Goal: Task Accomplishment & Management: Use online tool/utility

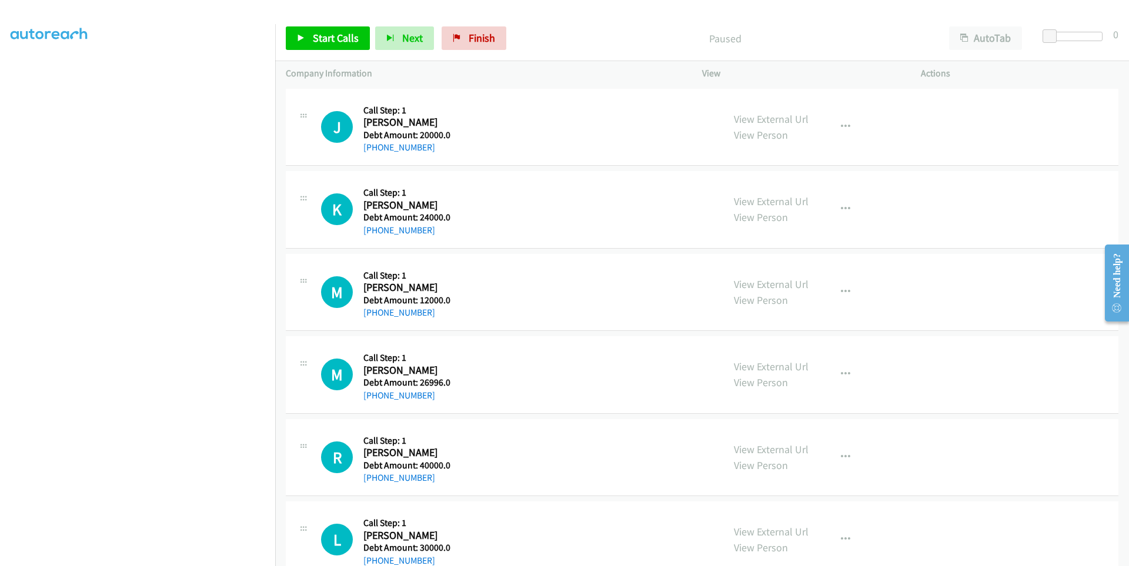
click at [8, 279] on aside "Dialing Mode: Power | Switch to Preview My Lists" at bounding box center [137, 282] width 275 height 651
click at [5, 70] on aside "Dialing Mode: Power | Switch to Preview My Lists" at bounding box center [137, 282] width 275 height 651
click at [326, 40] on span "Start Calls" at bounding box center [336, 38] width 46 height 14
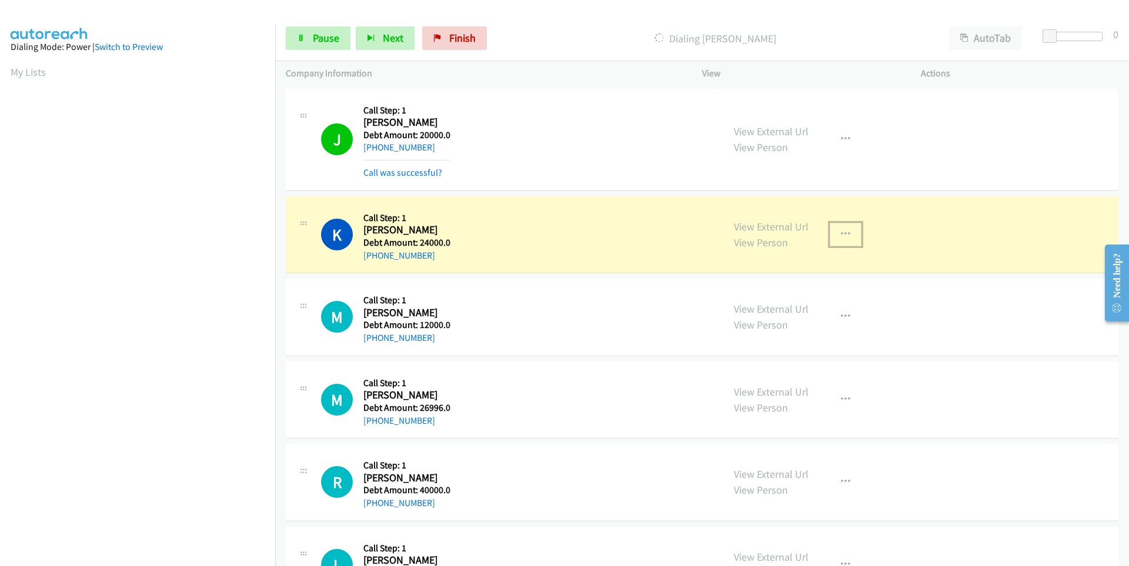
click at [843, 233] on icon "button" at bounding box center [845, 234] width 9 height 9
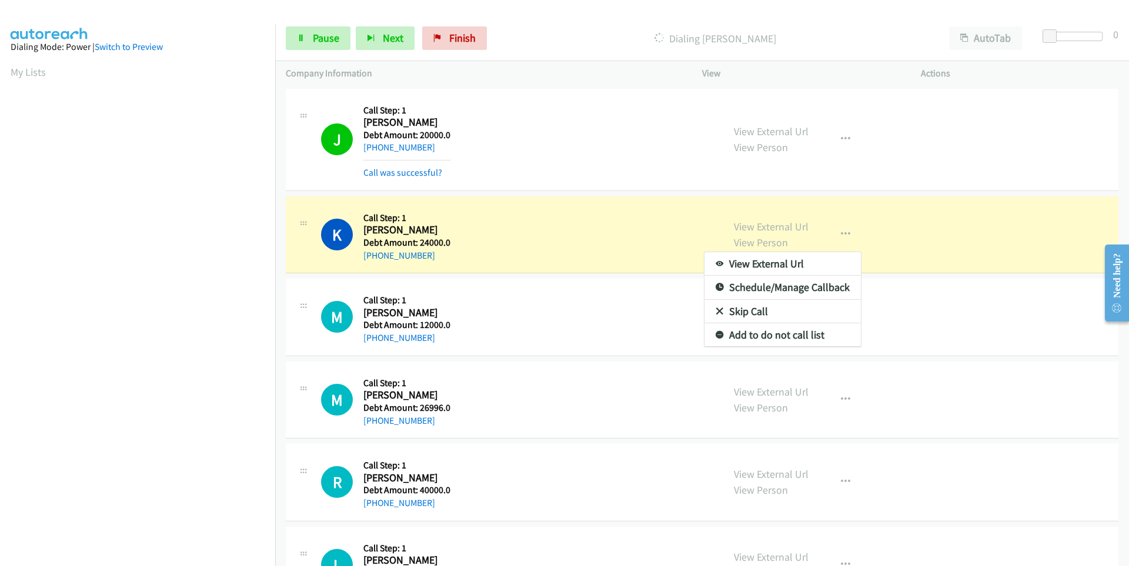
click at [843, 233] on div at bounding box center [564, 283] width 1129 height 566
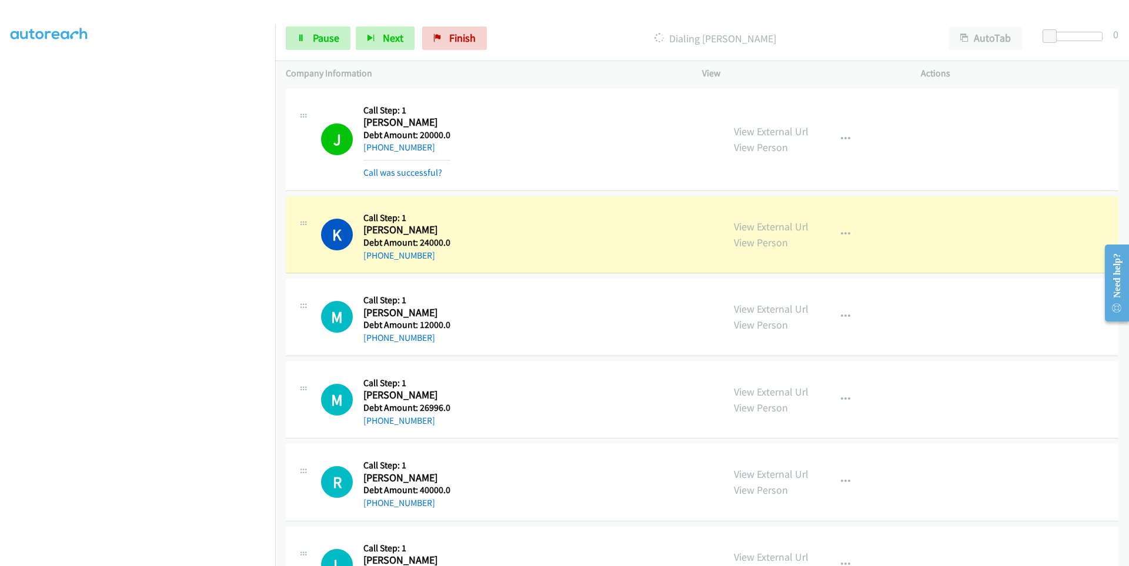
scroll to position [93, 0]
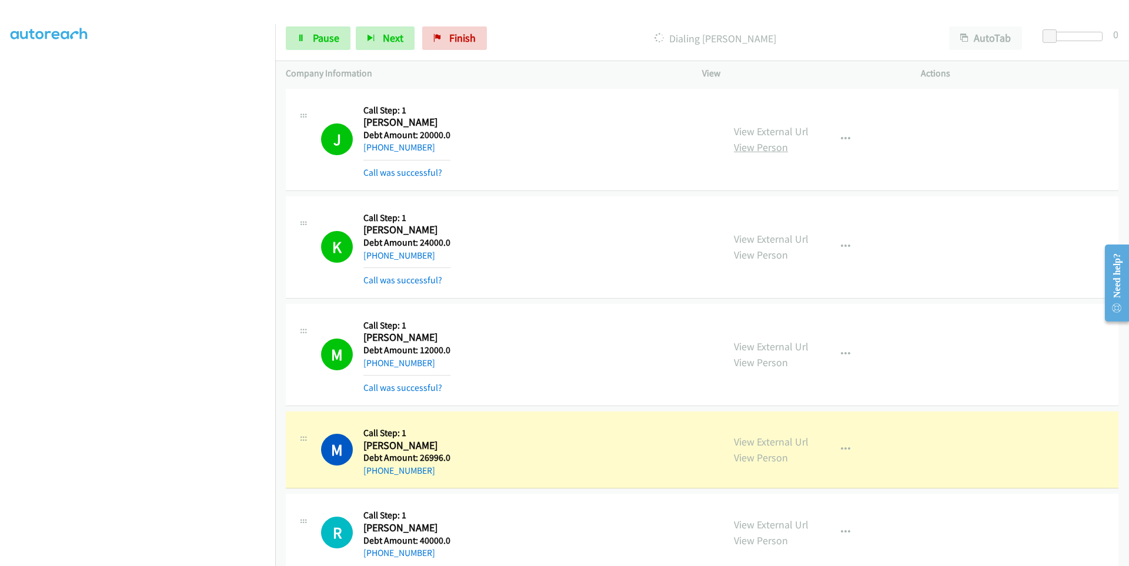
click at [747, 145] on link "View Person" at bounding box center [761, 148] width 54 height 14
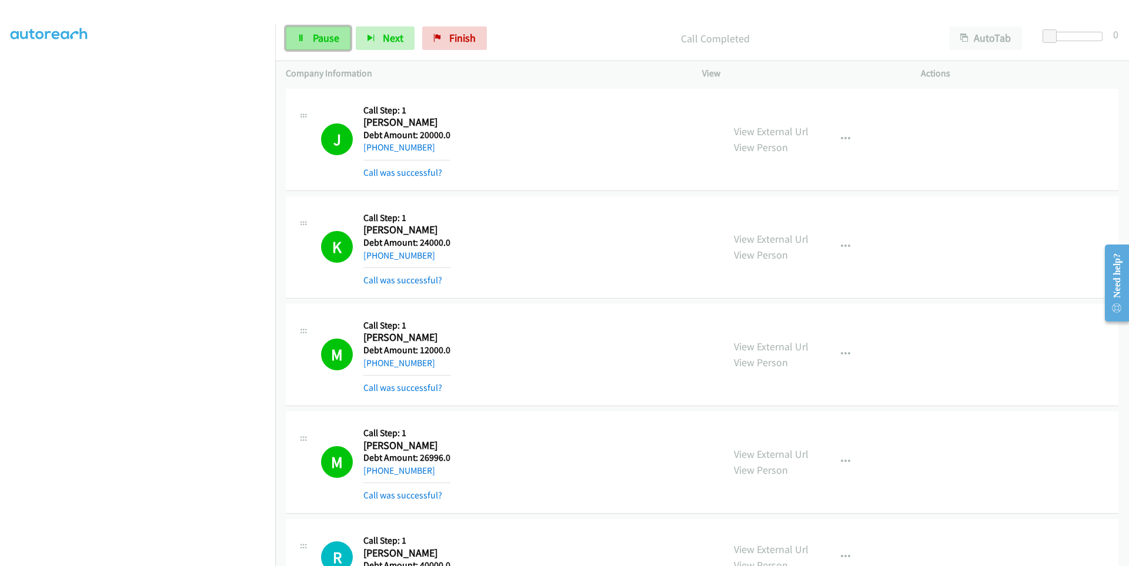
click at [322, 41] on span "Pause" at bounding box center [326, 38] width 26 height 14
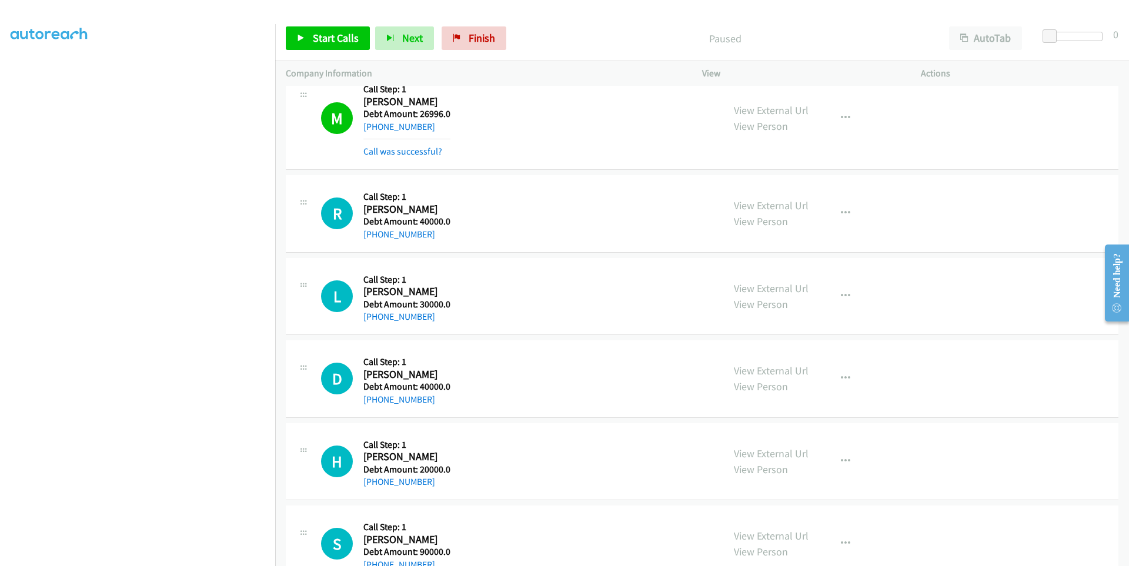
scroll to position [0, 0]
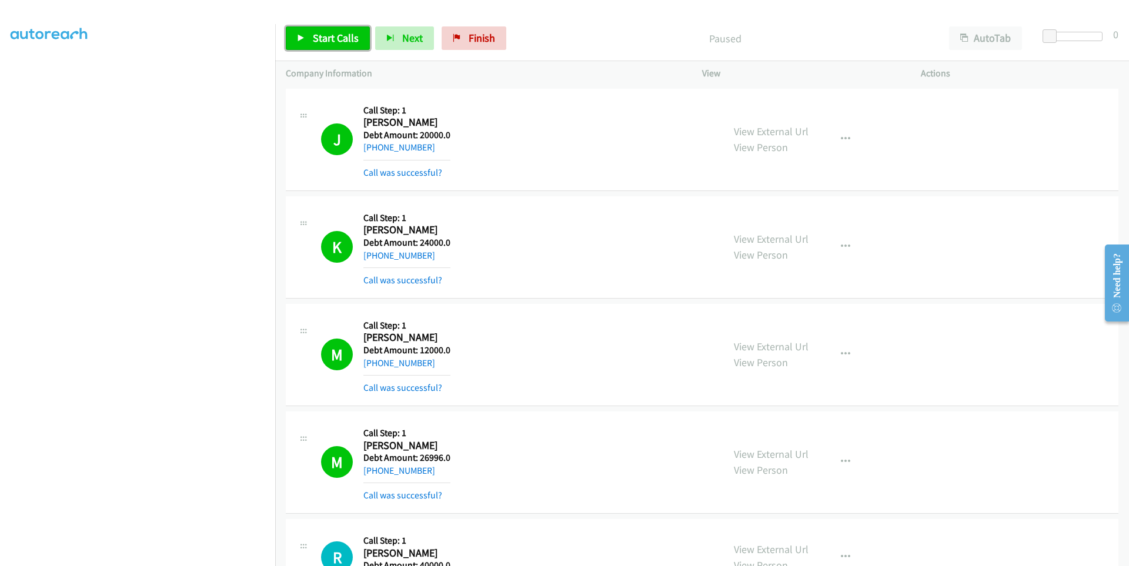
click at [329, 38] on span "Start Calls" at bounding box center [336, 38] width 46 height 14
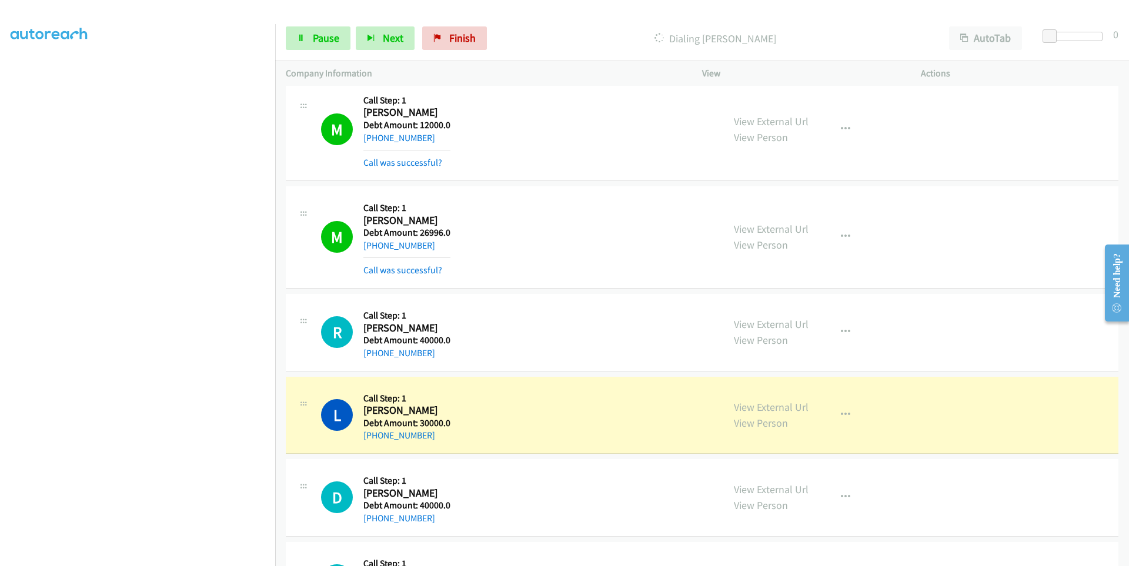
scroll to position [235, 0]
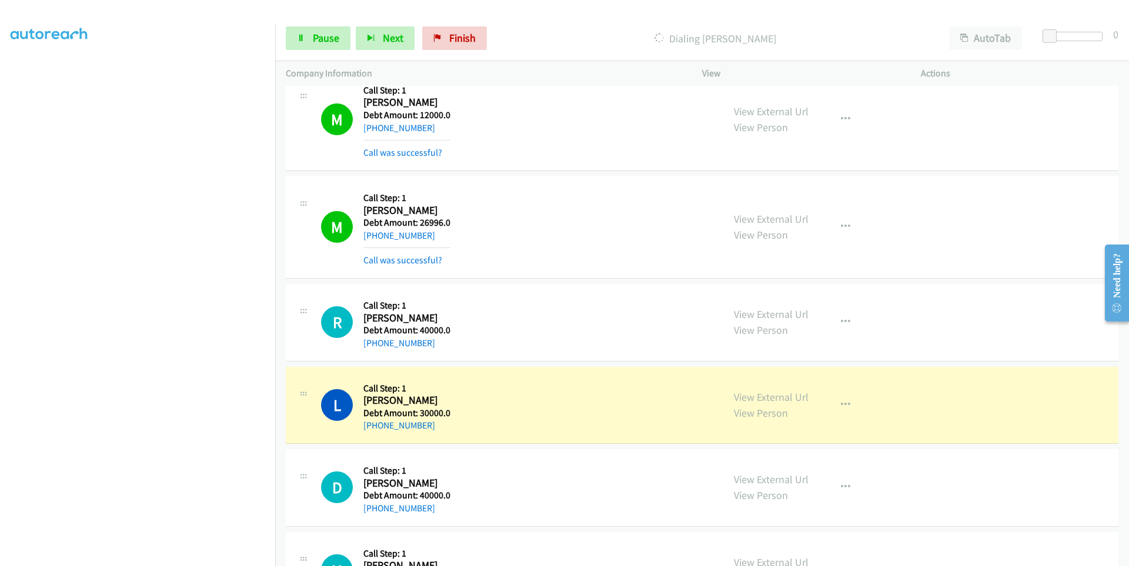
click at [4, 69] on aside "Dialing Mode: Power | Switch to Preview My Lists" at bounding box center [137, 264] width 275 height 651
click at [132, 49] on link "Switch to Preview" at bounding box center [129, 46] width 68 height 11
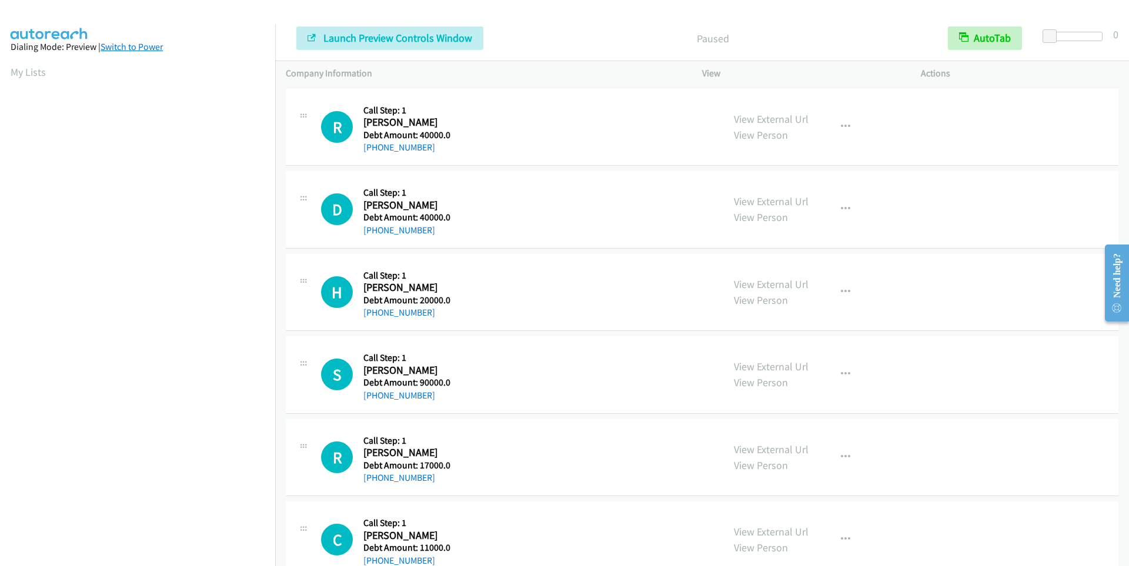
click at [138, 43] on link "Switch to Power" at bounding box center [132, 46] width 62 height 11
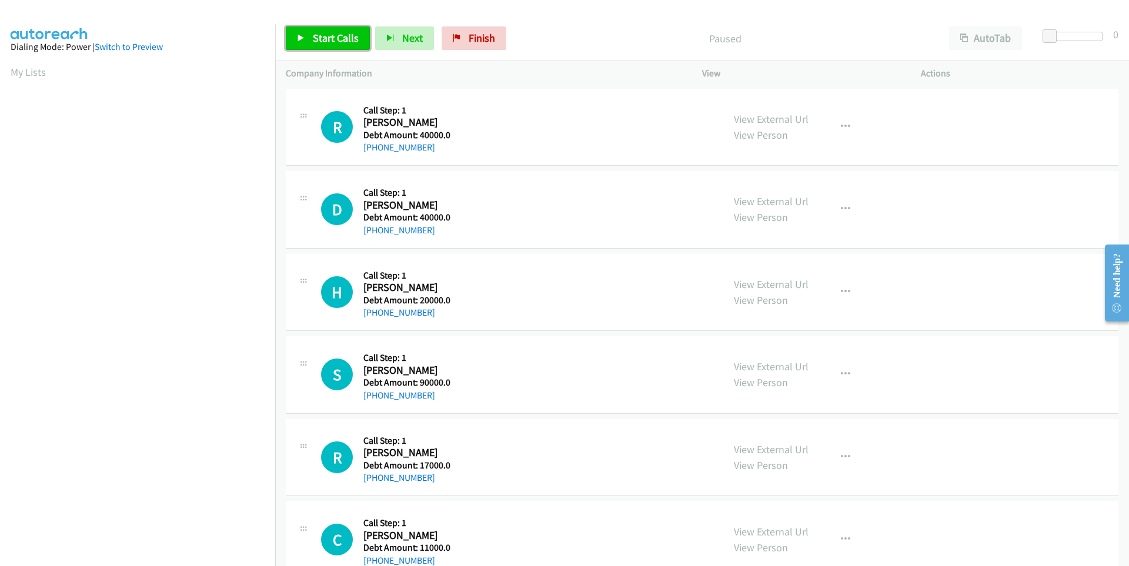
click at [309, 38] on link "Start Calls" at bounding box center [328, 38] width 84 height 24
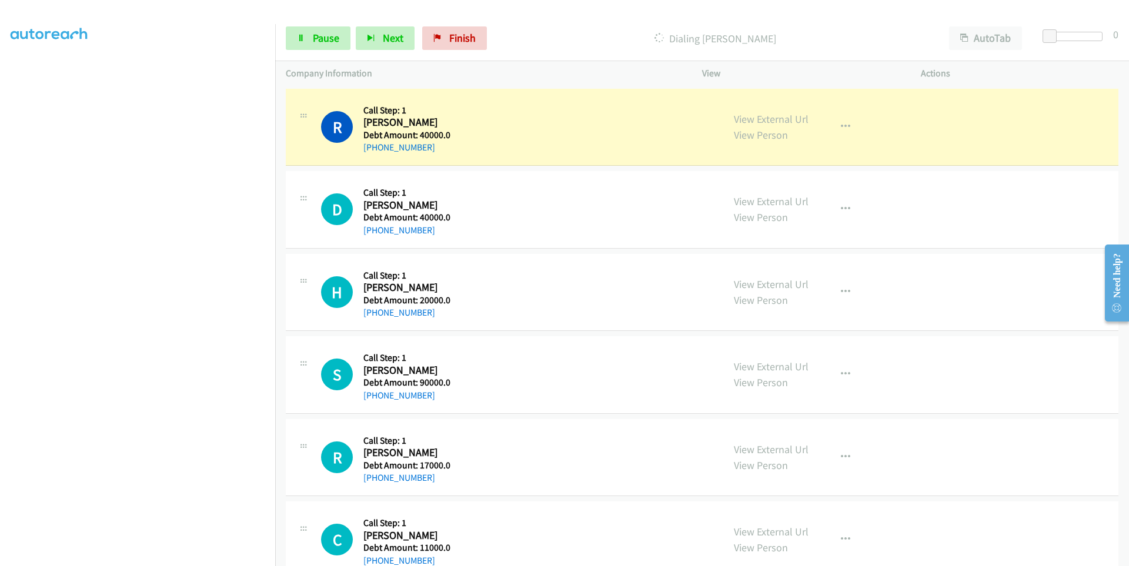
scroll to position [93, 0]
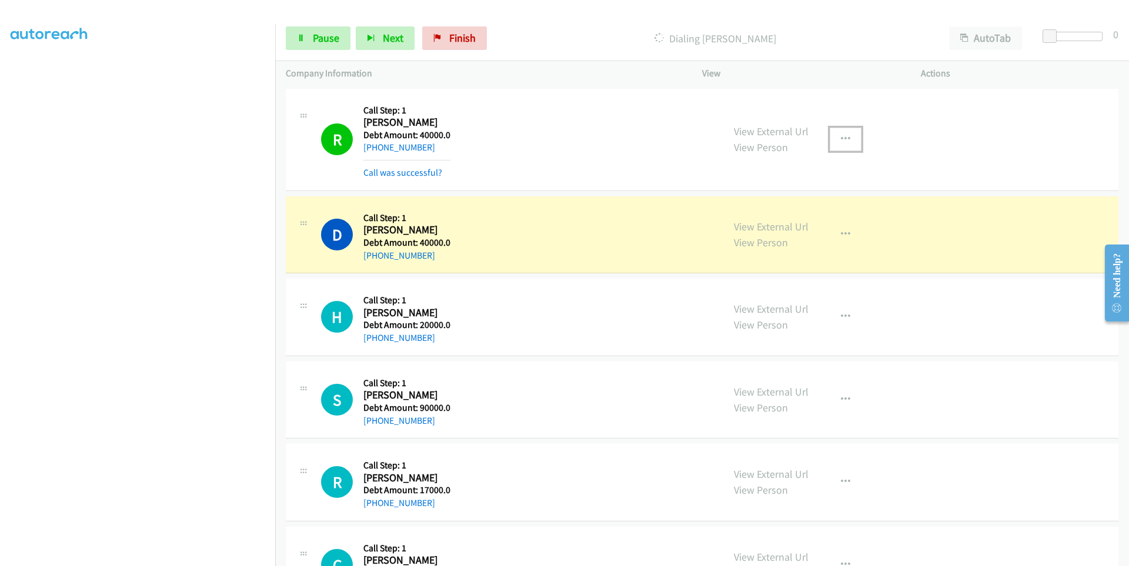
click at [841, 139] on icon "button" at bounding box center [845, 139] width 9 height 9
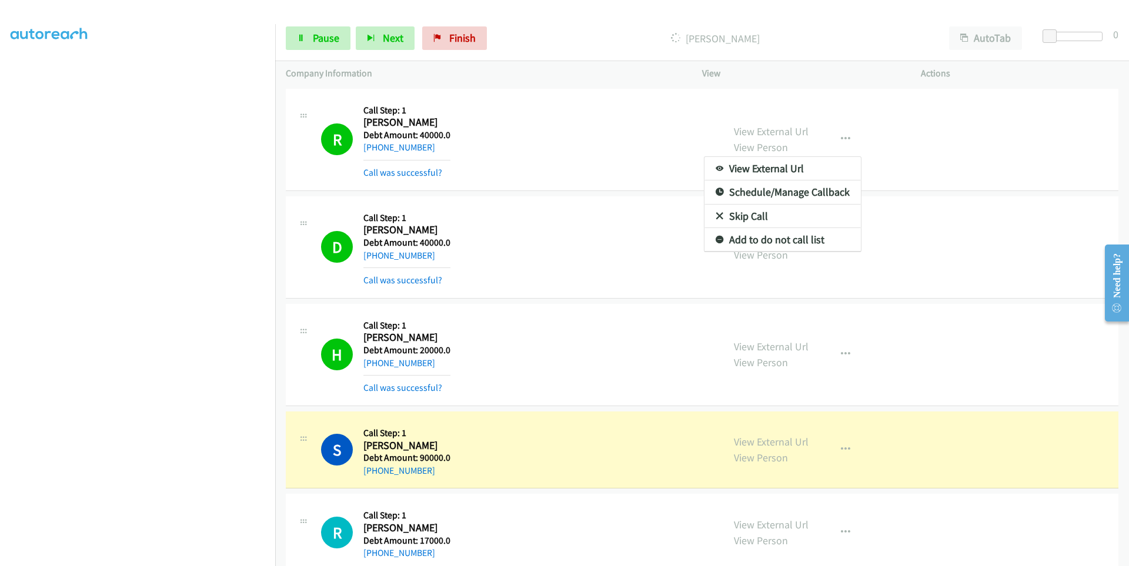
click at [570, 189] on div at bounding box center [564, 283] width 1129 height 566
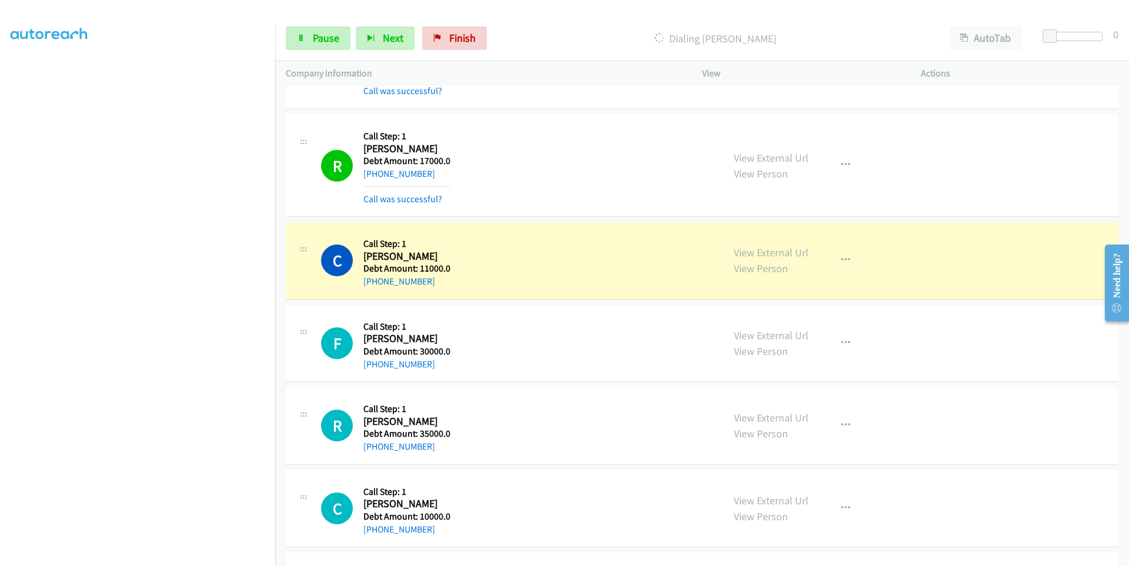
scroll to position [412, 0]
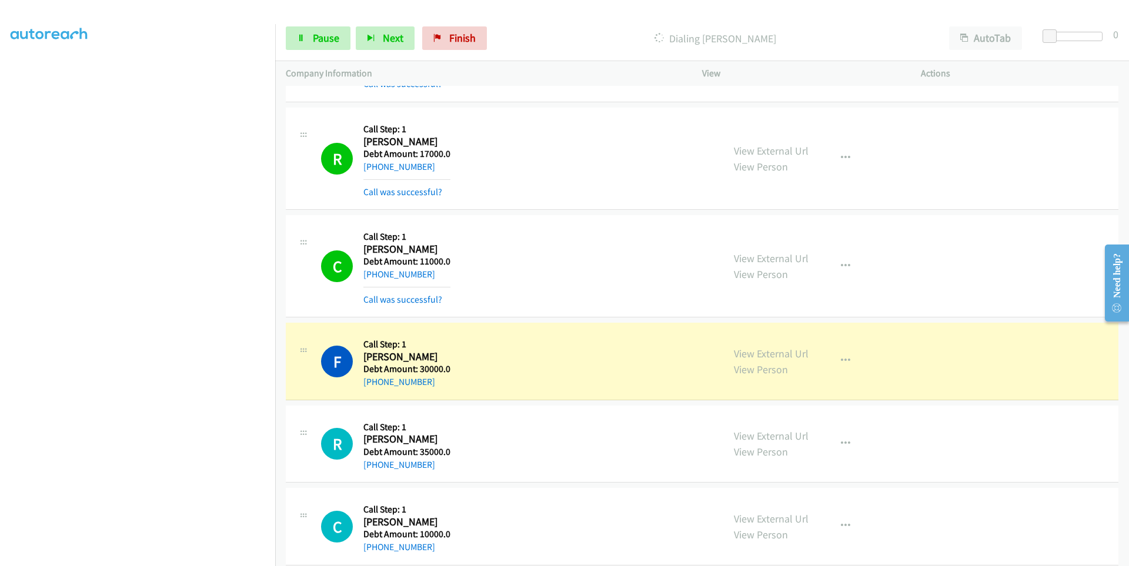
drag, startPoint x: 435, startPoint y: 389, endPoint x: 372, endPoint y: 391, distance: 62.4
click at [372, 391] on div "F Callback Scheduled Call Step: 1 Francis Ciorciari America/New_York Debt Amoun…" at bounding box center [702, 362] width 833 height 78
copy link "917-681-3722"
click at [844, 361] on icon "button" at bounding box center [845, 360] width 9 height 9
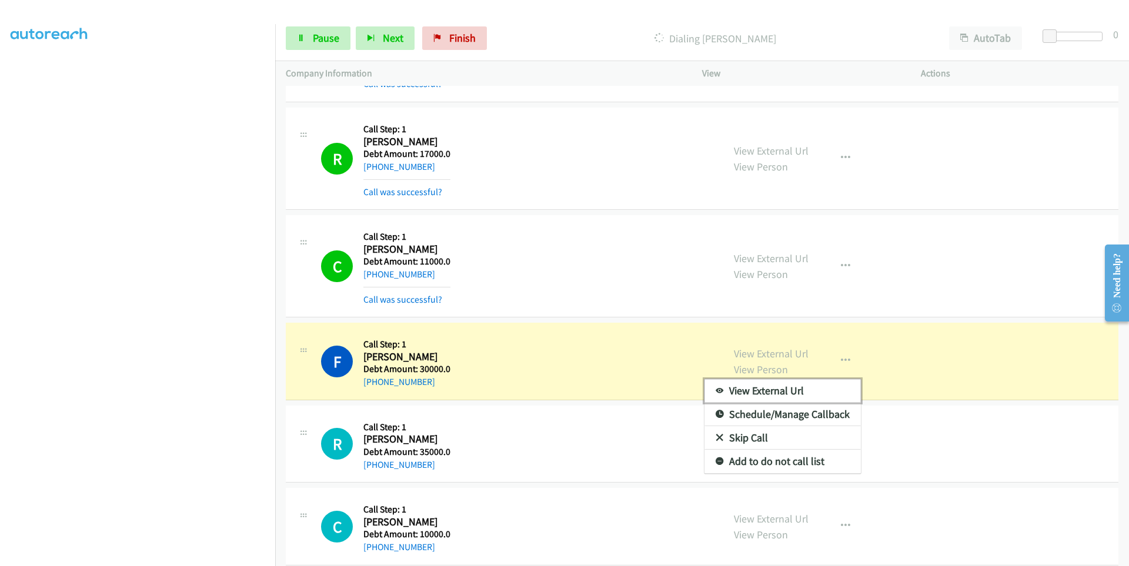
click at [776, 391] on link "View External Url" at bounding box center [783, 391] width 156 height 24
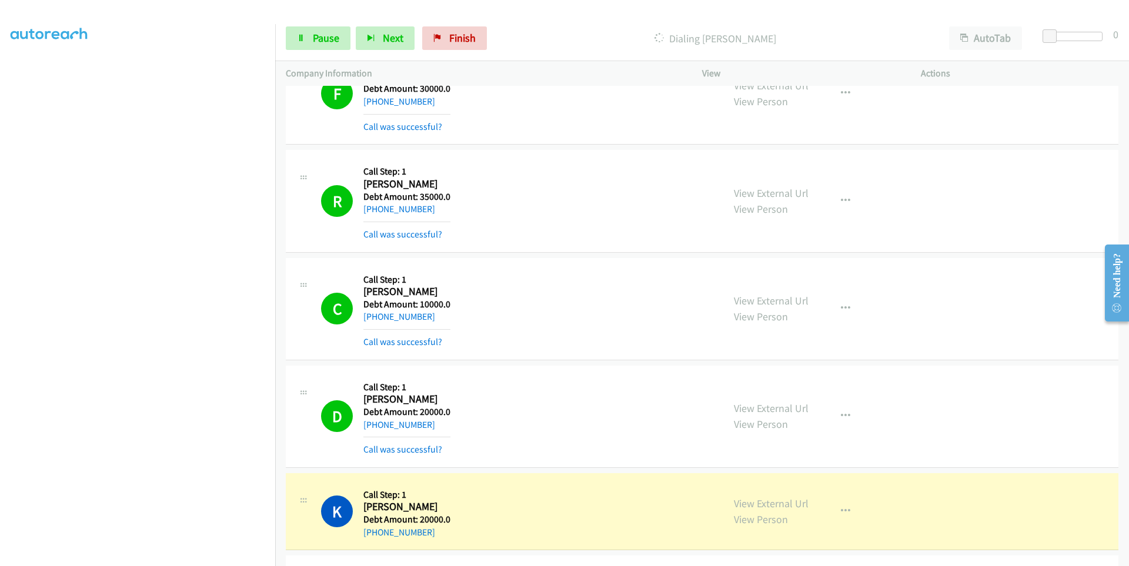
scroll to position [706, 0]
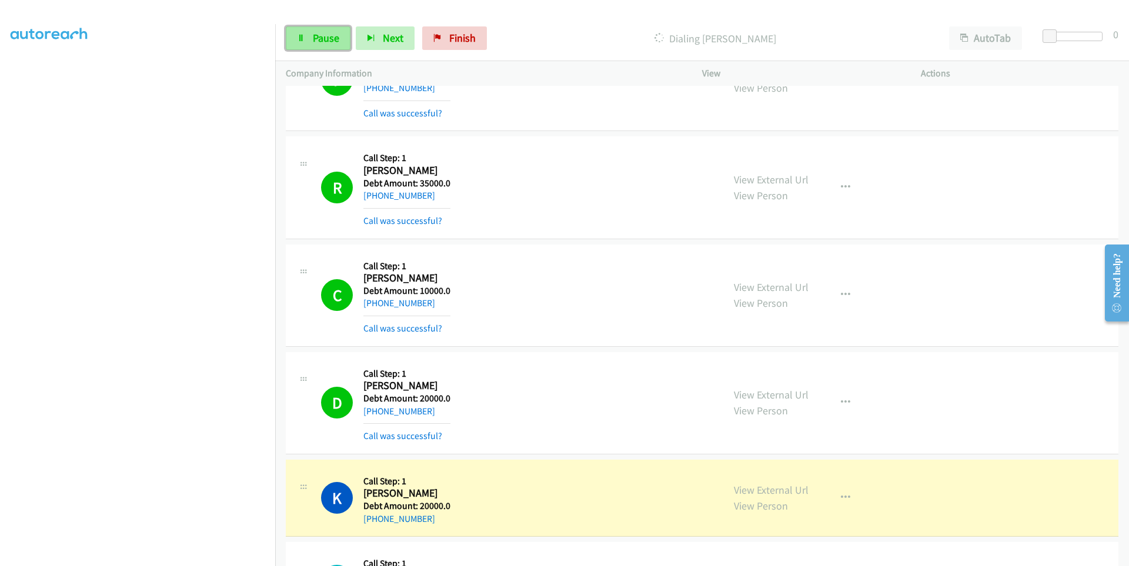
click at [301, 49] on link "Pause" at bounding box center [318, 38] width 65 height 24
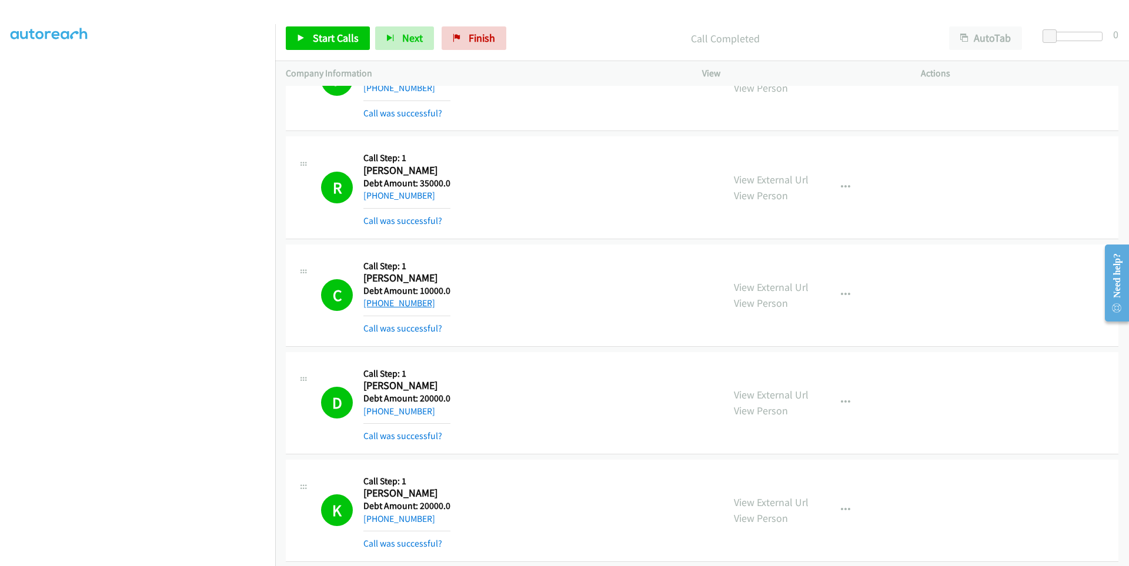
click at [379, 300] on link "+1 602-473-0612" at bounding box center [399, 303] width 72 height 11
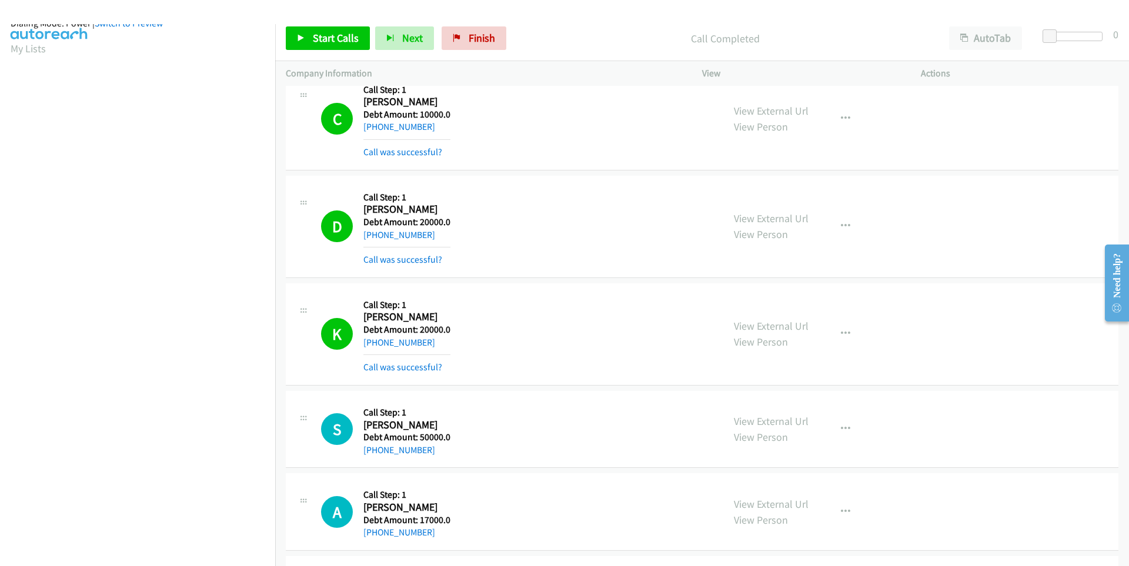
scroll to position [0, 0]
click at [313, 44] on span "Start Calls" at bounding box center [336, 38] width 46 height 14
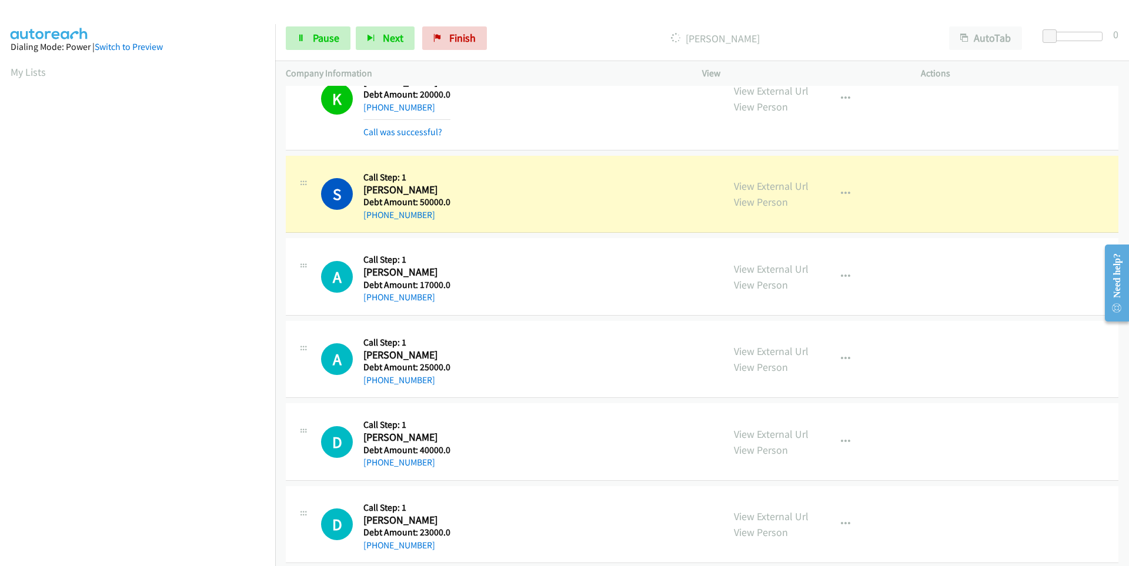
scroll to position [1176, 0]
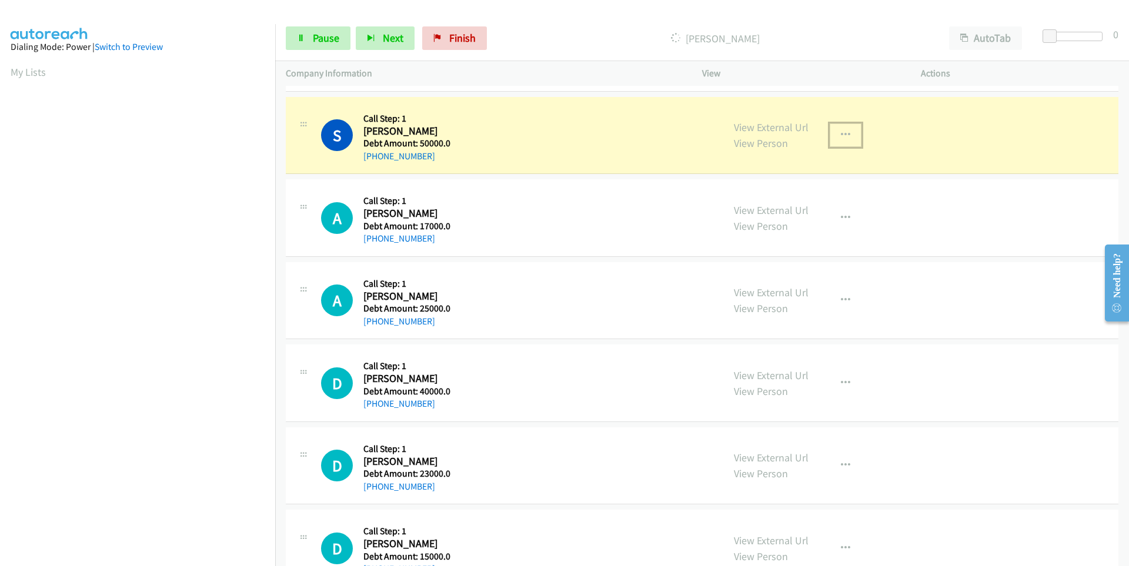
click at [844, 135] on icon "button" at bounding box center [845, 135] width 9 height 9
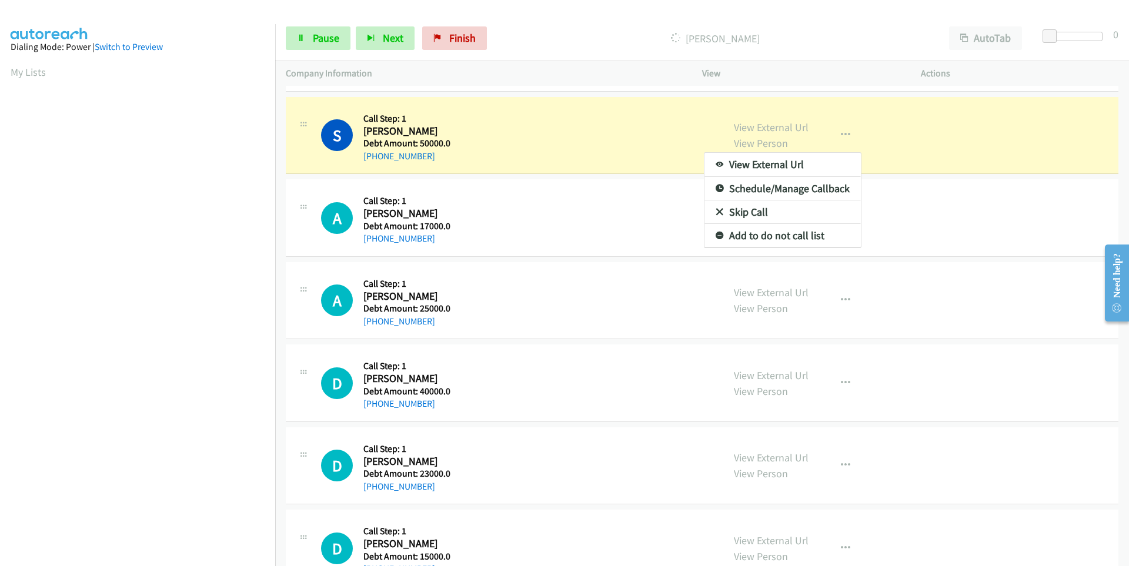
click at [686, 112] on div at bounding box center [564, 283] width 1129 height 566
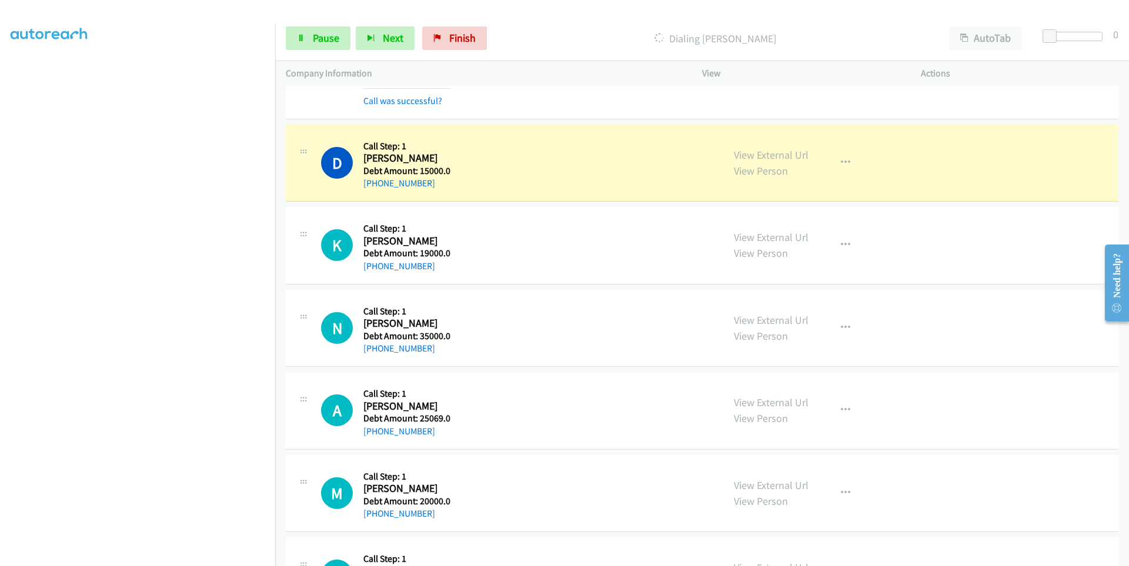
scroll to position [1705, 0]
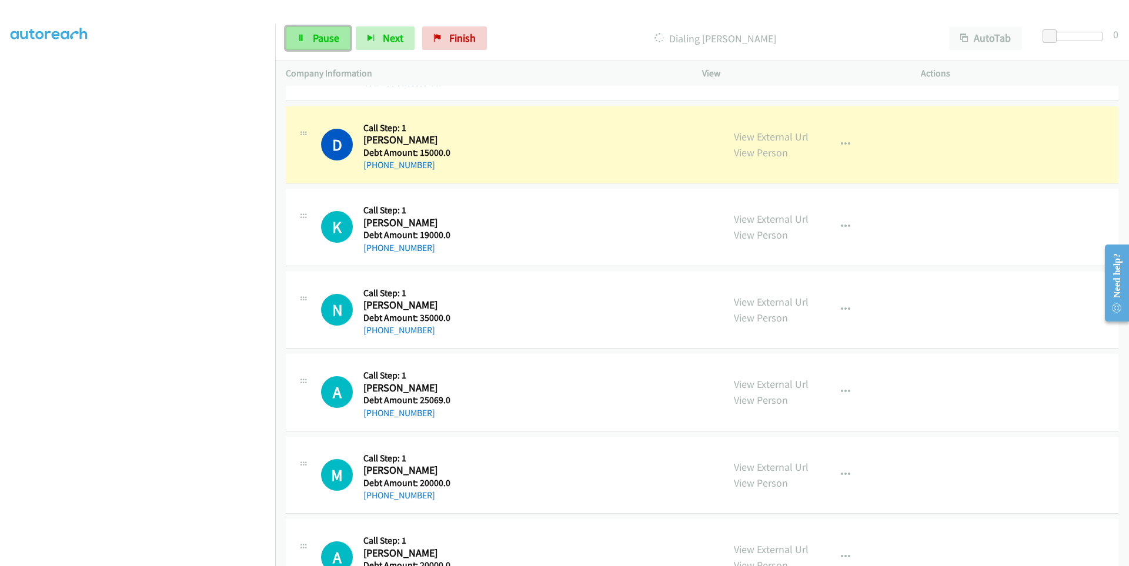
click at [310, 48] on link "Pause" at bounding box center [318, 38] width 65 height 24
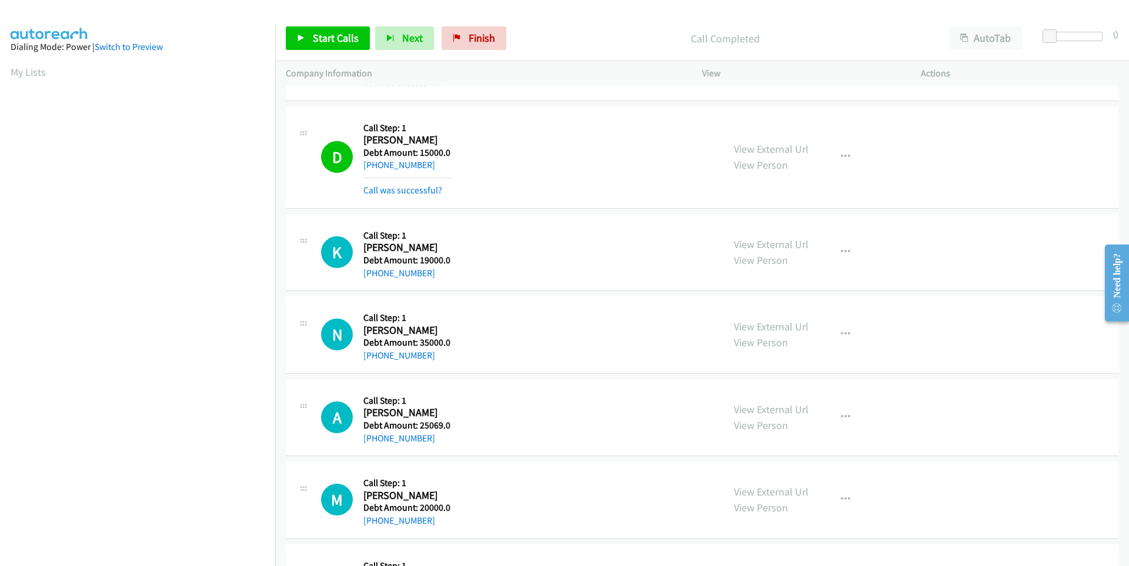
scroll to position [67, 0]
click at [328, 38] on span "Start Calls" at bounding box center [336, 38] width 46 height 14
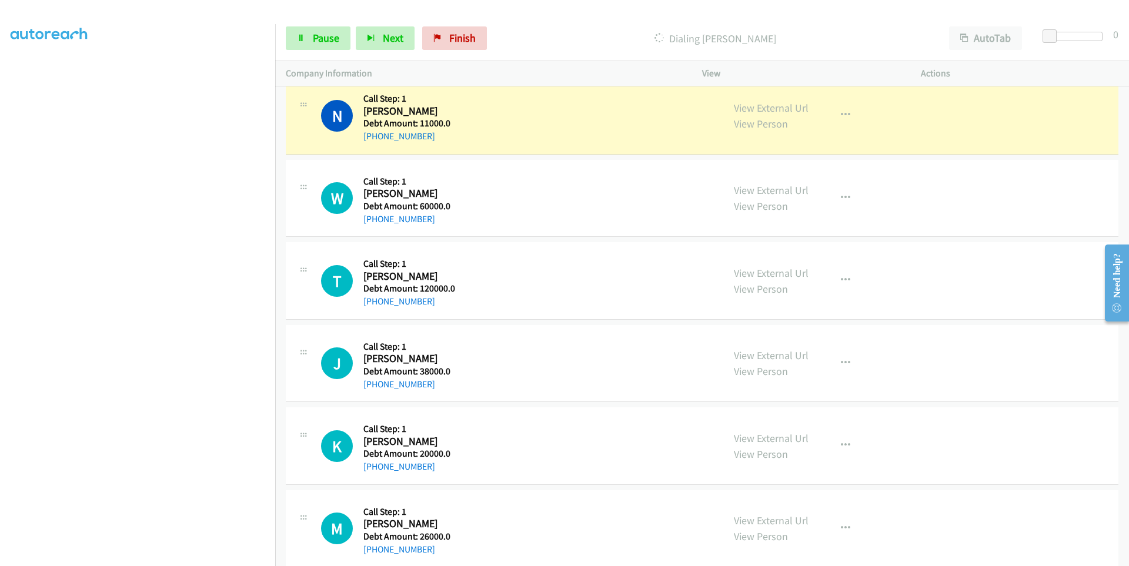
scroll to position [69, 0]
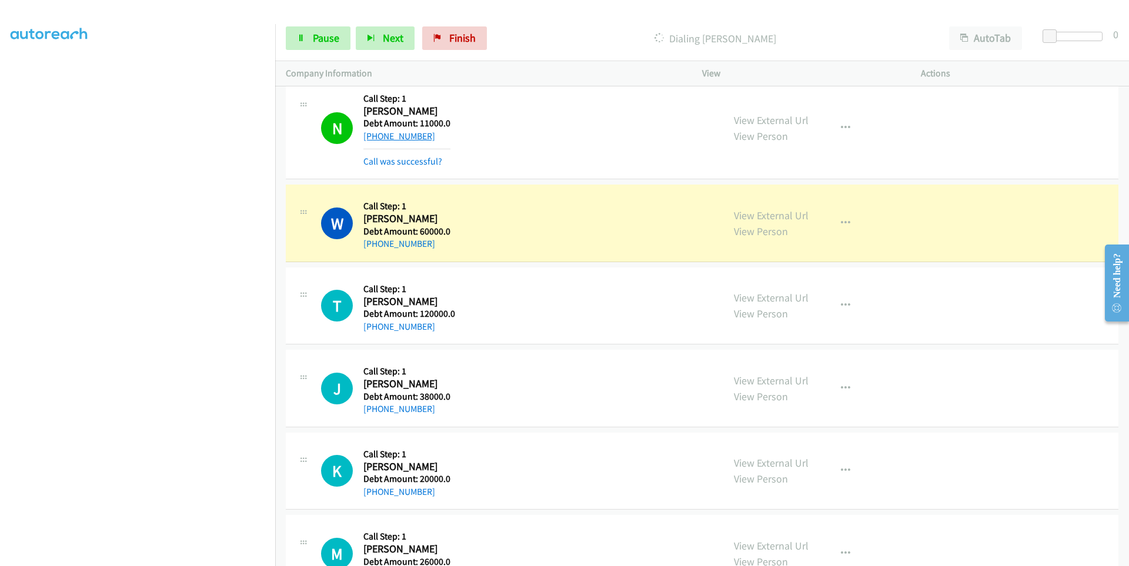
drag, startPoint x: 433, startPoint y: 138, endPoint x: 374, endPoint y: 140, distance: 59.4
click at [374, 140] on div "+1 801-600-0682" at bounding box center [406, 136] width 87 height 14
copy link "801-600-0682"
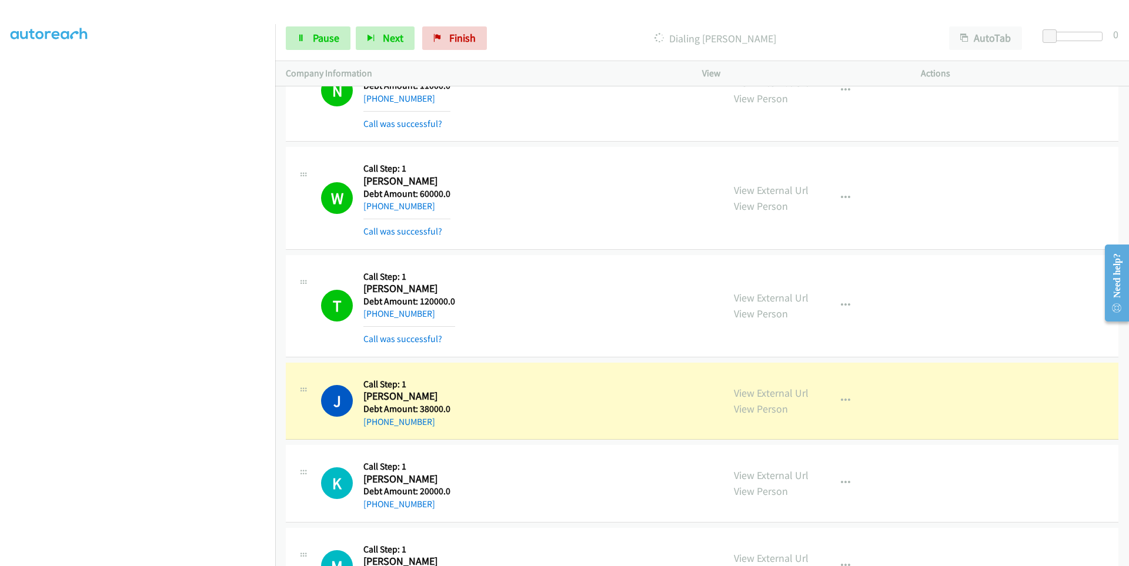
scroll to position [2547, 0]
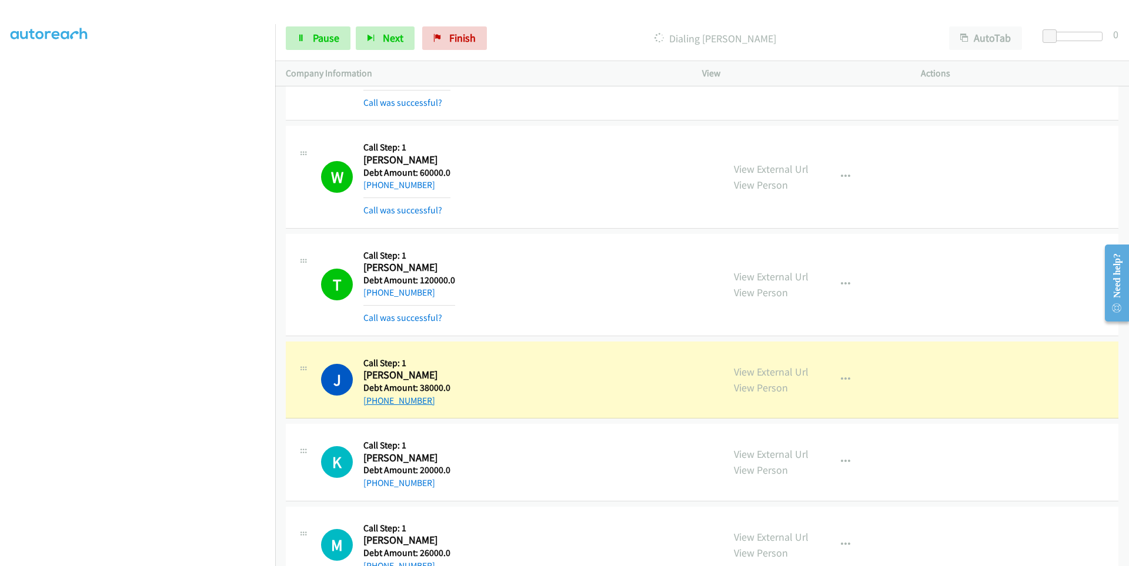
drag, startPoint x: 435, startPoint y: 400, endPoint x: 374, endPoint y: 403, distance: 60.7
click at [374, 403] on div "+1 323-572-6615" at bounding box center [406, 401] width 87 height 14
copy link "323-572-6615"
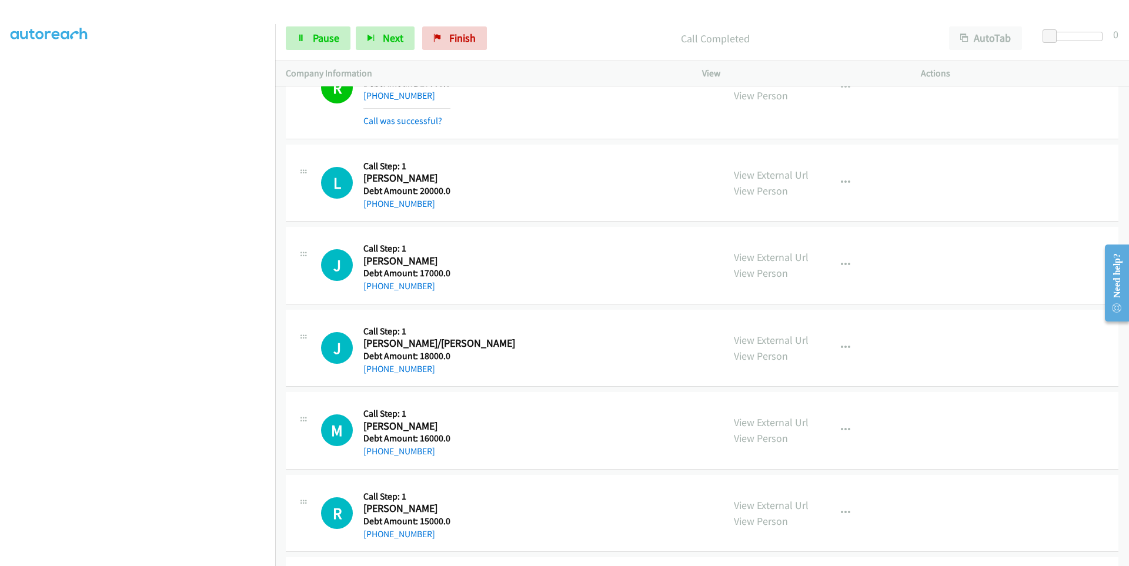
scroll to position [3665, 0]
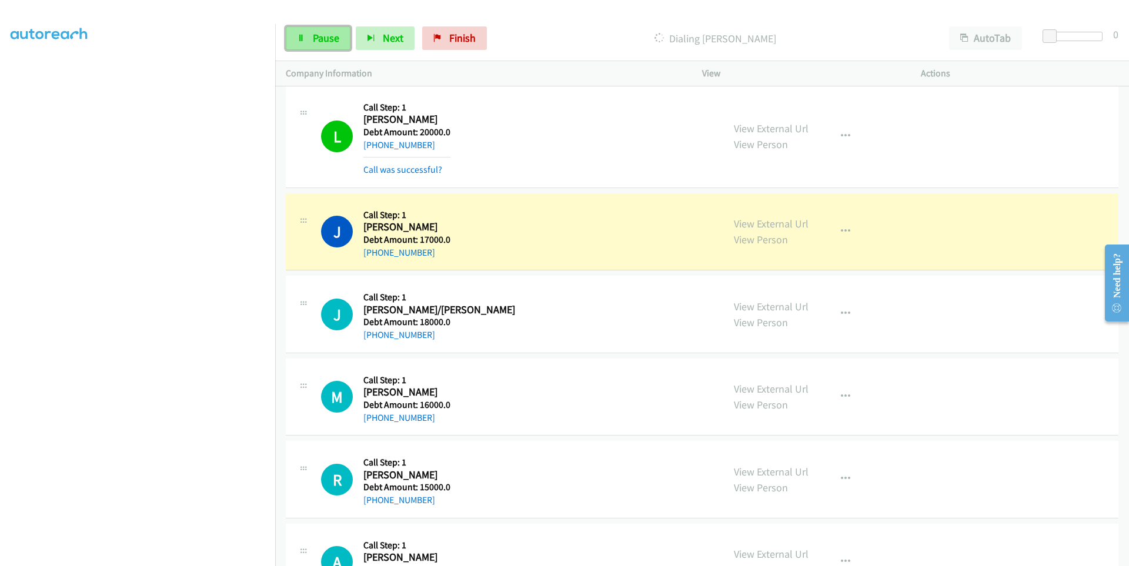
click at [323, 44] on span "Pause" at bounding box center [326, 38] width 26 height 14
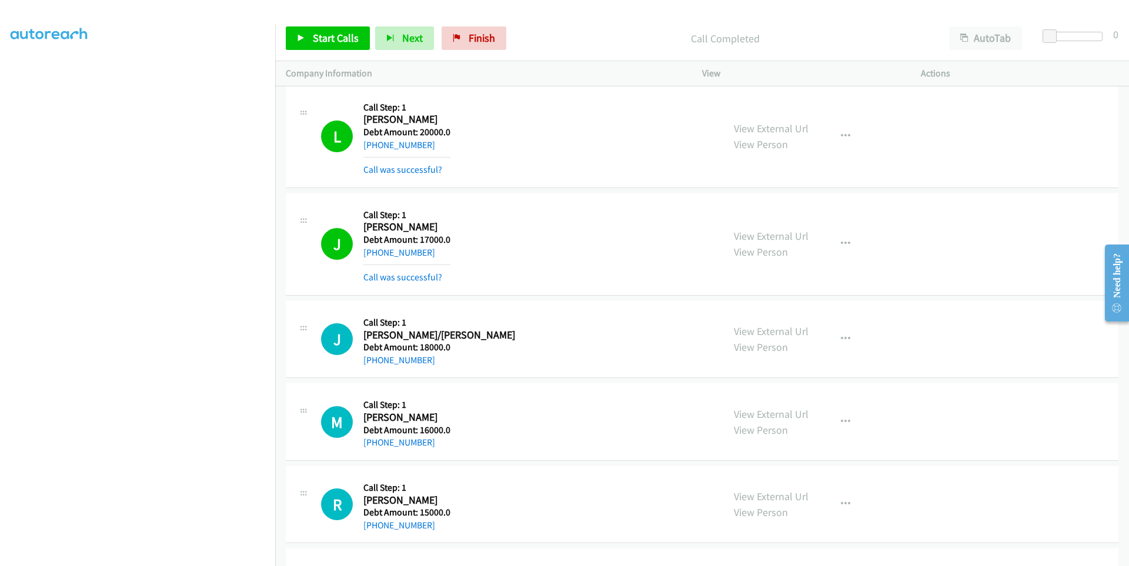
scroll to position [0, 0]
click at [301, 36] on icon at bounding box center [301, 39] width 8 height 8
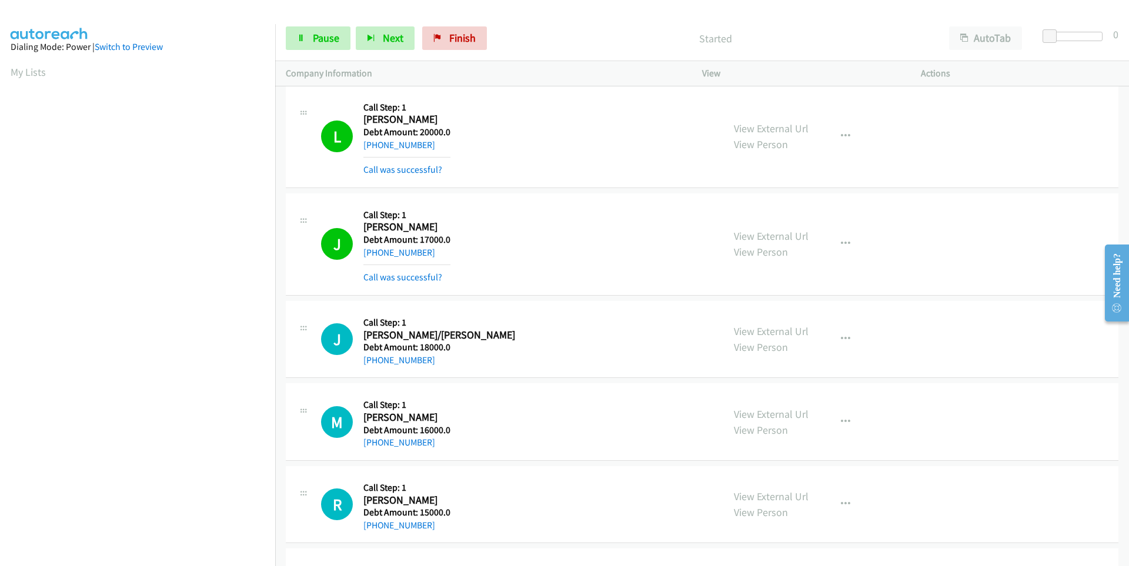
click at [6, 68] on aside "Dialing Mode: Power | Switch to Preview My Lists" at bounding box center [137, 349] width 275 height 651
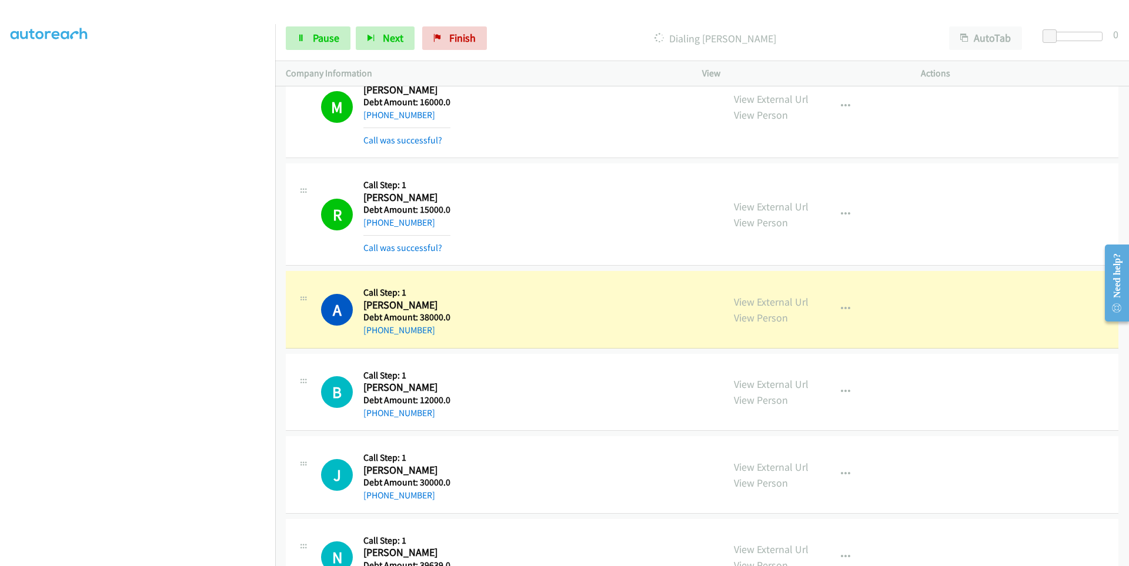
scroll to position [4076, 0]
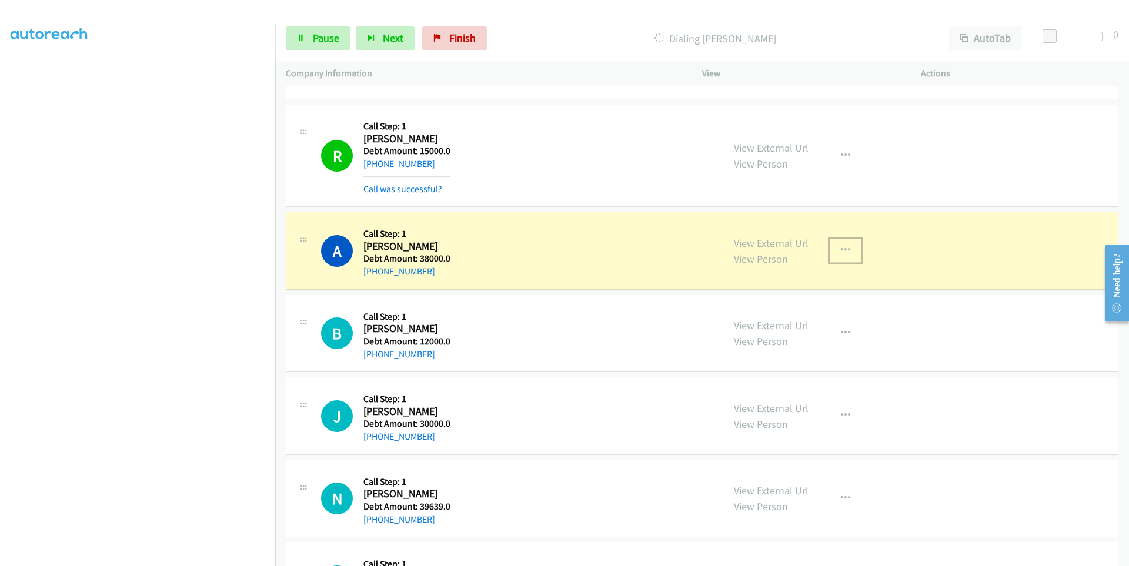
click at [842, 250] on icon "button" at bounding box center [845, 250] width 9 height 9
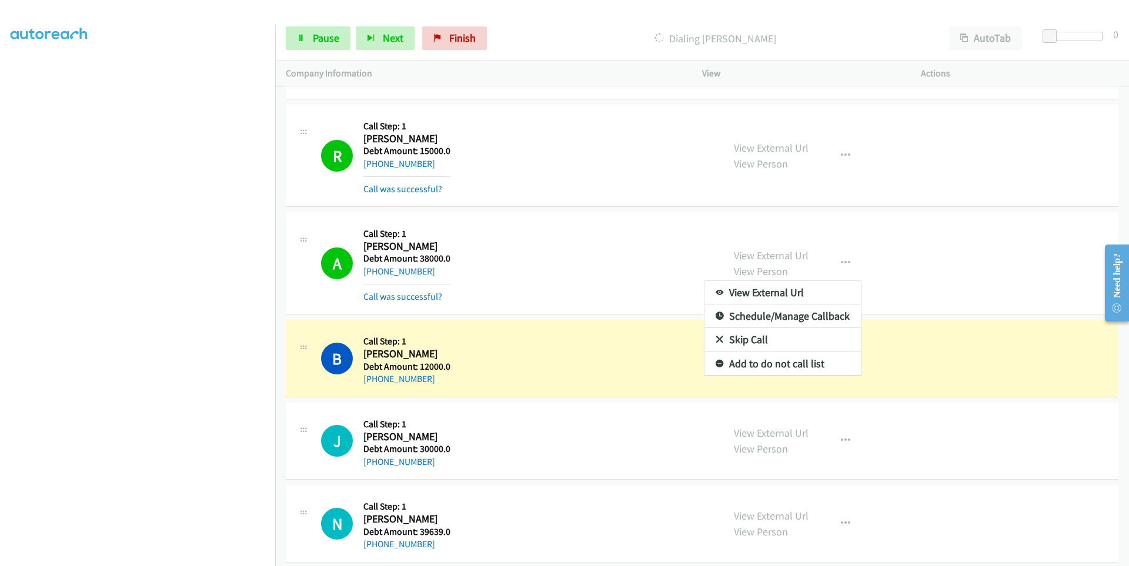
click at [632, 269] on div at bounding box center [564, 283] width 1129 height 566
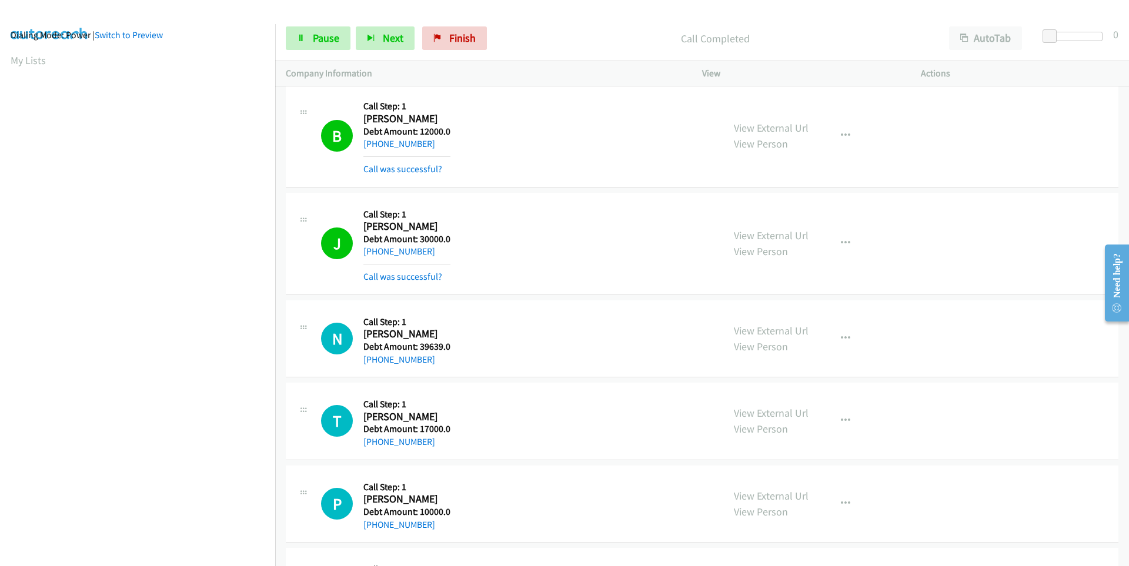
scroll to position [0, 0]
click at [297, 41] on icon at bounding box center [301, 39] width 8 height 8
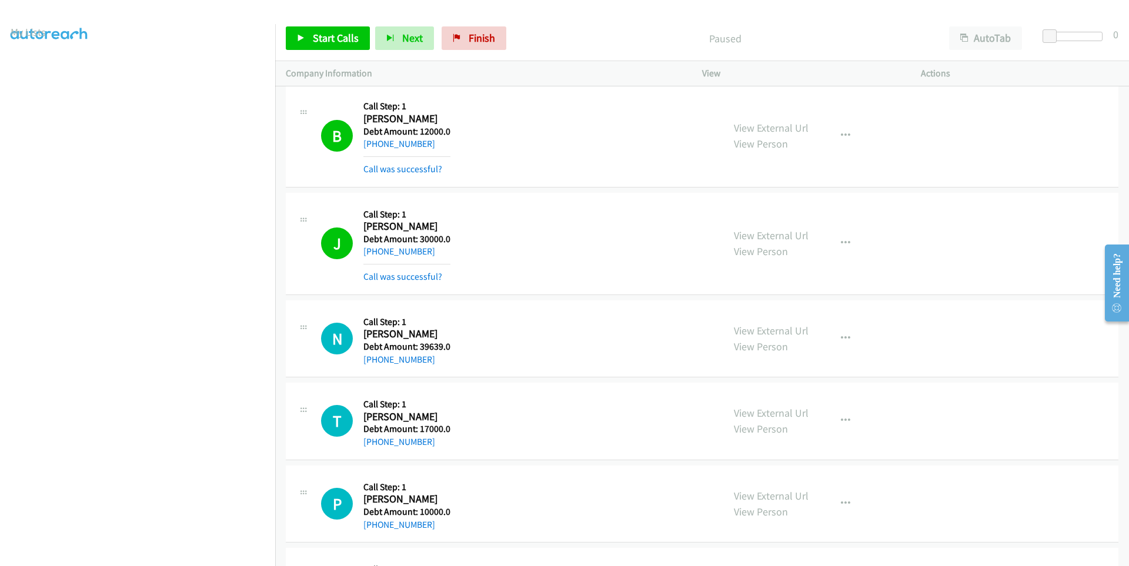
scroll to position [59, 0]
click at [293, 45] on link "Start Calls" at bounding box center [328, 38] width 84 height 24
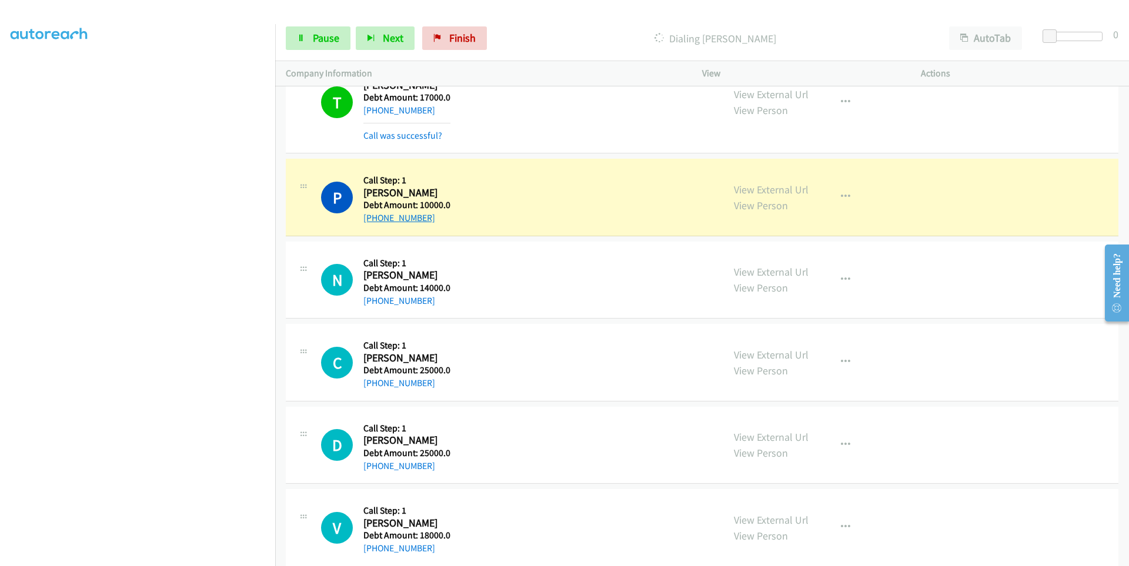
scroll to position [4665, 0]
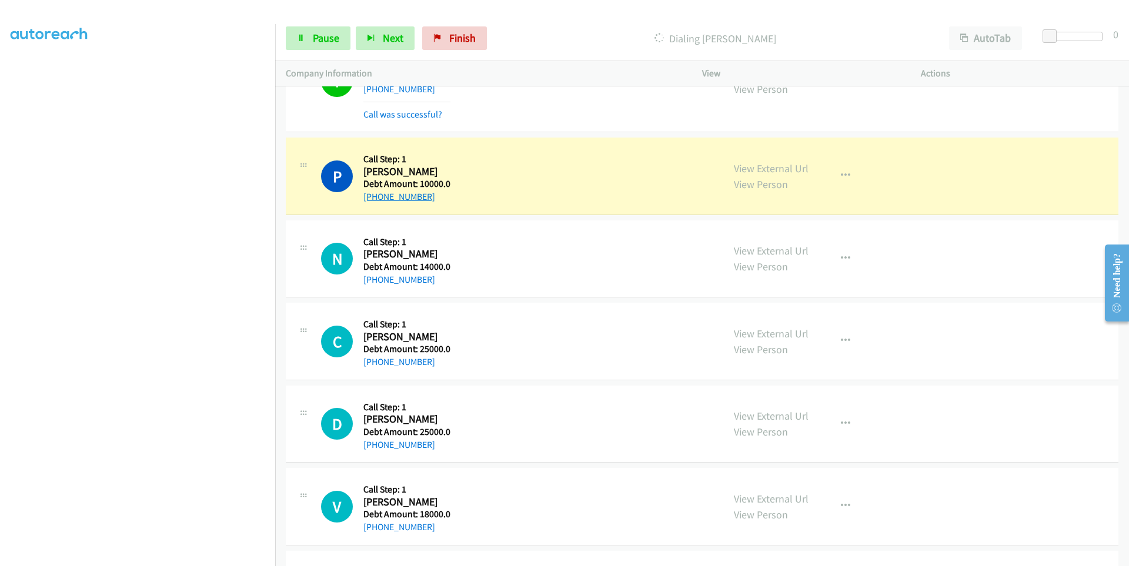
drag, startPoint x: 442, startPoint y: 198, endPoint x: 371, endPoint y: 202, distance: 70.7
click at [371, 202] on div "+1 252-908-2612" at bounding box center [406, 197] width 87 height 14
copy link "252-908-2612"
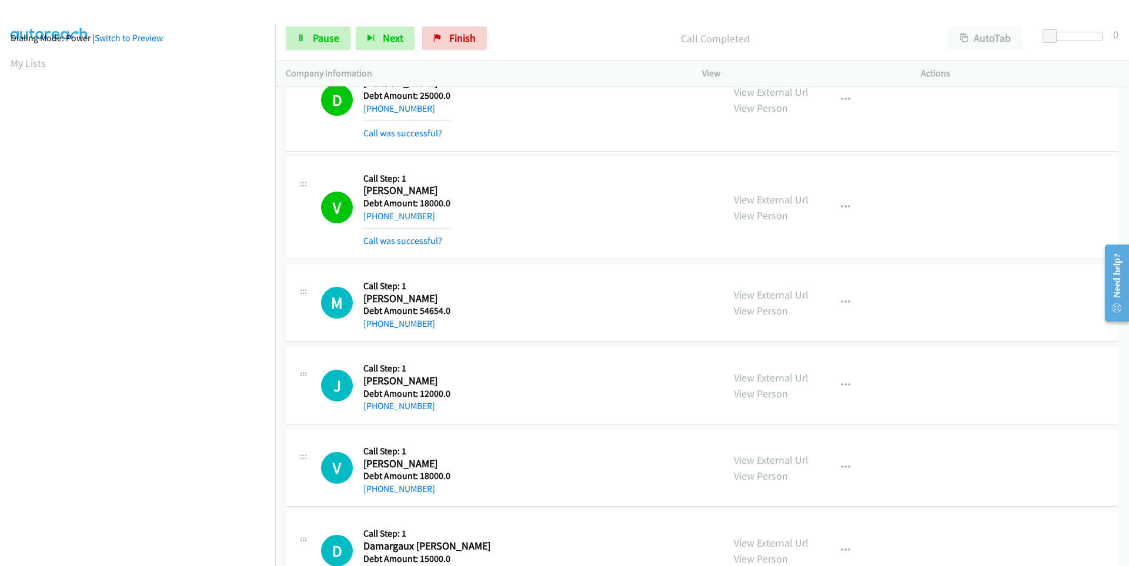
scroll to position [0, 0]
click at [4, 68] on aside "Dialing Mode: Power | Switch to Preview My Lists" at bounding box center [137, 349] width 275 height 651
click at [389, 219] on link "+1 562-688-3970" at bounding box center [399, 216] width 72 height 11
click at [5, 69] on aside "Dialing Mode: Power | Switch to Preview My Lists" at bounding box center [137, 349] width 275 height 651
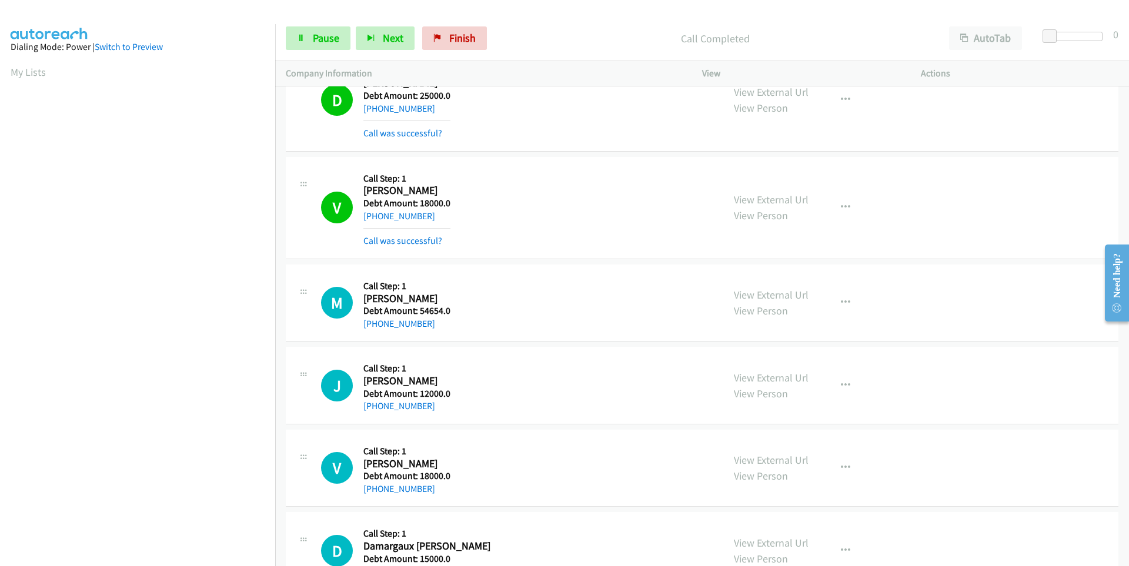
click at [5, 67] on aside "Dialing Mode: Power | Switch to Preview My Lists" at bounding box center [137, 349] width 275 height 651
click at [145, 56] on aside "Dialing Mode: Power | Switch to Preview My Lists" at bounding box center [137, 349] width 275 height 651
click at [228, 66] on section "My Lists" at bounding box center [138, 72] width 254 height 16
click at [15, 67] on link "My Lists" at bounding box center [28, 72] width 35 height 14
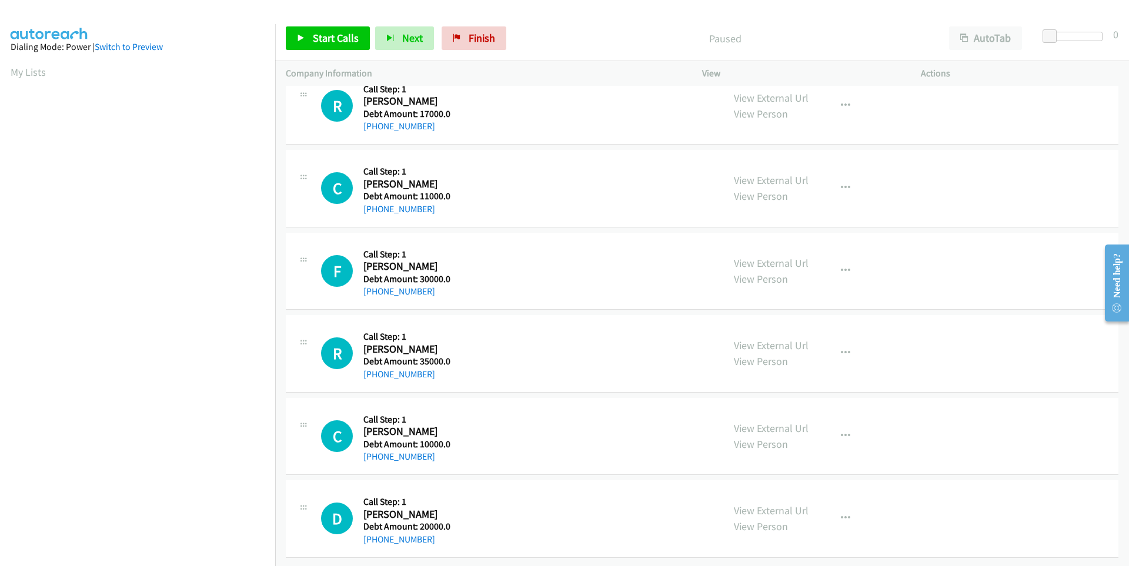
scroll to position [360, 0]
click at [327, 39] on span "Start Calls" at bounding box center [336, 38] width 46 height 14
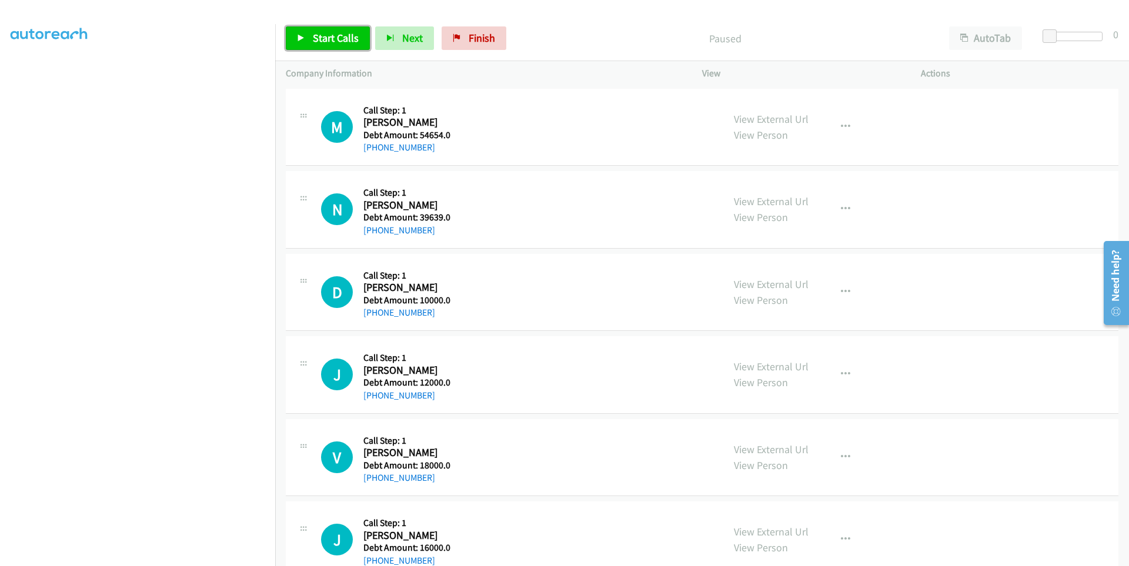
click at [296, 42] on link "Start Calls" at bounding box center [328, 38] width 84 height 24
click at [313, 41] on span "Pause" at bounding box center [326, 38] width 26 height 14
click at [313, 41] on span "Start Calls" at bounding box center [336, 38] width 46 height 14
click at [298, 39] on icon at bounding box center [301, 39] width 8 height 8
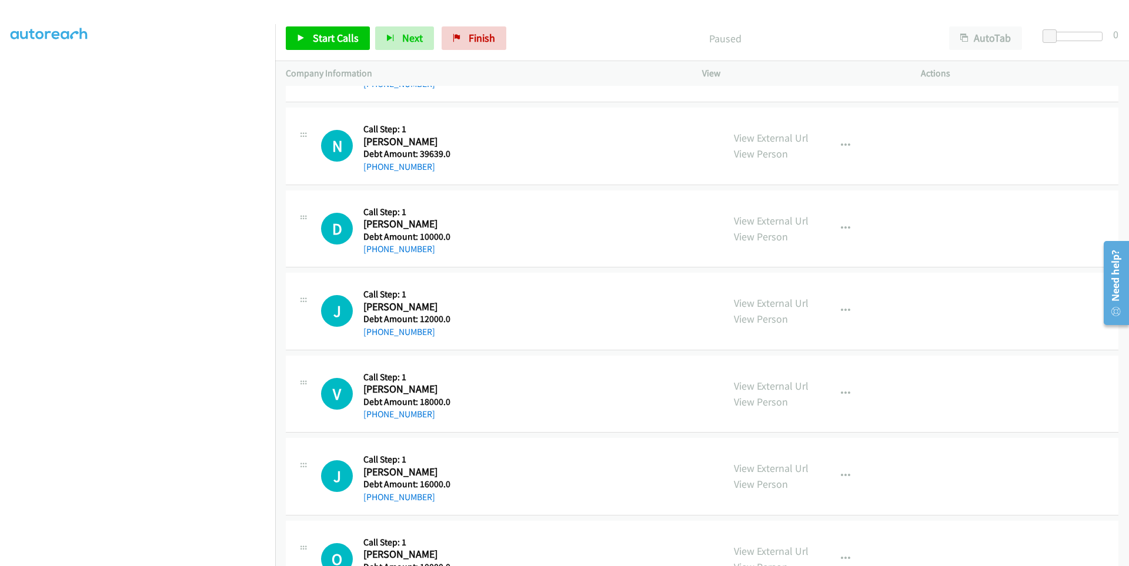
scroll to position [0, 0]
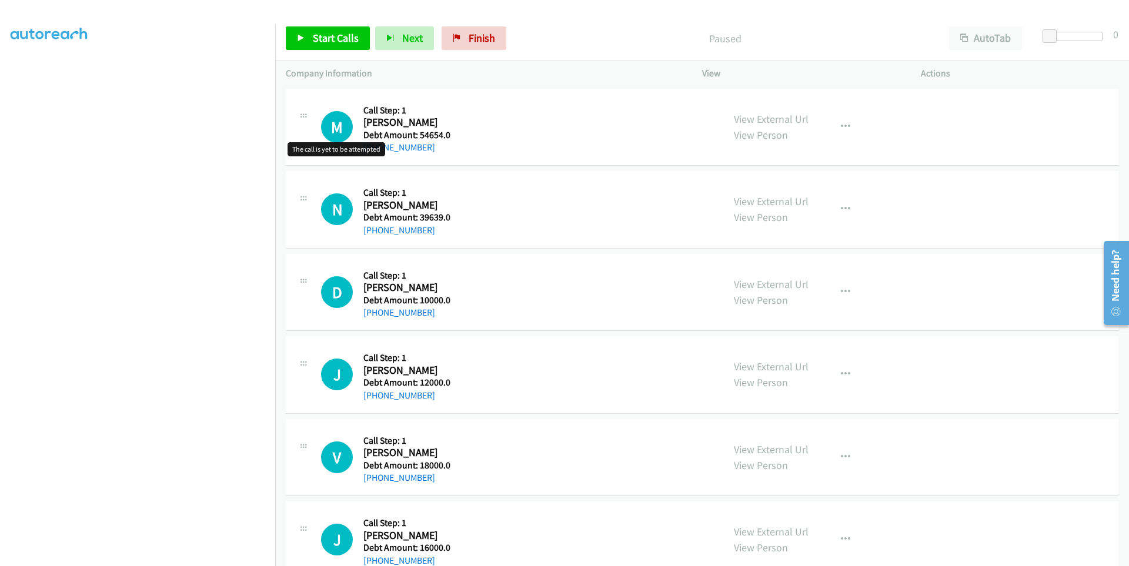
click at [332, 123] on h1 "M" at bounding box center [337, 127] width 32 height 32
click at [296, 38] on link "Start Calls" at bounding box center [328, 38] width 84 height 24
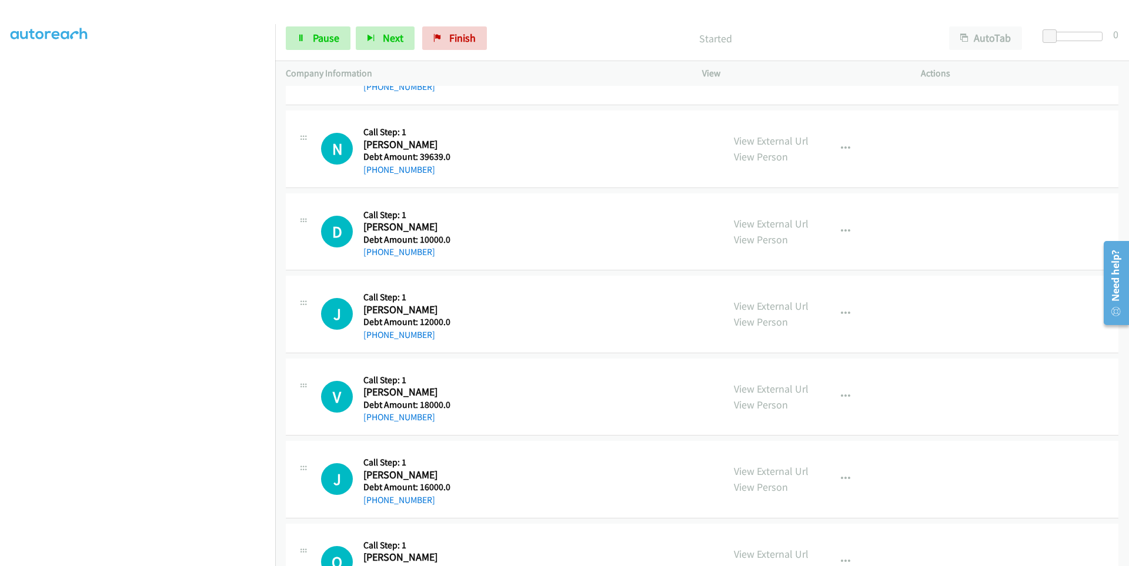
scroll to position [118, 0]
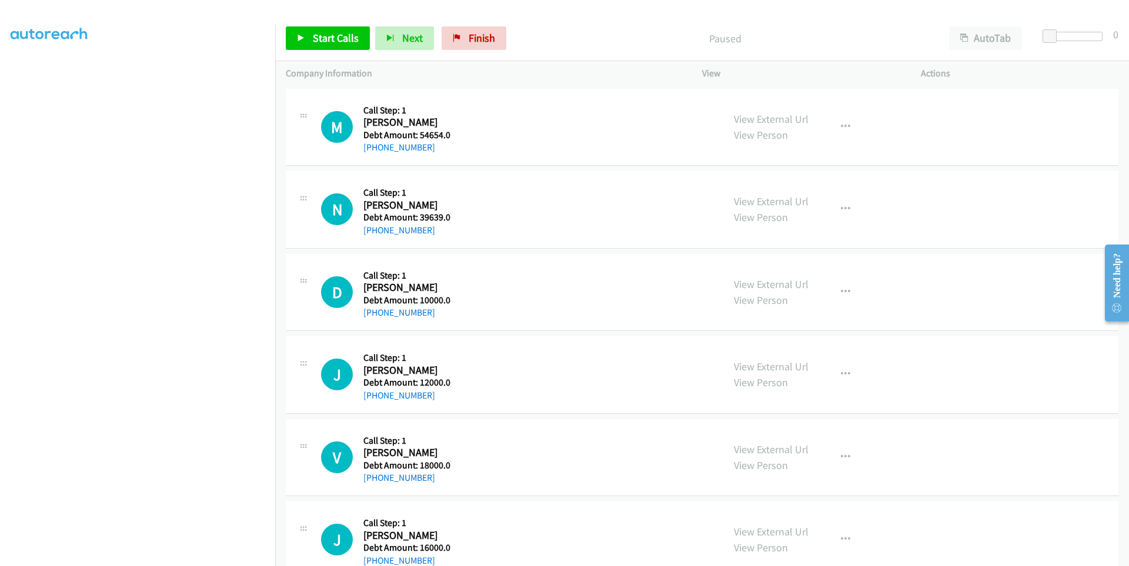
scroll to position [68, 0]
click at [298, 42] on icon at bounding box center [301, 39] width 8 height 8
click at [374, 39] on icon "button" at bounding box center [371, 39] width 8 height 8
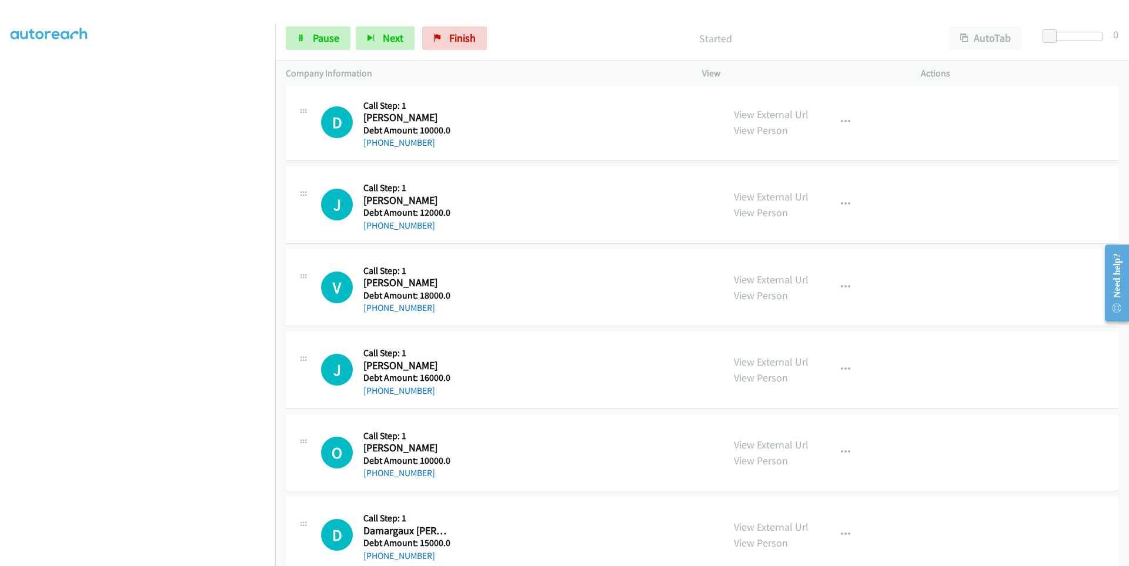
scroll to position [0, 0]
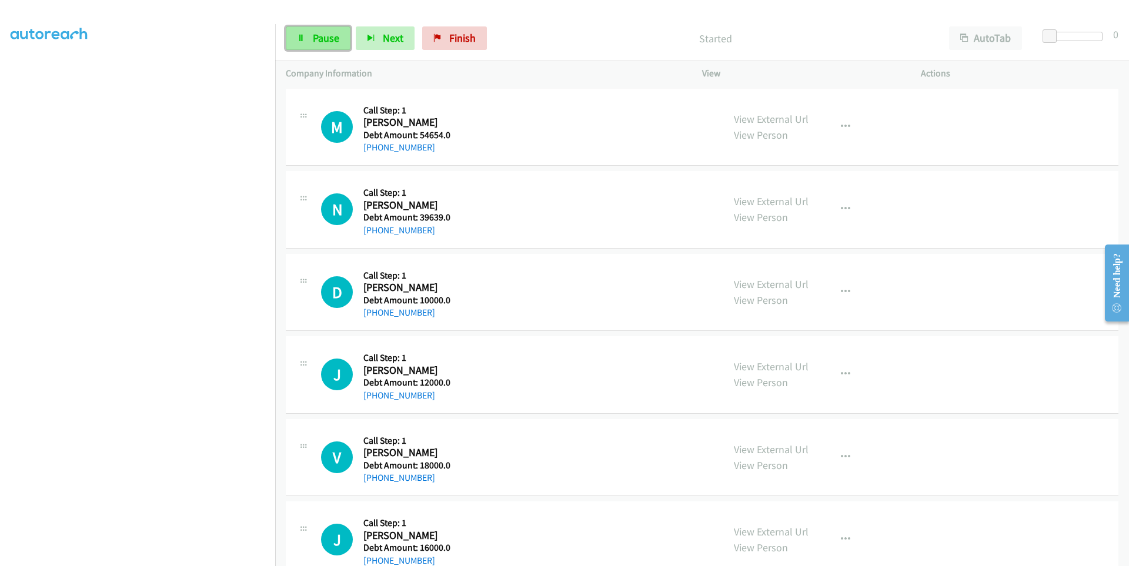
click at [300, 41] on icon at bounding box center [301, 39] width 8 height 8
click at [308, 40] on link "Start Calls" at bounding box center [328, 38] width 84 height 24
click at [402, 148] on link "[PHONE_NUMBER]" at bounding box center [399, 147] width 72 height 11
click at [0, 102] on aside "Dialing Mode: Power | Switch to Preview My Lists" at bounding box center [137, 281] width 275 height 651
click at [7, 69] on aside "Dialing Mode: Power | Switch to Preview My Lists" at bounding box center [137, 281] width 275 height 651
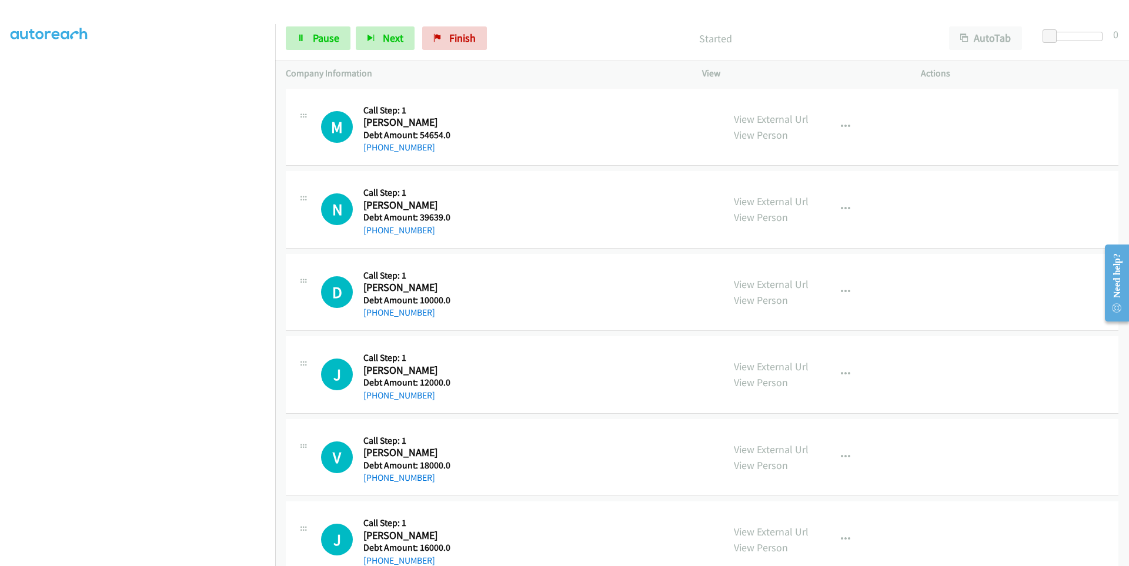
scroll to position [68, 0]
click at [311, 42] on link "Pause" at bounding box center [318, 38] width 65 height 24
click at [311, 42] on link "Start Calls" at bounding box center [328, 38] width 84 height 24
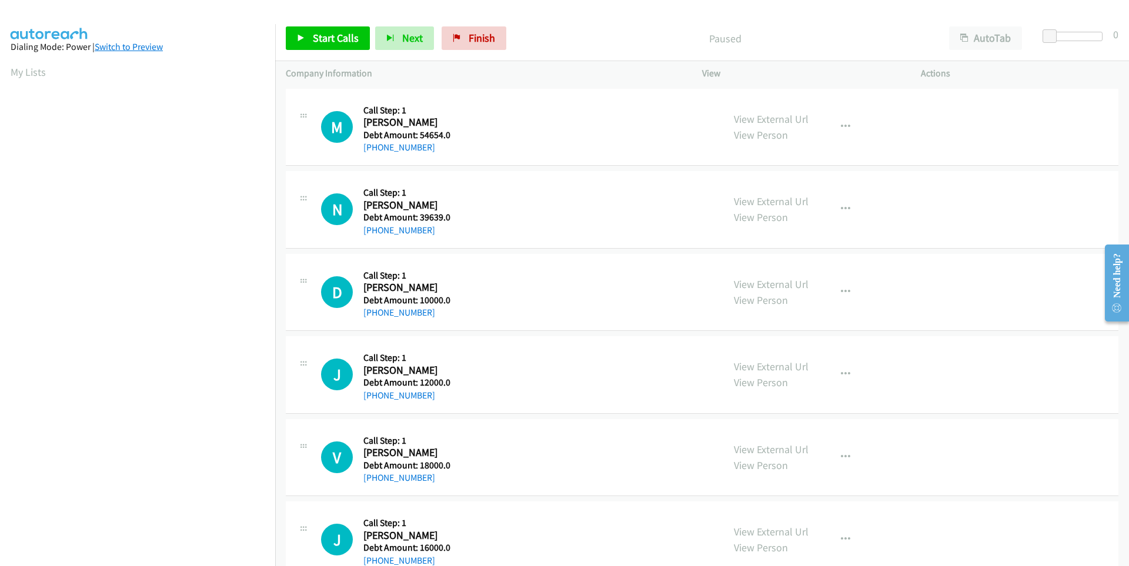
click at [119, 45] on link "Switch to Preview" at bounding box center [129, 46] width 68 height 11
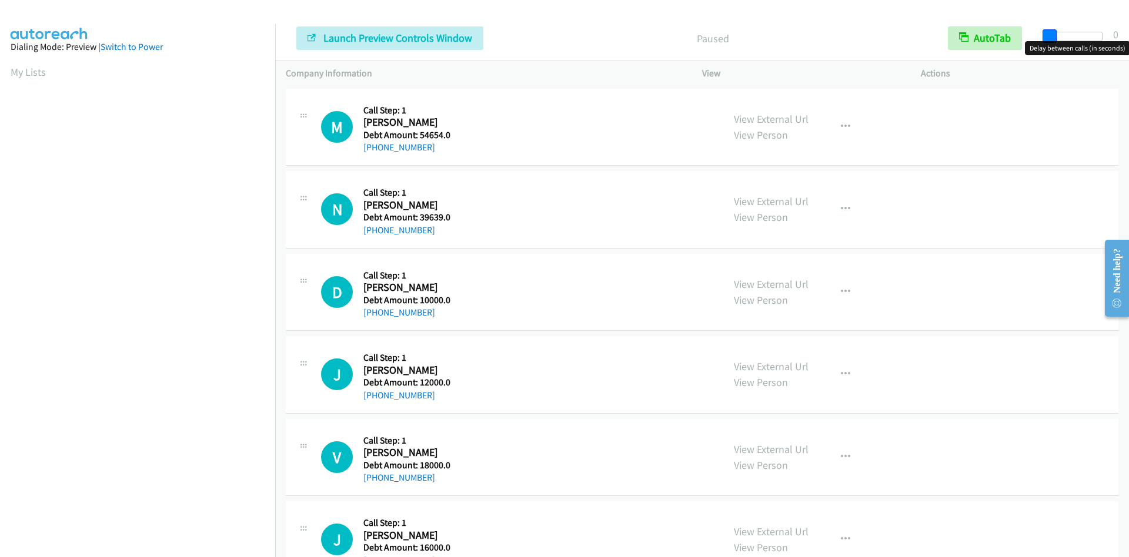
drag, startPoint x: 1052, startPoint y: 35, endPoint x: 1051, endPoint y: 42, distance: 7.7
click at [1051, 42] on body "Start Calls Pause Next Finish Launch Preview Controls Window Paused AutoTab Aut…" at bounding box center [564, 28] width 1129 height 56
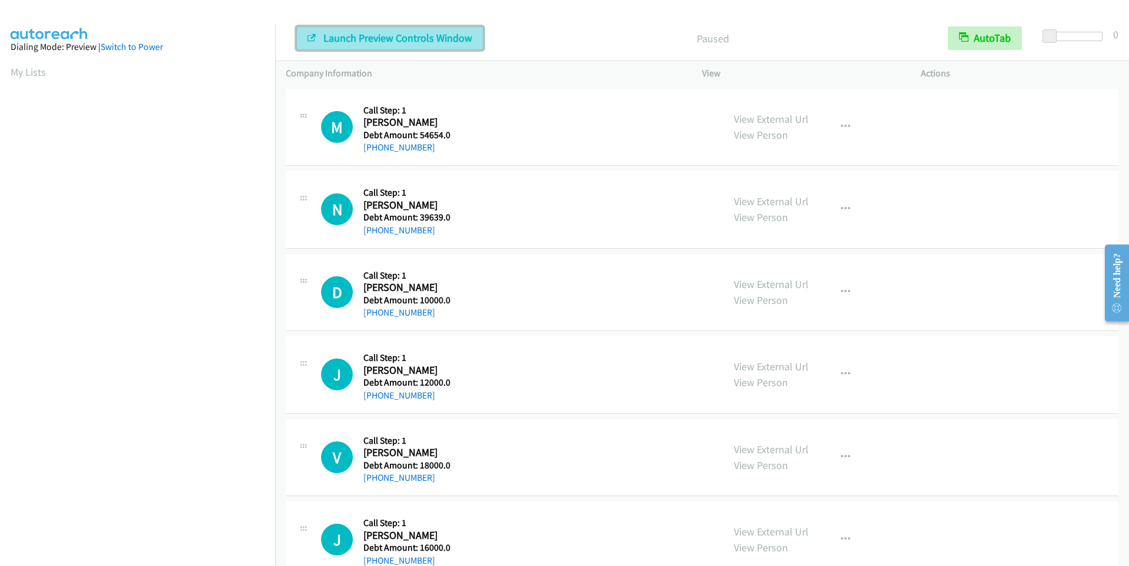
click at [326, 36] on span "Launch Preview Controls Window" at bounding box center [397, 38] width 149 height 14
click at [121, 49] on link "Switch to Power" at bounding box center [132, 46] width 62 height 11
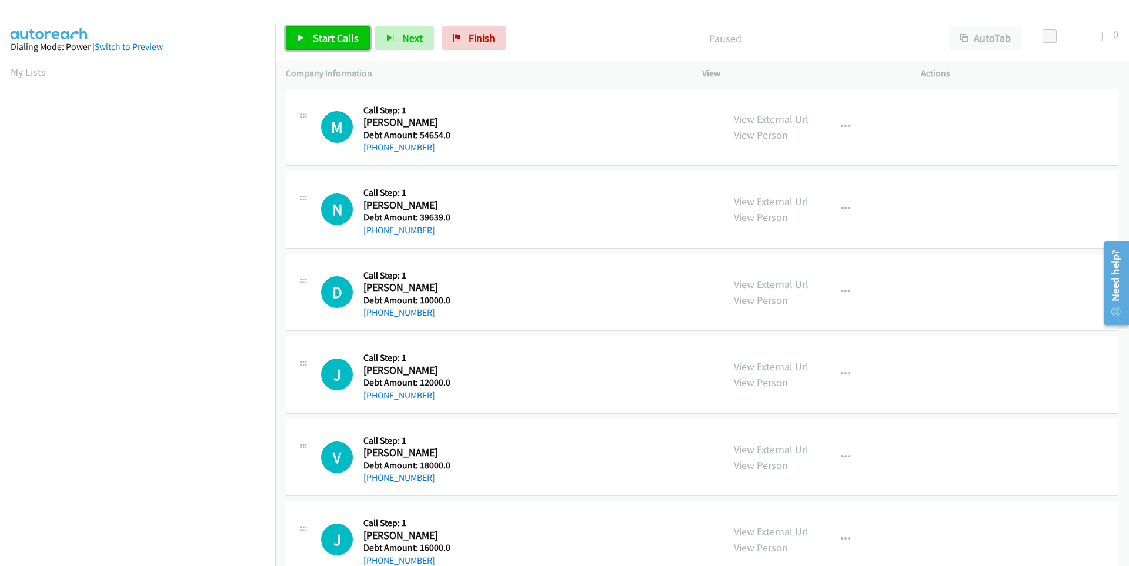
click at [316, 38] on span "Start Calls" at bounding box center [336, 38] width 46 height 14
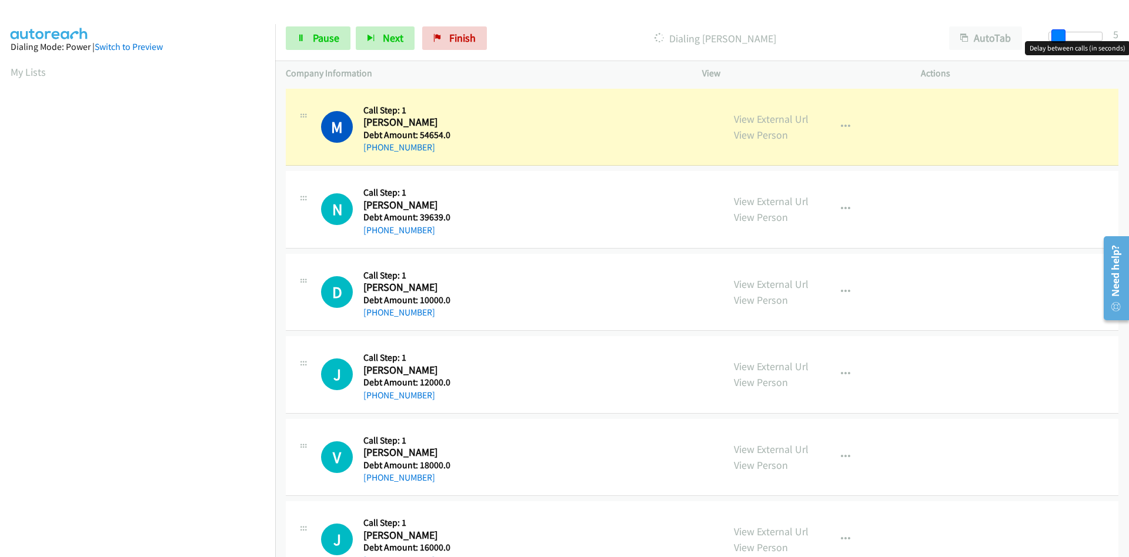
drag, startPoint x: 1047, startPoint y: 36, endPoint x: 1054, endPoint y: 36, distance: 7.6
click at [1054, 36] on span at bounding box center [1058, 36] width 14 height 14
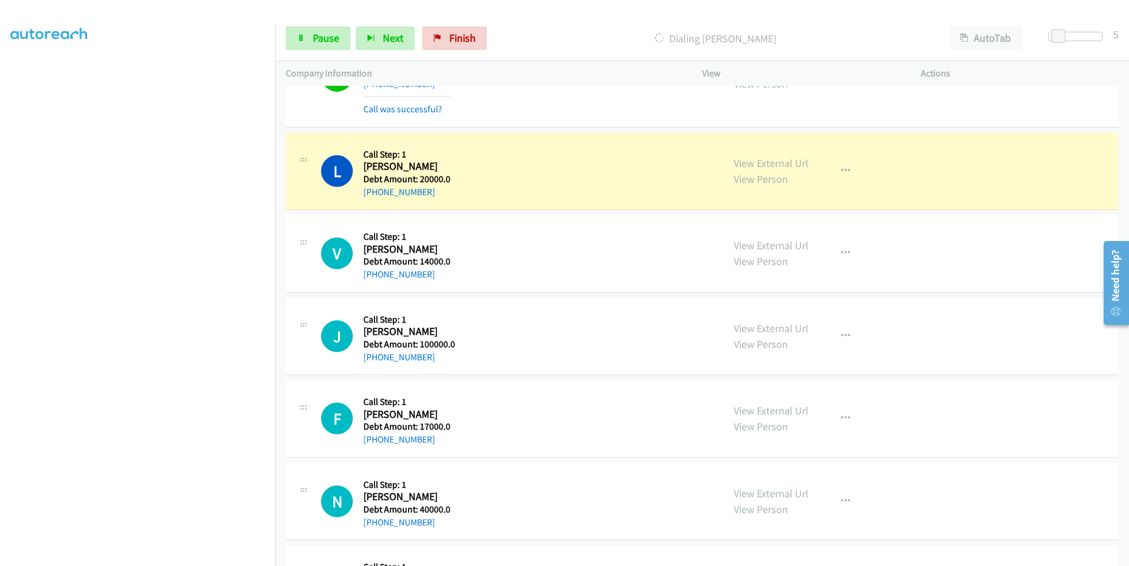
scroll to position [966, 0]
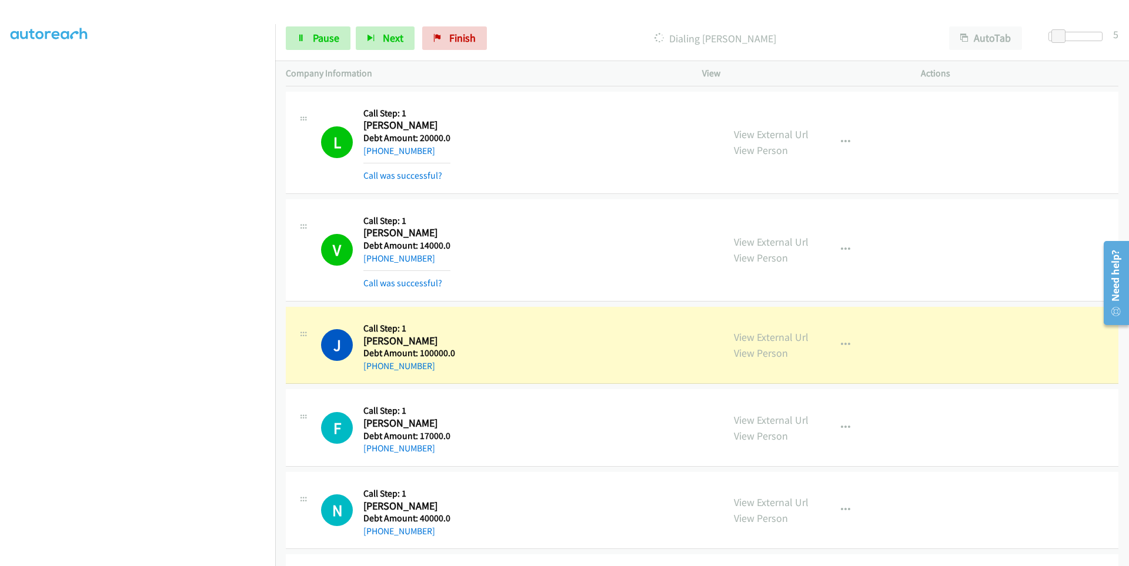
click at [432, 356] on h5 "Debt Amount: 100000.0" at bounding box center [409, 354] width 92 height 12
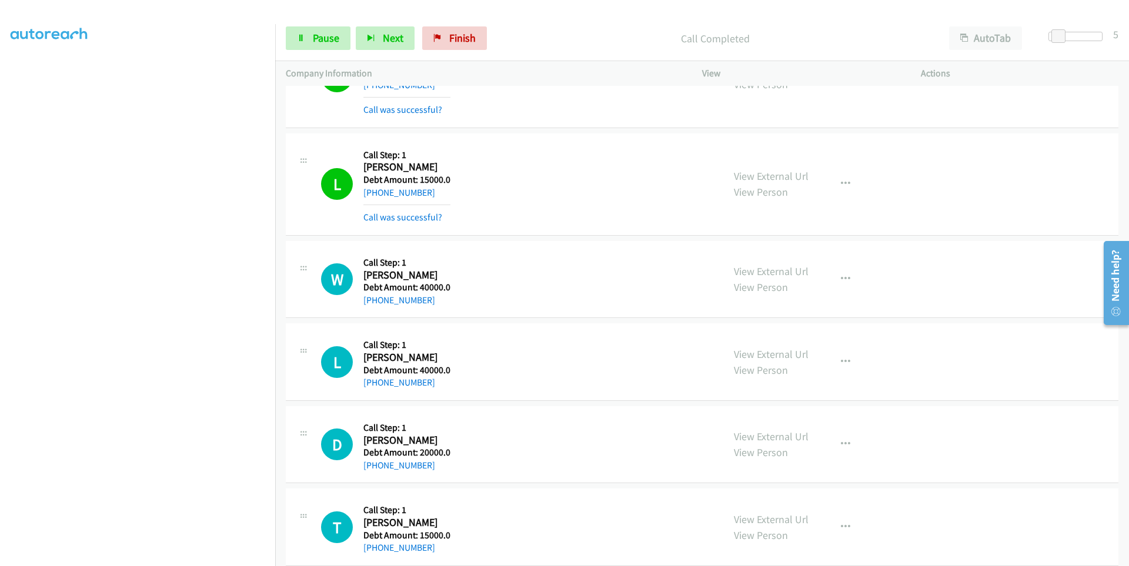
scroll to position [68, 0]
click at [5, 69] on aside "Dialing Mode: Power | Switch to Preview My Lists" at bounding box center [137, 281] width 275 height 651
click at [310, 44] on link "Pause" at bounding box center [318, 38] width 65 height 24
click at [306, 38] on link "Start Calls" at bounding box center [328, 38] width 84 height 24
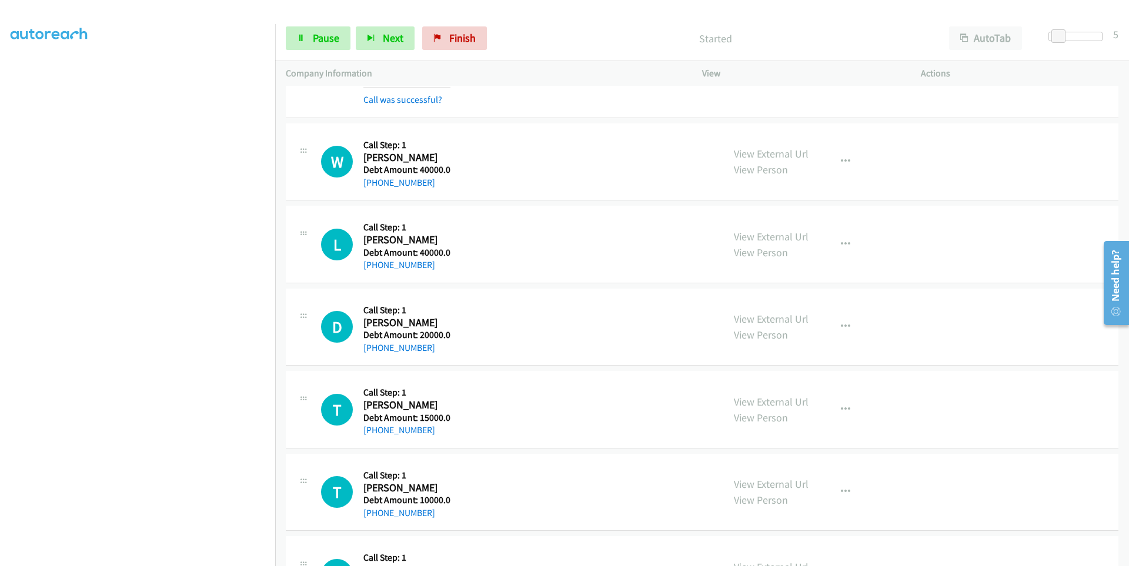
scroll to position [2932, 0]
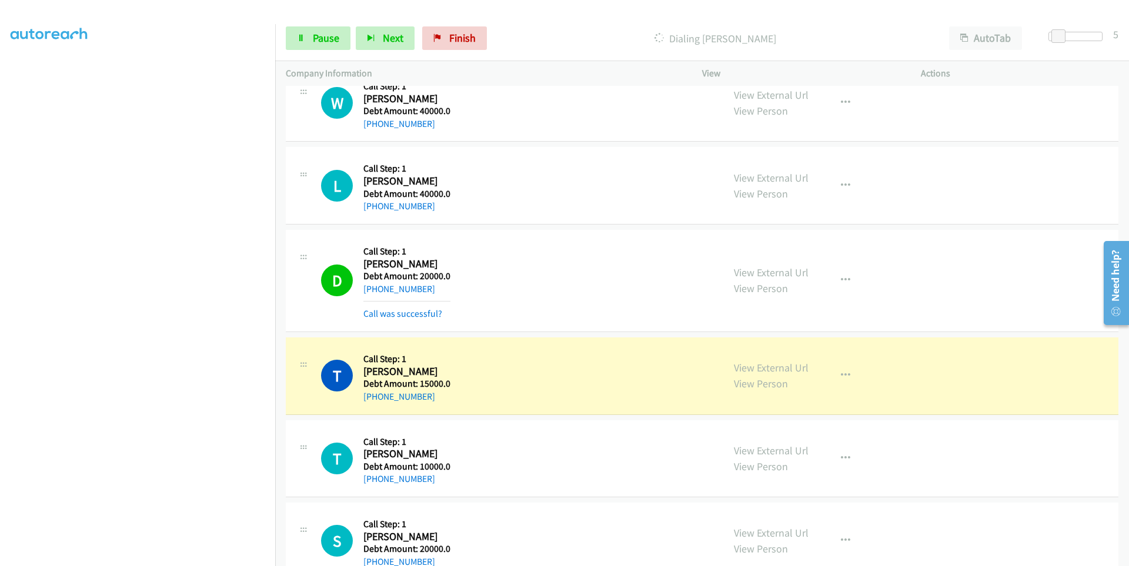
click at [285, 487] on td "T Callback Scheduled Call Step: 1 [PERSON_NAME] America/Phoenix Debt Amount: 10…" at bounding box center [702, 459] width 854 height 83
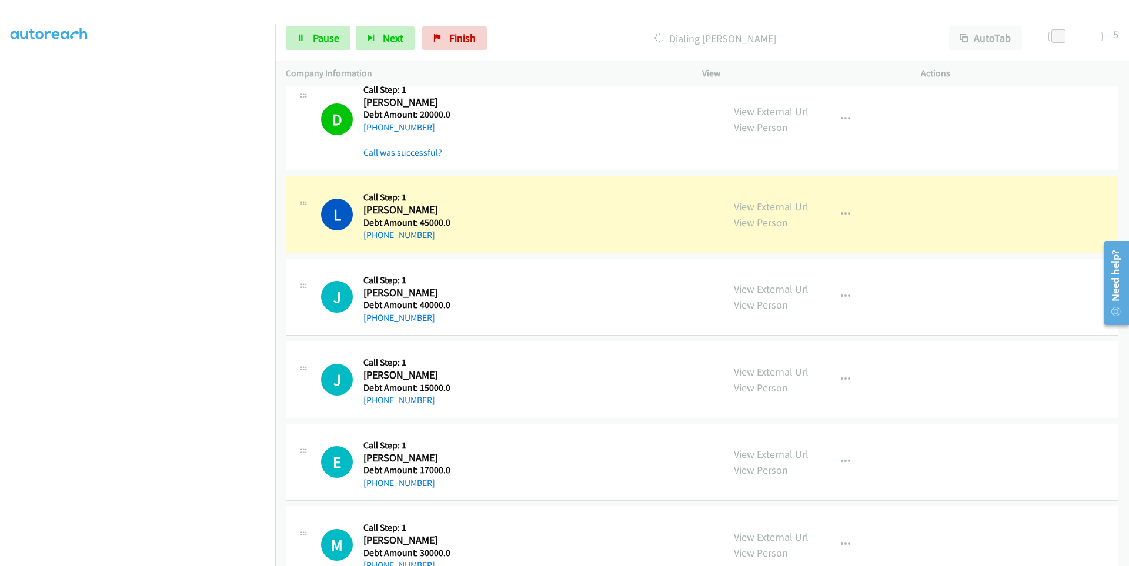
scroll to position [93, 0]
drag, startPoint x: 433, startPoint y: 233, endPoint x: 372, endPoint y: 237, distance: 60.7
click at [372, 237] on div "[PHONE_NUMBER]" at bounding box center [406, 235] width 87 height 14
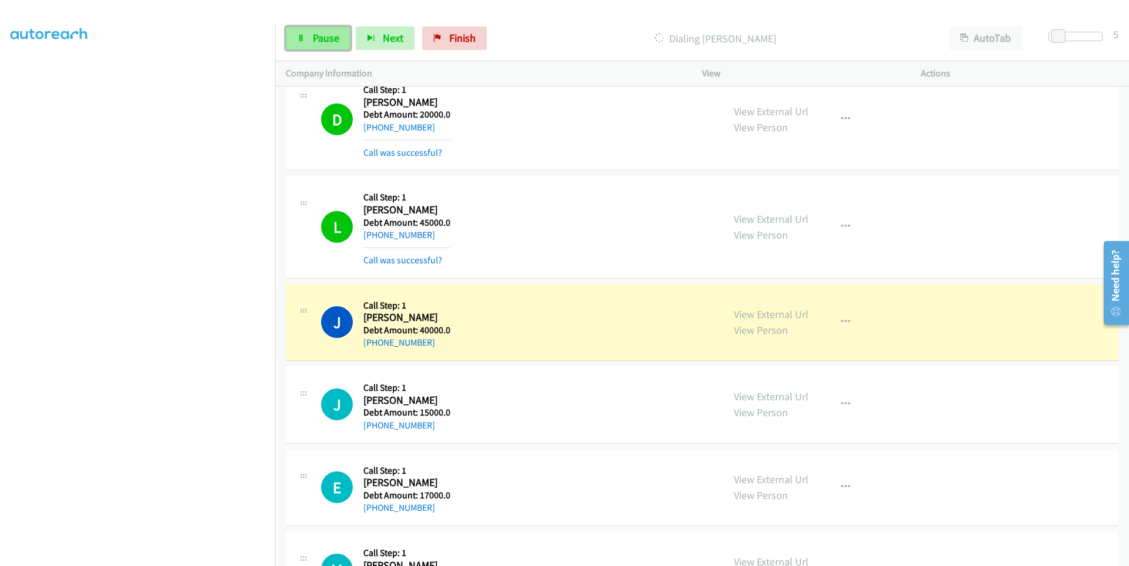
click at [298, 45] on link "Pause" at bounding box center [318, 38] width 65 height 24
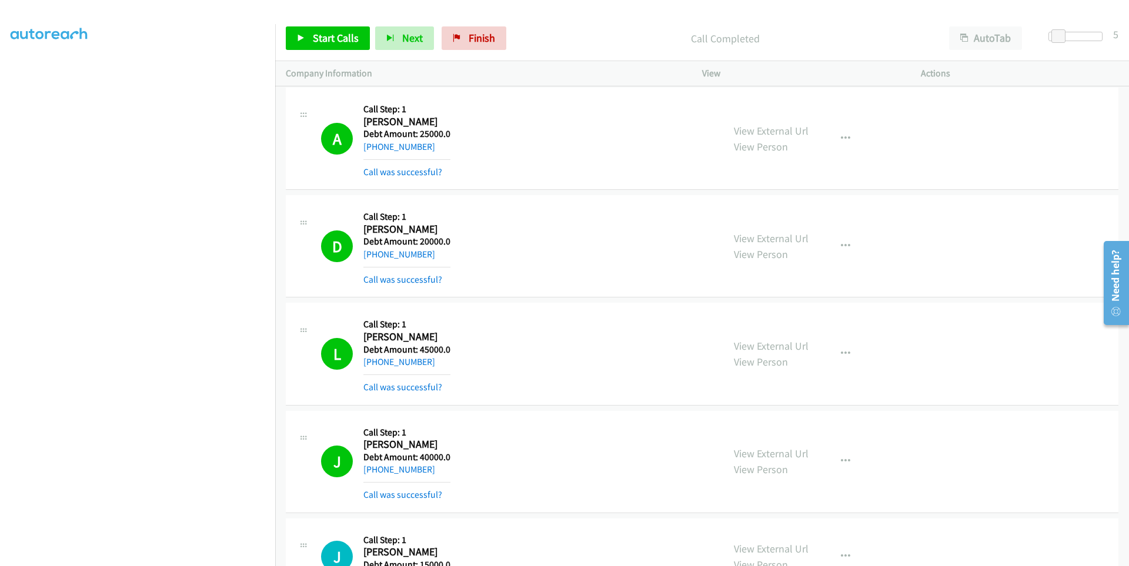
scroll to position [4209, 0]
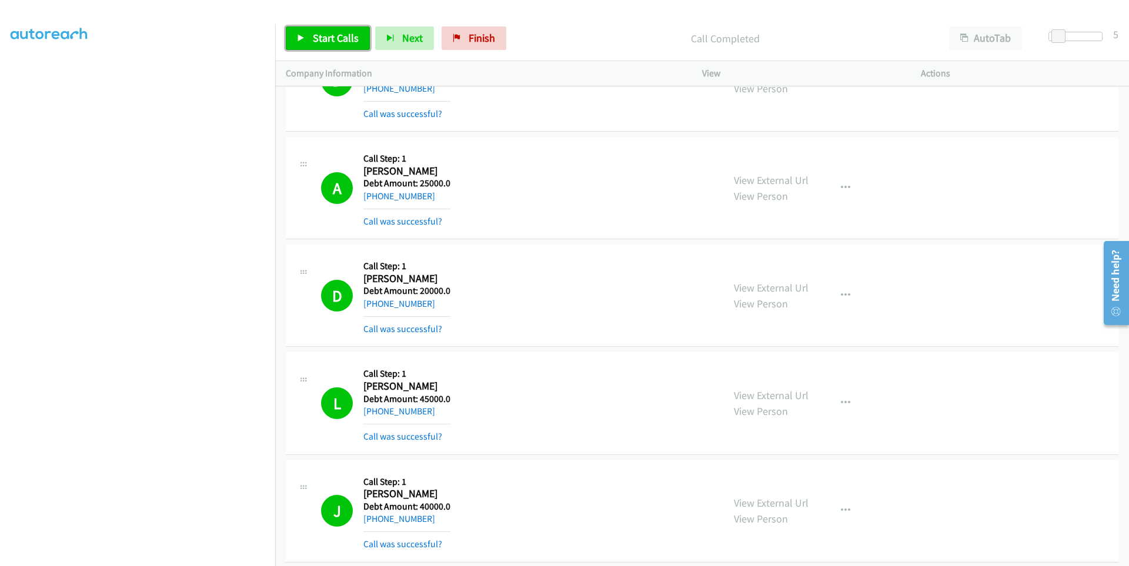
click at [318, 40] on span "Start Calls" at bounding box center [336, 38] width 46 height 14
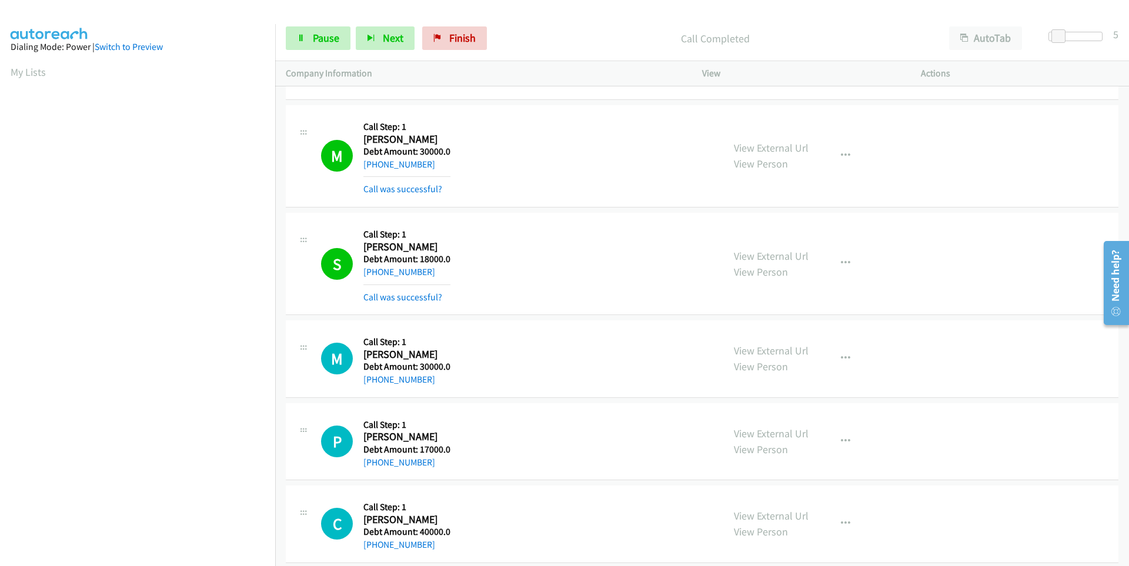
scroll to position [4927, 0]
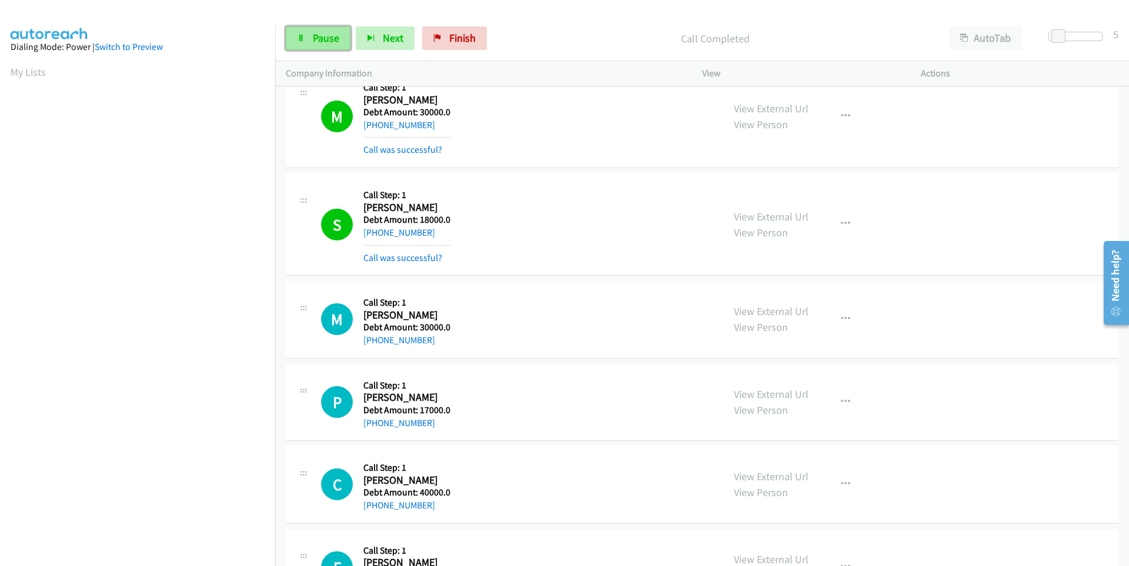
click at [296, 39] on link "Pause" at bounding box center [318, 38] width 65 height 24
click at [295, 37] on link "Start Calls" at bounding box center [328, 38] width 84 height 24
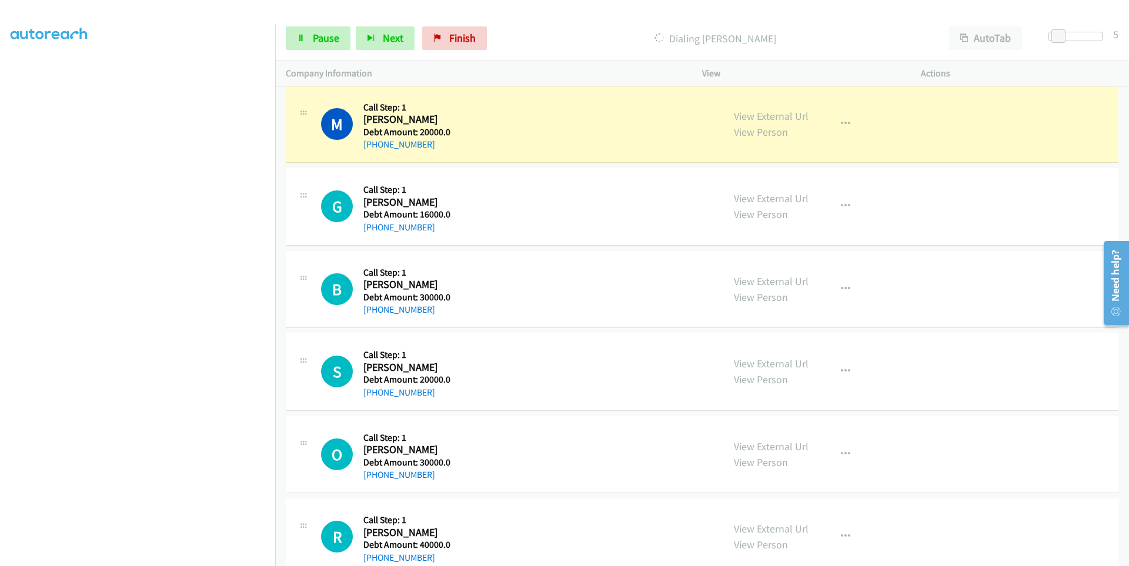
scroll to position [6837, 0]
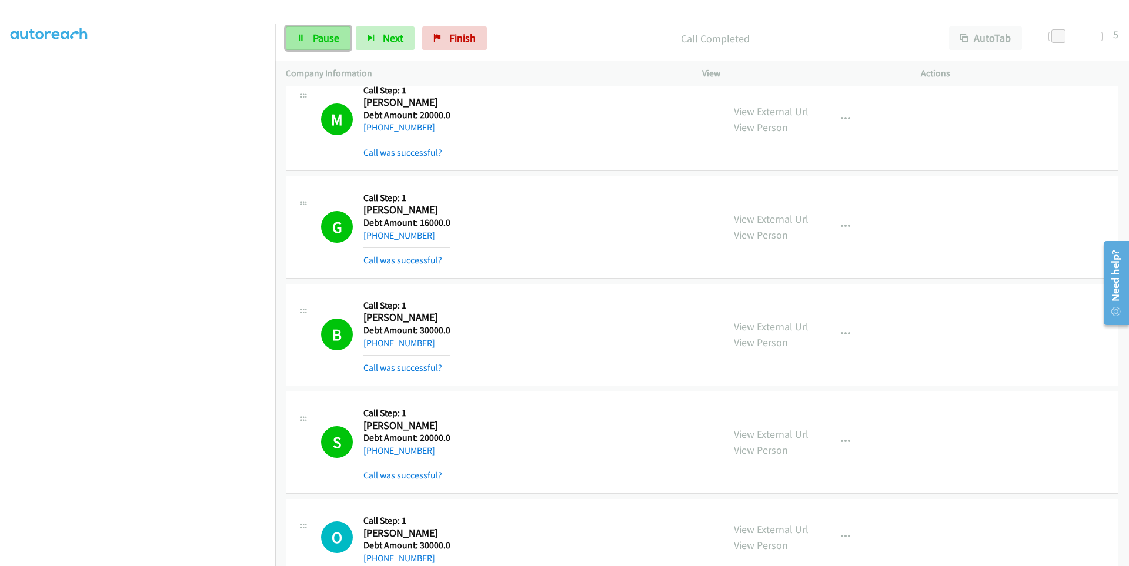
click at [296, 41] on link "Pause" at bounding box center [318, 38] width 65 height 24
click at [322, 40] on span "Start Calls" at bounding box center [336, 38] width 46 height 14
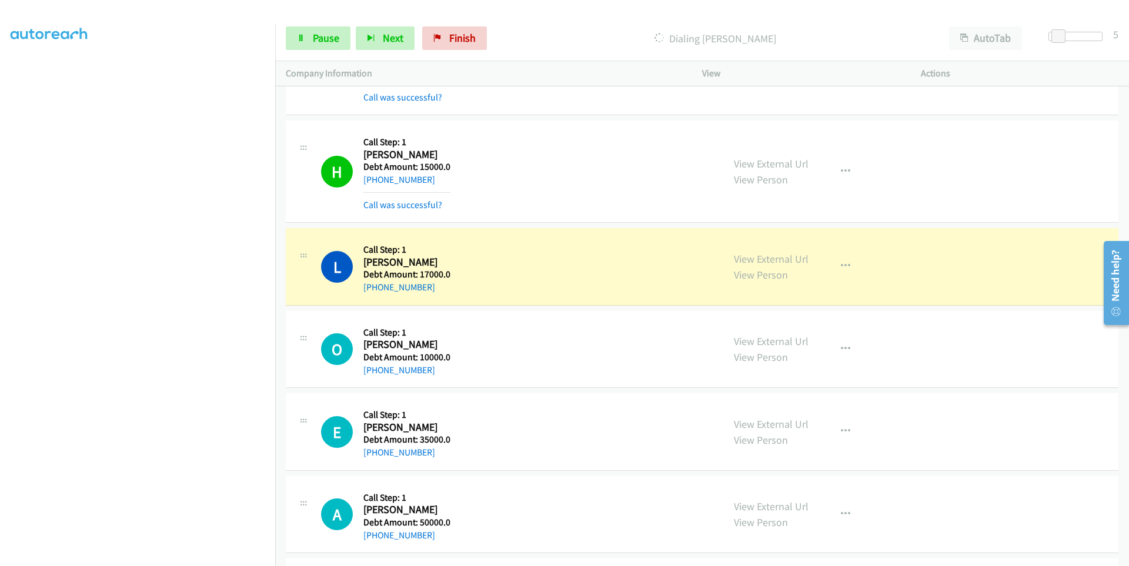
scroll to position [0, 0]
drag, startPoint x: 229, startPoint y: 31, endPoint x: 251, endPoint y: 36, distance: 22.3
click at [238, 29] on aside "Dialing Mode: Power | Switch to Preview My Lists" at bounding box center [137, 349] width 275 height 651
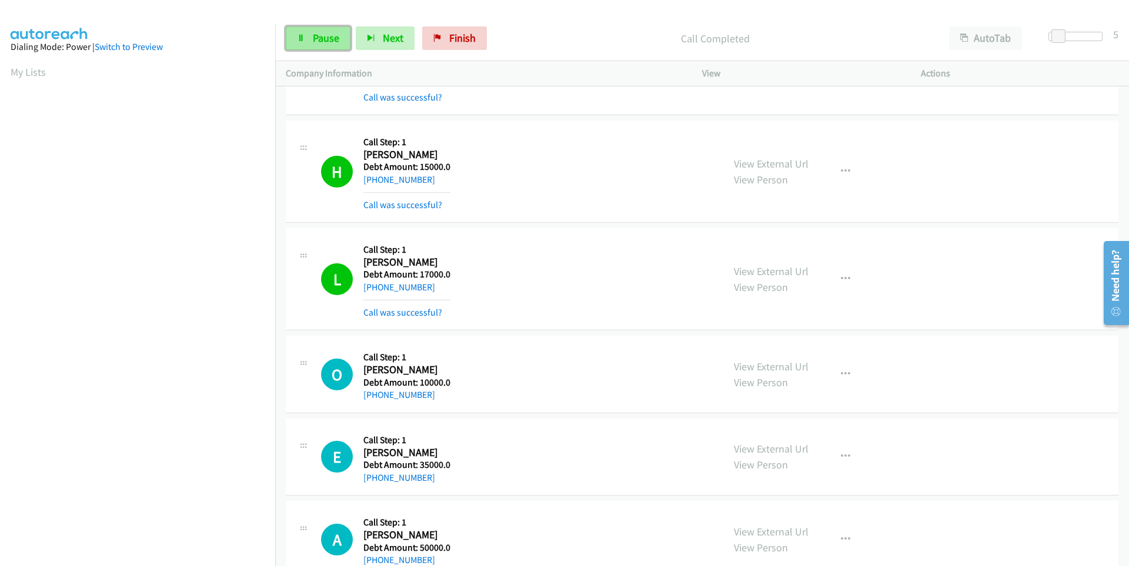
click at [308, 41] on link "Pause" at bounding box center [318, 38] width 65 height 24
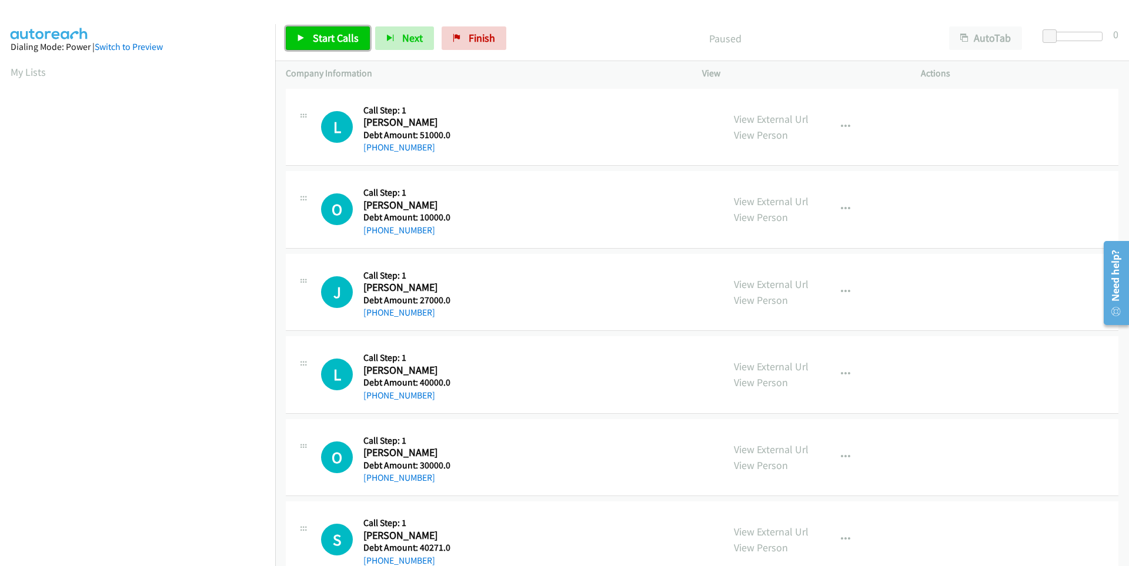
click at [323, 42] on span "Start Calls" at bounding box center [336, 38] width 46 height 14
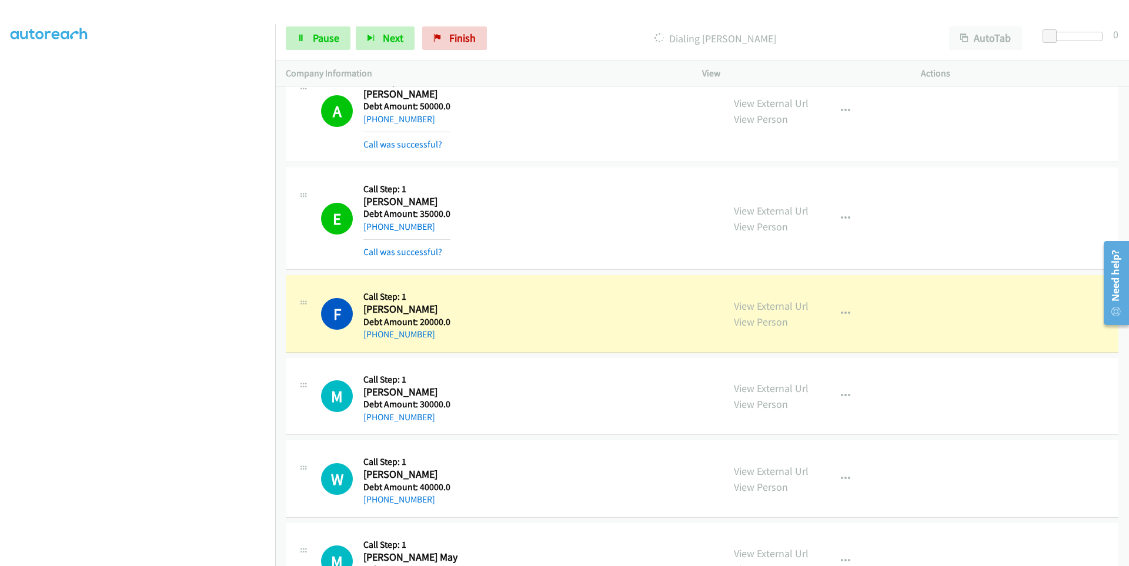
scroll to position [696, 0]
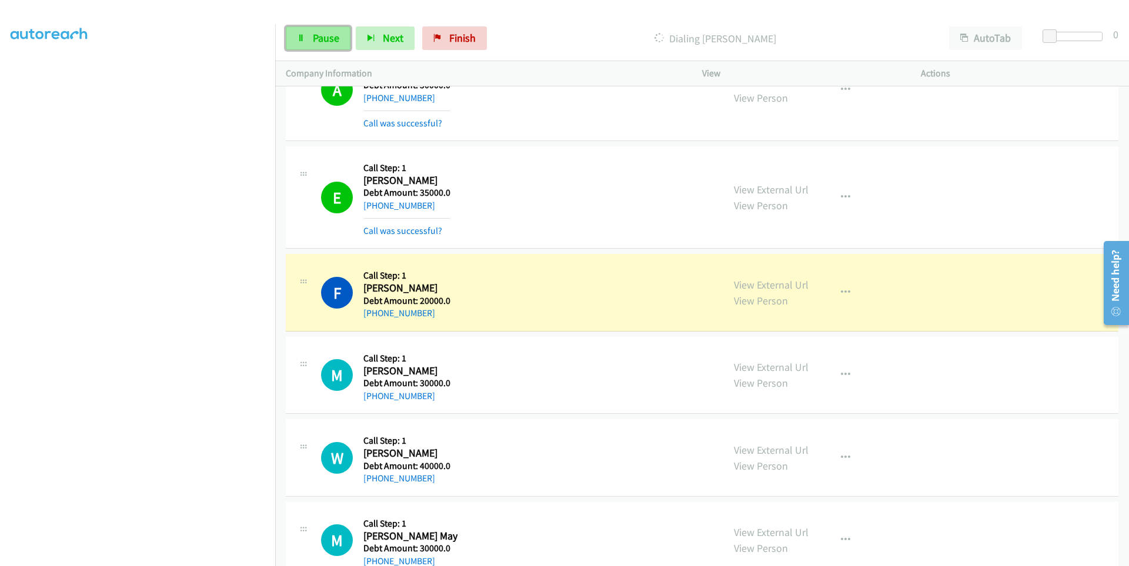
click at [295, 39] on link "Pause" at bounding box center [318, 38] width 65 height 24
click at [295, 39] on link "Start Calls" at bounding box center [328, 38] width 84 height 24
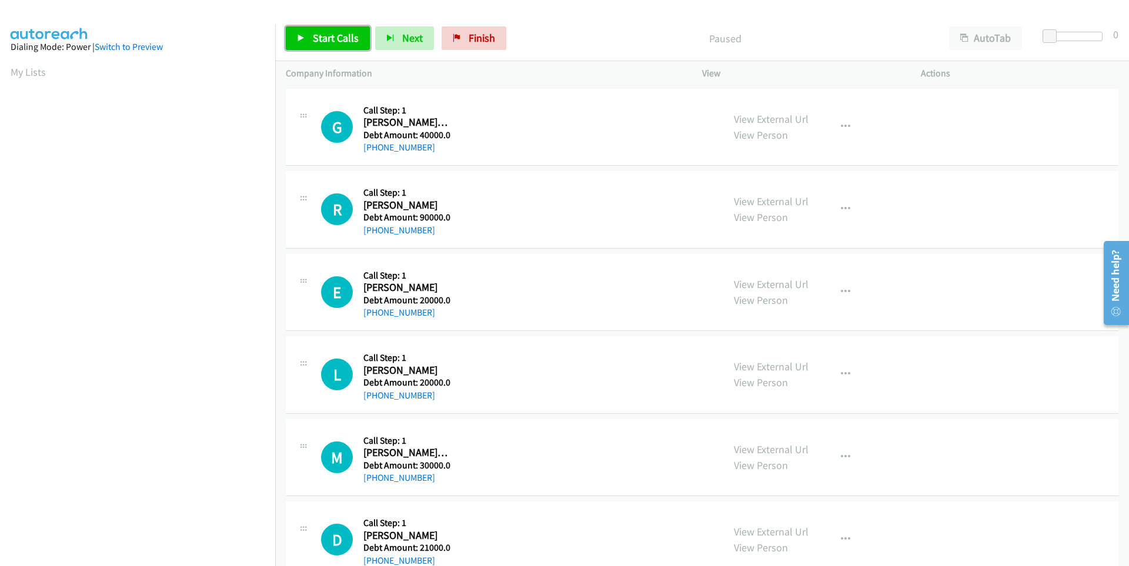
click at [313, 43] on span "Start Calls" at bounding box center [336, 38] width 46 height 14
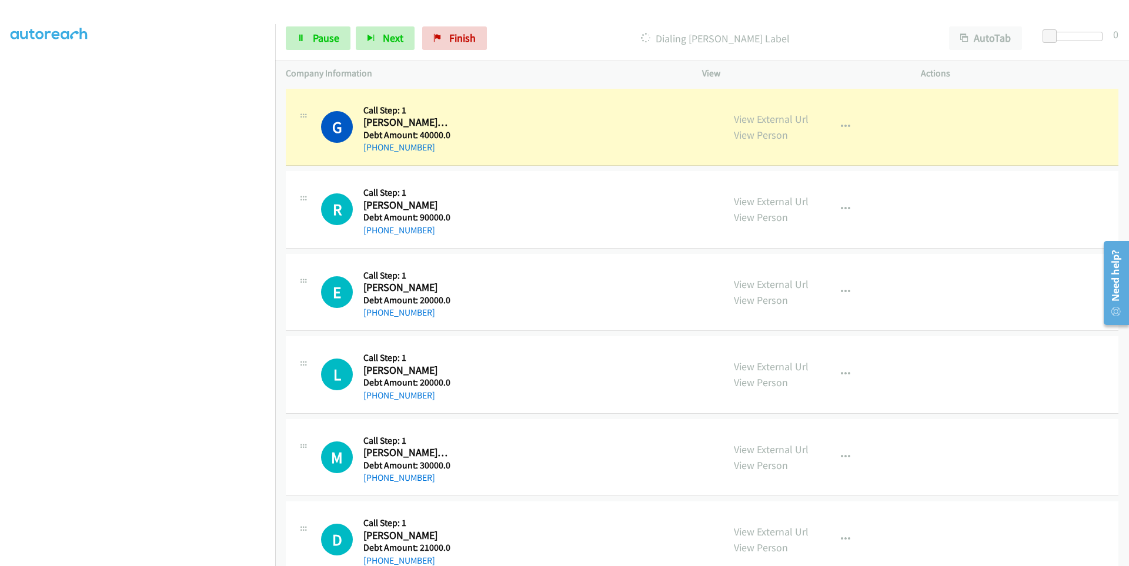
scroll to position [93, 0]
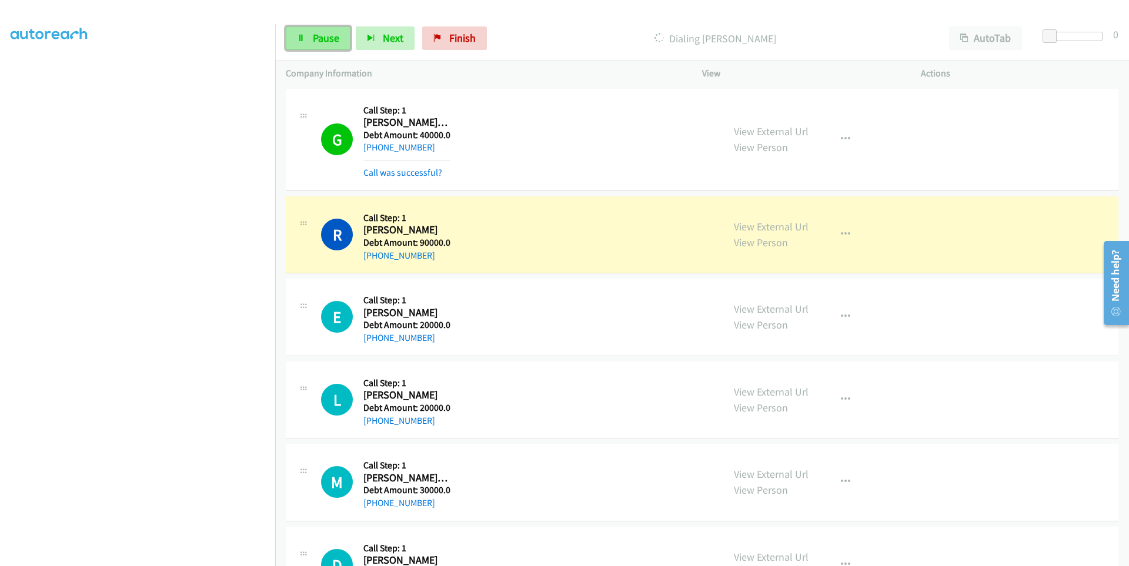
click at [296, 46] on link "Pause" at bounding box center [318, 38] width 65 height 24
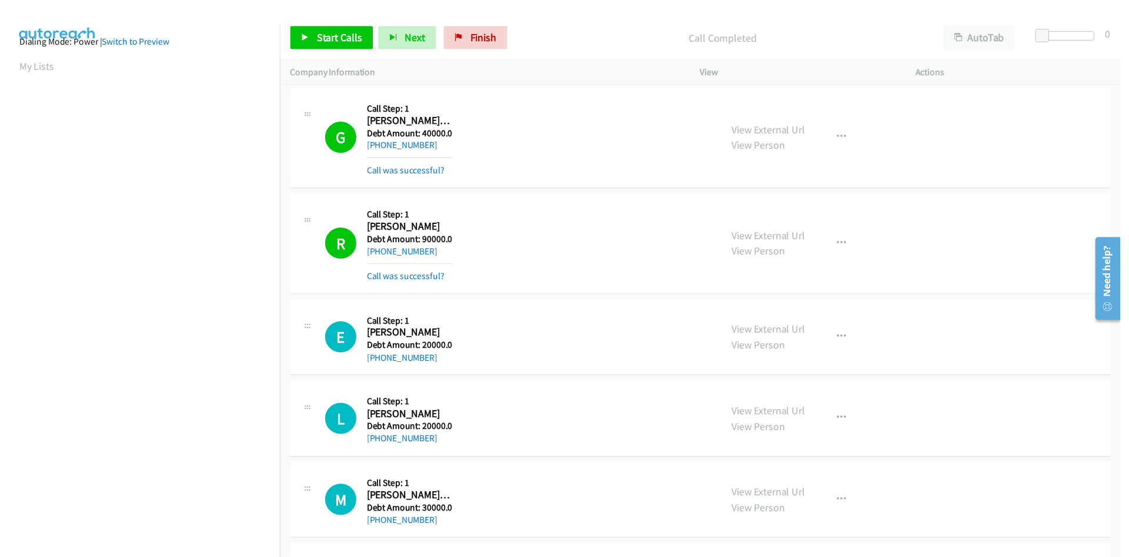
scroll to position [0, 0]
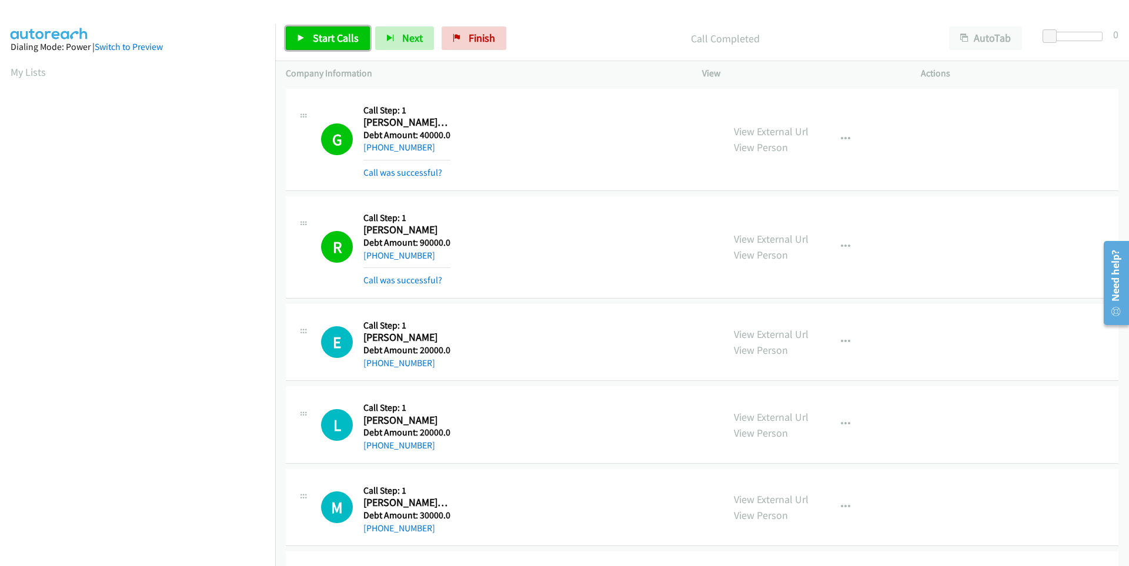
click at [315, 39] on span "Start Calls" at bounding box center [336, 38] width 46 height 14
click at [301, 36] on icon at bounding box center [301, 39] width 8 height 8
click at [303, 38] on icon at bounding box center [301, 39] width 8 height 8
click at [301, 38] on icon at bounding box center [301, 39] width 8 height 8
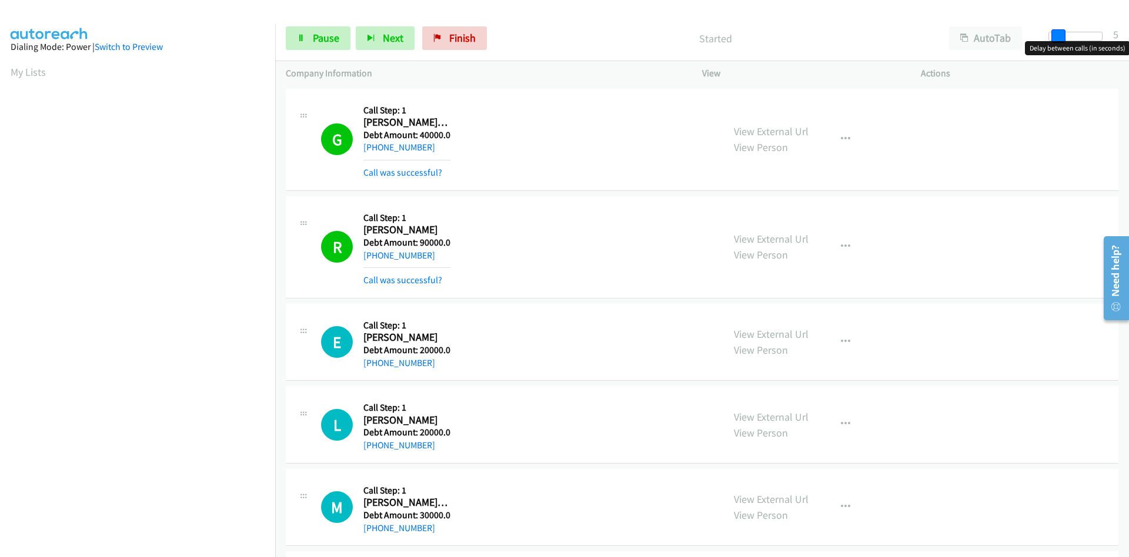
drag, startPoint x: 1052, startPoint y: 35, endPoint x: 1060, endPoint y: 37, distance: 8.4
click at [1060, 37] on span at bounding box center [1058, 36] width 14 height 14
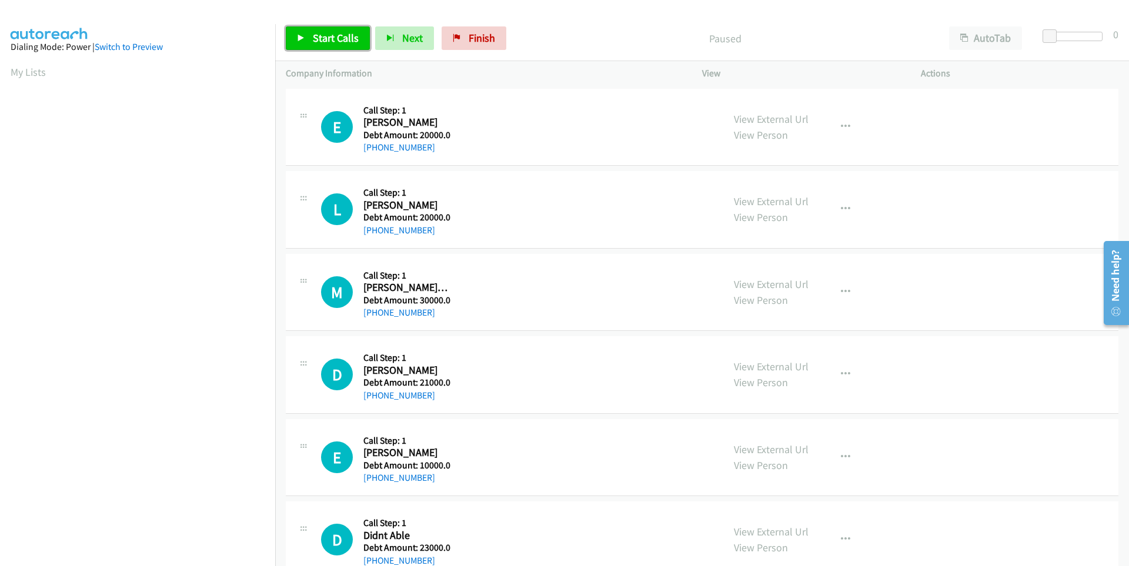
click at [301, 35] on icon at bounding box center [301, 39] width 8 height 8
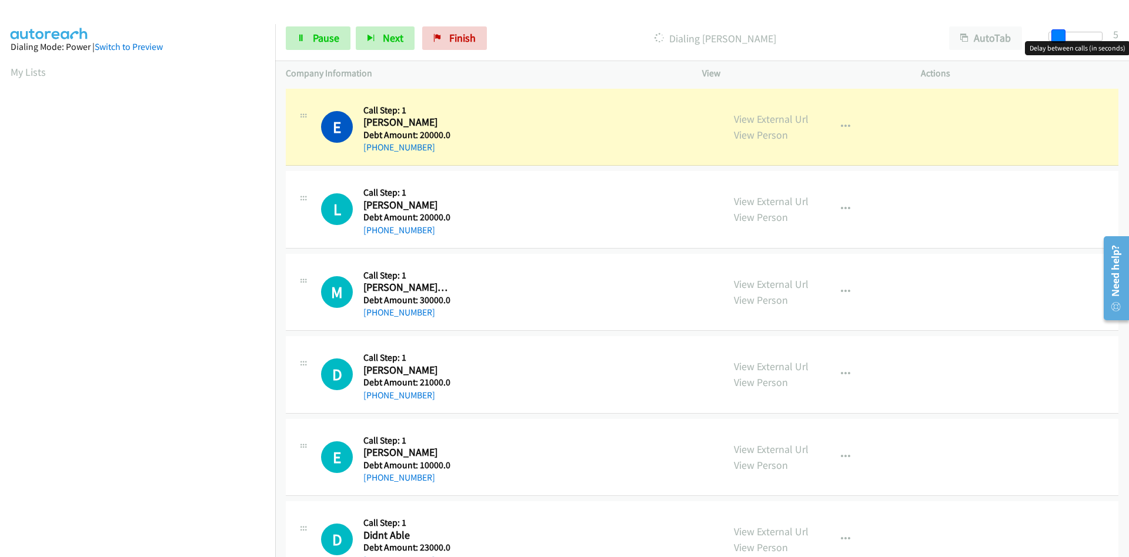
drag, startPoint x: 1051, startPoint y: 38, endPoint x: 1059, endPoint y: 36, distance: 7.8
click at [1059, 36] on span at bounding box center [1058, 36] width 14 height 14
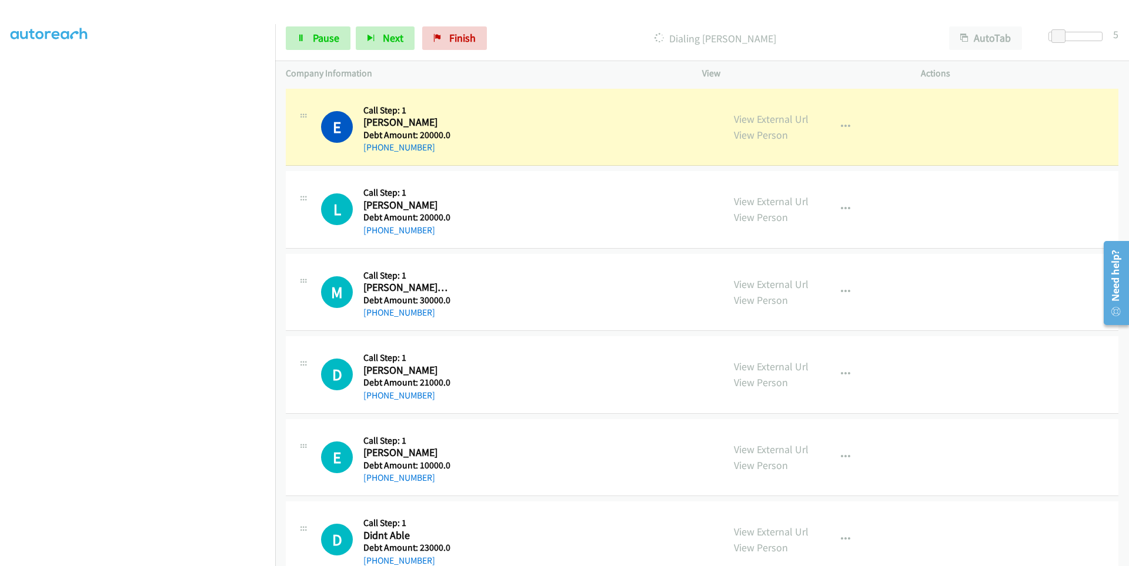
scroll to position [68, 0]
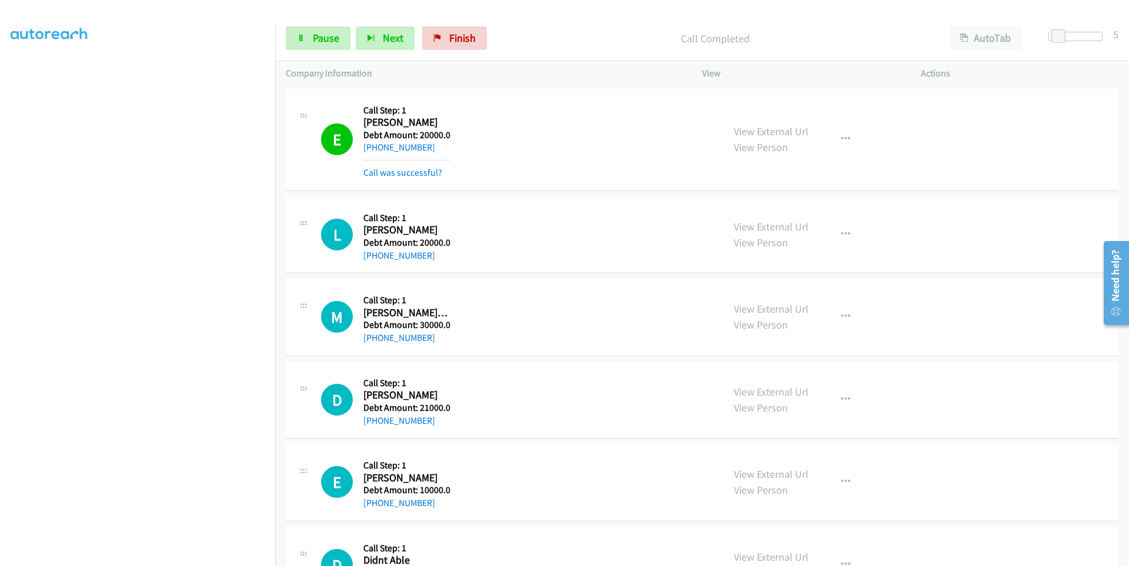
click at [304, 119] on icon at bounding box center [303, 118] width 14 height 6
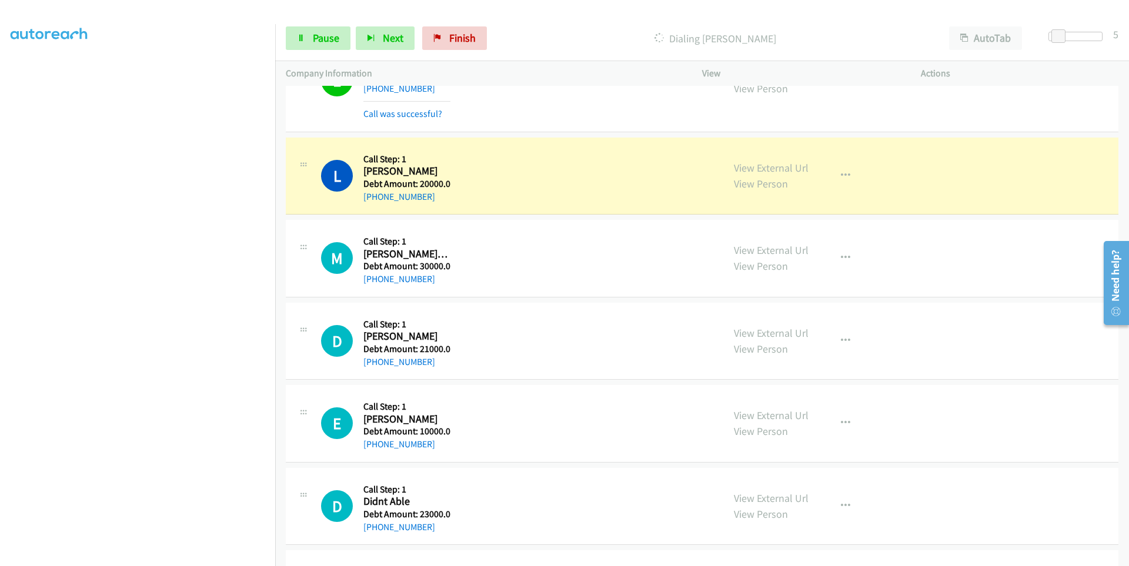
scroll to position [118, 0]
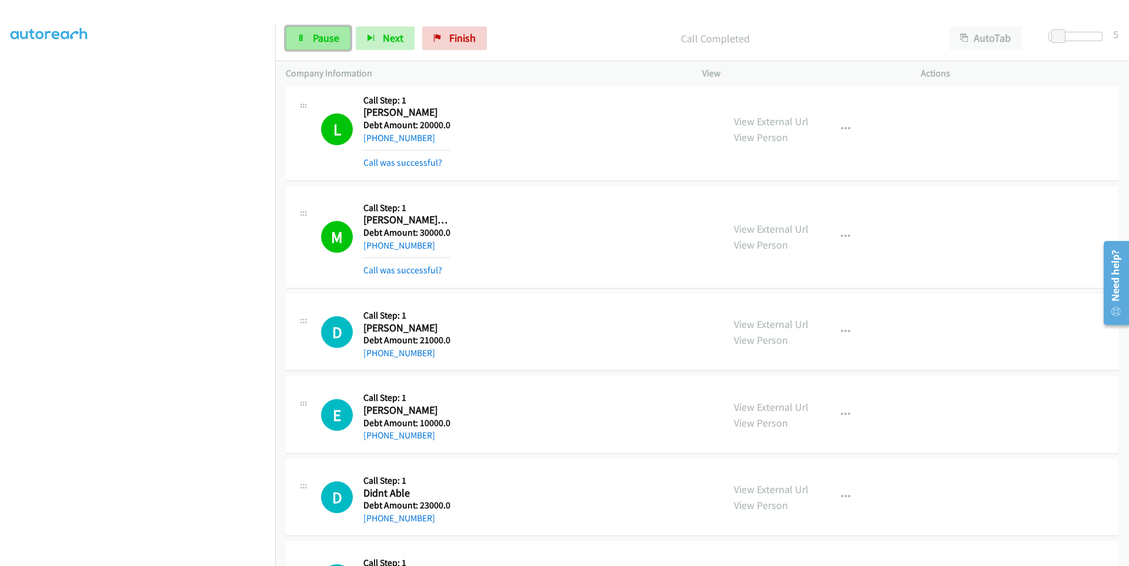
click at [305, 45] on link "Pause" at bounding box center [318, 38] width 65 height 24
click at [306, 40] on div "Start Calls Pause Next Finish" at bounding box center [389, 38] width 206 height 24
click at [306, 40] on link "Start Calls" at bounding box center [328, 38] width 84 height 24
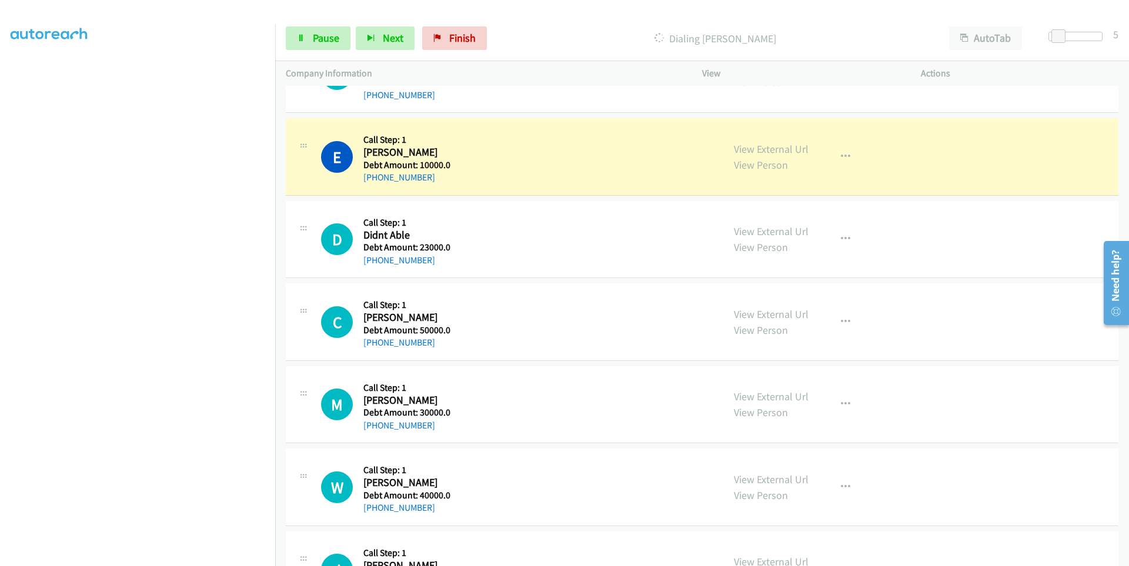
scroll to position [412, 0]
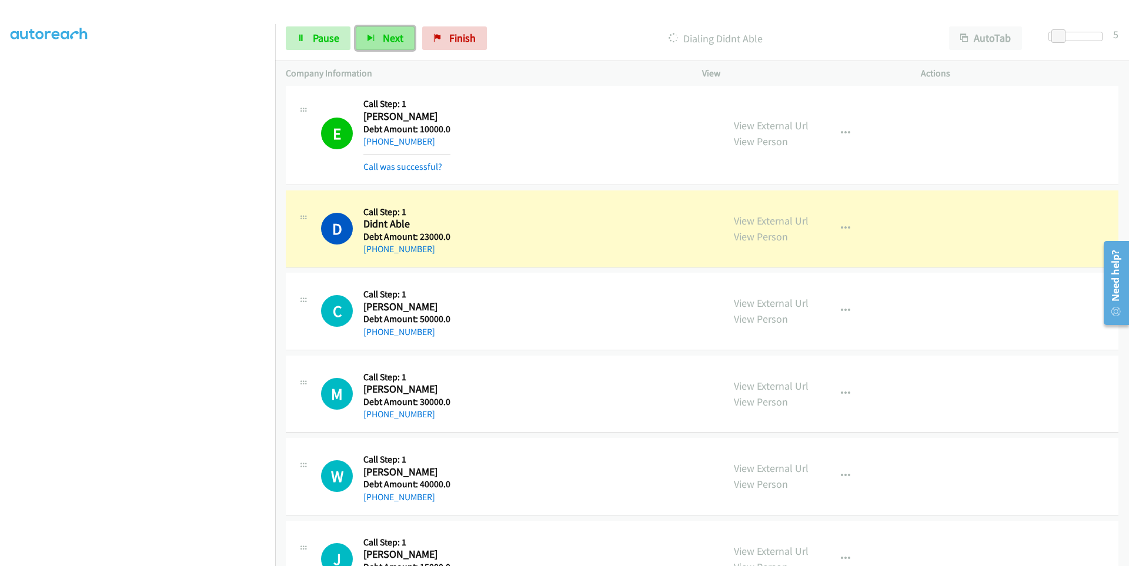
click at [373, 39] on icon "button" at bounding box center [371, 39] width 8 height 8
click at [372, 36] on icon "button" at bounding box center [371, 39] width 8 height 8
click at [299, 45] on link "Pause" at bounding box center [318, 38] width 65 height 24
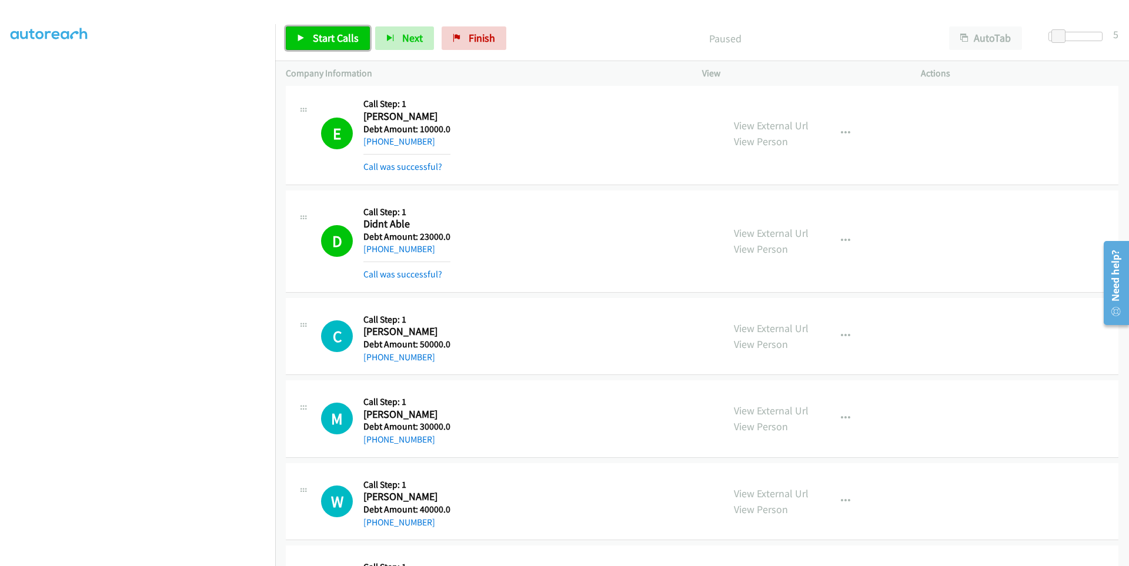
click at [298, 42] on link "Start Calls" at bounding box center [328, 38] width 84 height 24
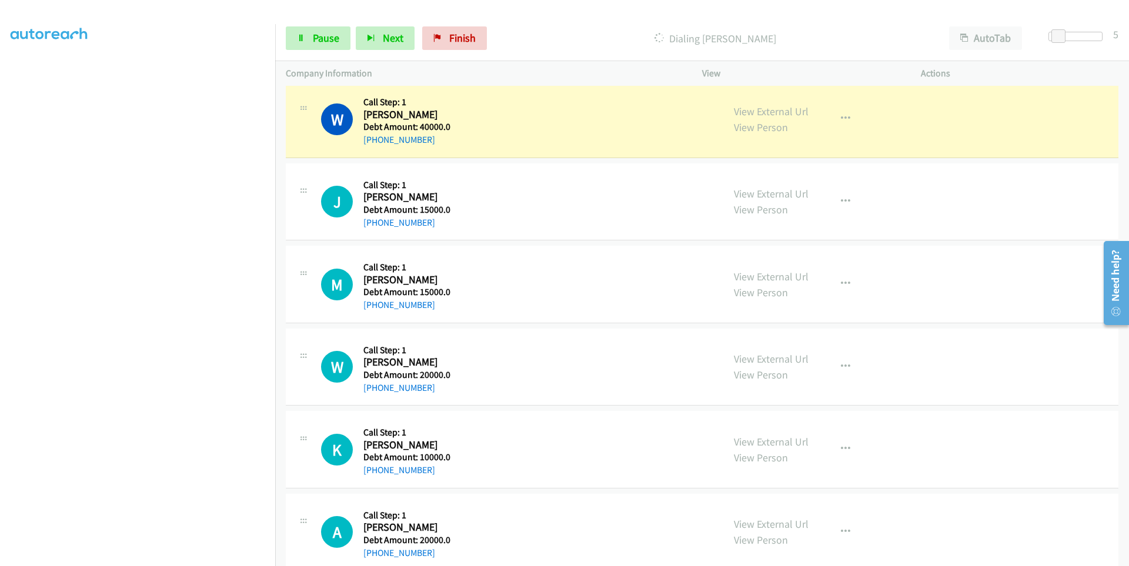
scroll to position [878, 0]
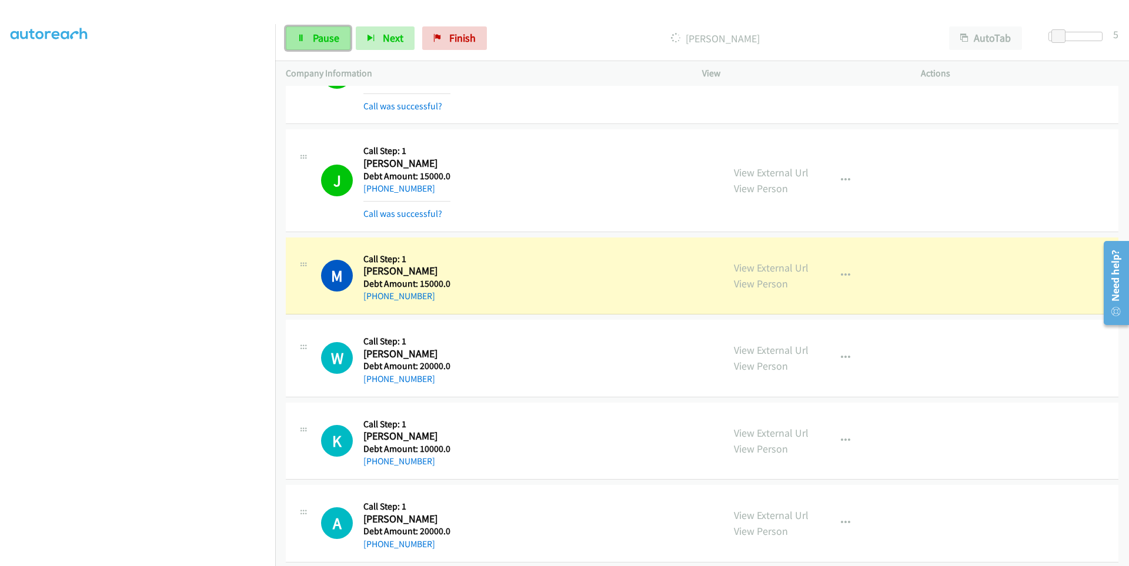
click at [303, 41] on icon at bounding box center [301, 39] width 8 height 8
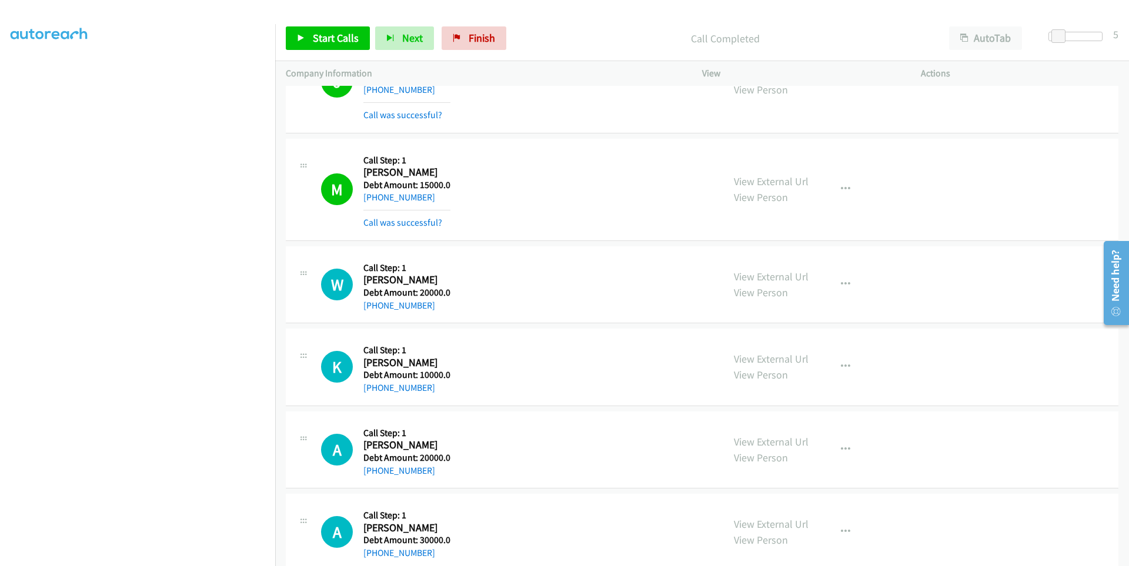
scroll to position [996, 0]
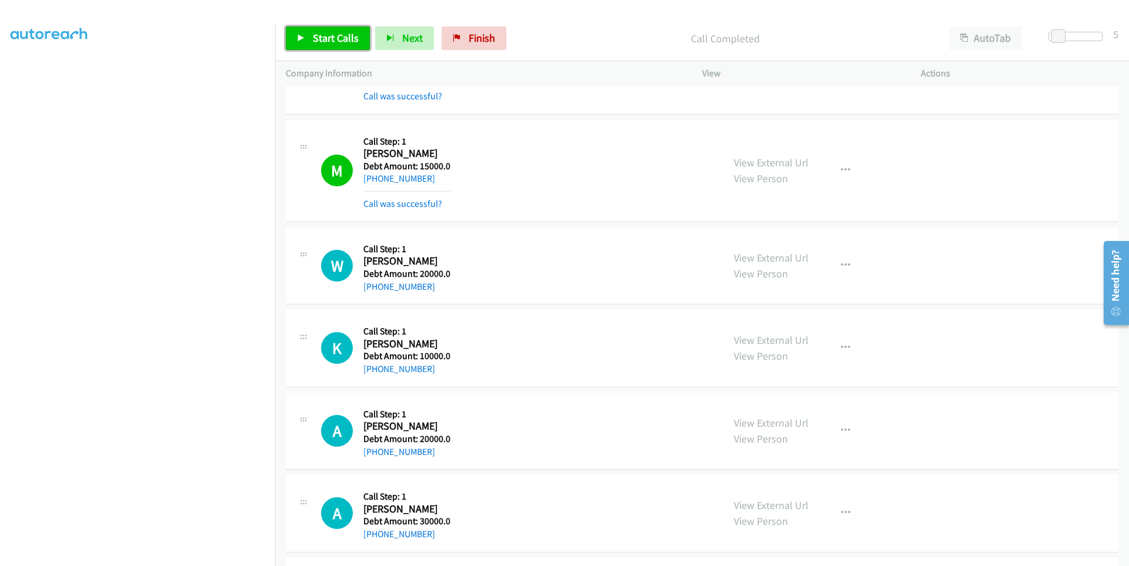
drag, startPoint x: 294, startPoint y: 39, endPoint x: 273, endPoint y: 46, distance: 21.6
click at [295, 39] on link "Start Calls" at bounding box center [328, 38] width 84 height 24
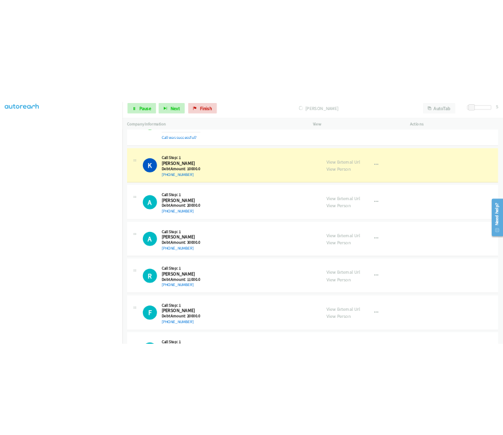
scroll to position [1231, 0]
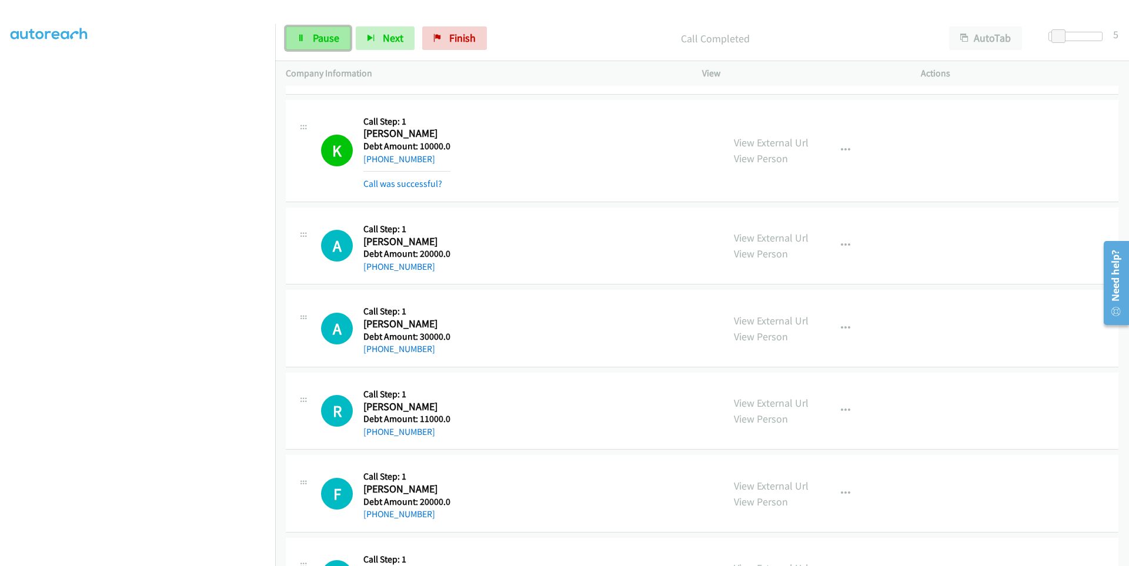
click at [302, 38] on icon at bounding box center [301, 39] width 8 height 8
click at [301, 44] on link "Start Calls" at bounding box center [328, 38] width 84 height 24
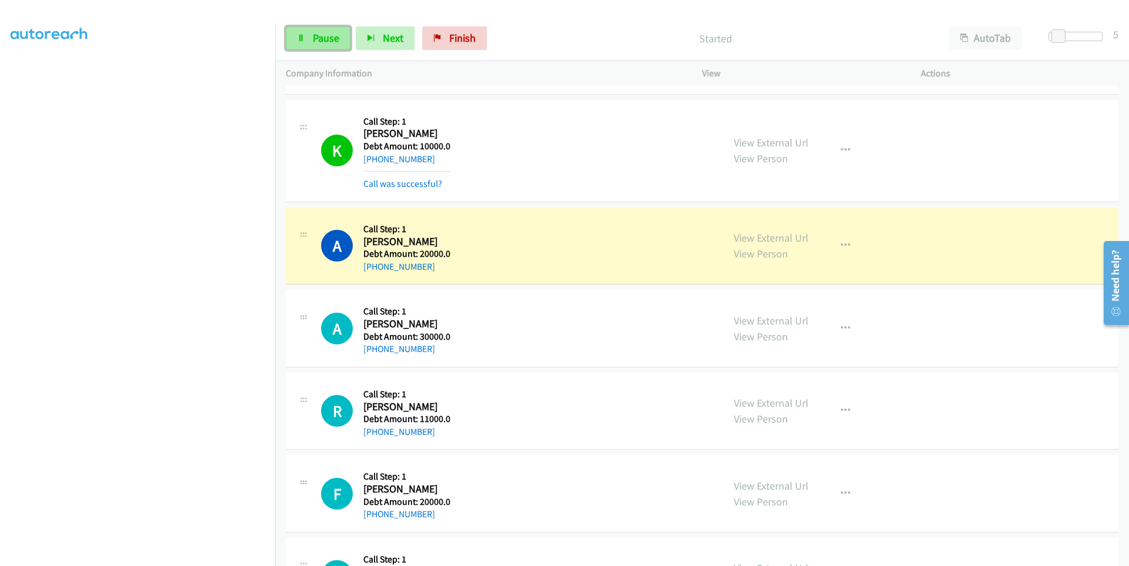
click at [311, 46] on link "Pause" at bounding box center [318, 38] width 65 height 24
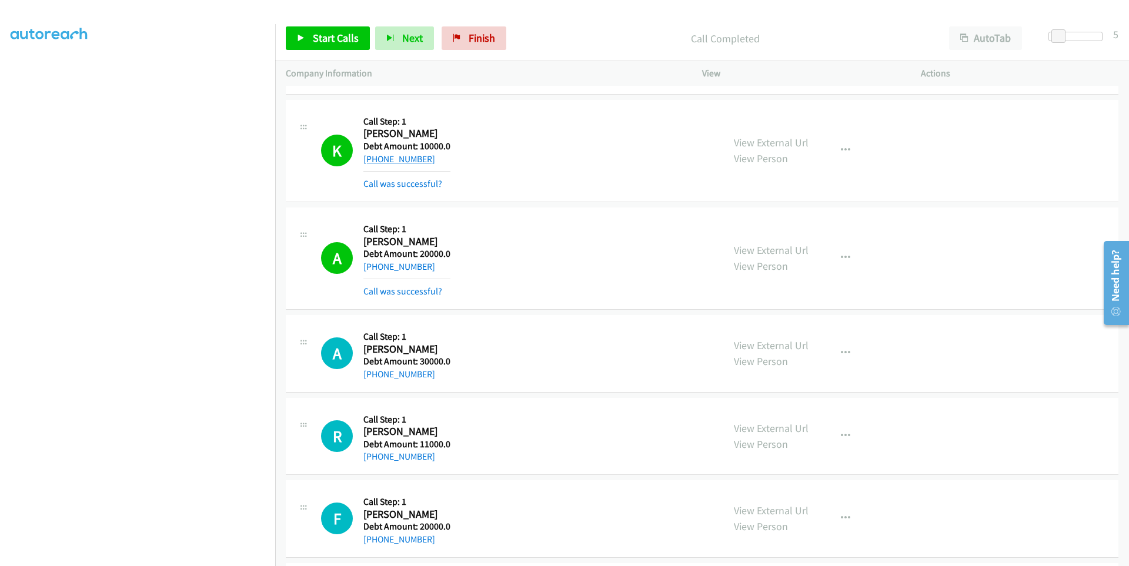
drag, startPoint x: 427, startPoint y: 159, endPoint x: 373, endPoint y: 162, distance: 54.2
click at [373, 162] on div "+1 718-213-3917" at bounding box center [406, 159] width 87 height 14
drag, startPoint x: 380, startPoint y: 161, endPoint x: 293, endPoint y: 105, distance: 103.1
click at [293, 105] on div "K Callback Scheduled Call Step: 1 Kelvin Gerald America/New_York Debt Amount: 1…" at bounding box center [702, 151] width 833 height 102
click at [309, 46] on link "Start Calls" at bounding box center [328, 38] width 84 height 24
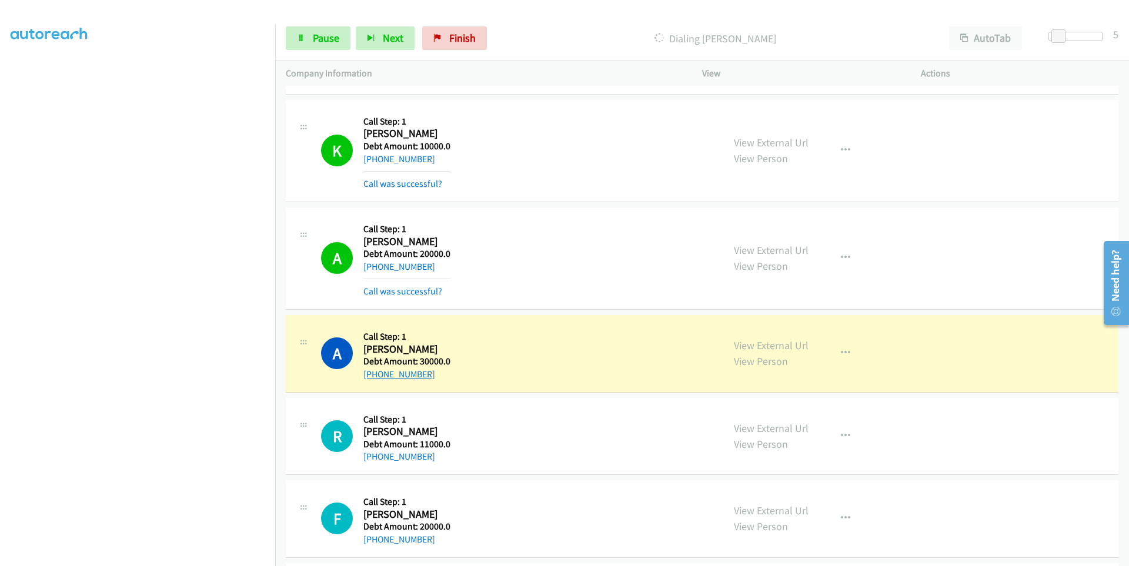
drag, startPoint x: 428, startPoint y: 375, endPoint x: 372, endPoint y: 377, distance: 55.9
click at [372, 377] on div "+1 562-508-7909" at bounding box center [406, 375] width 87 height 14
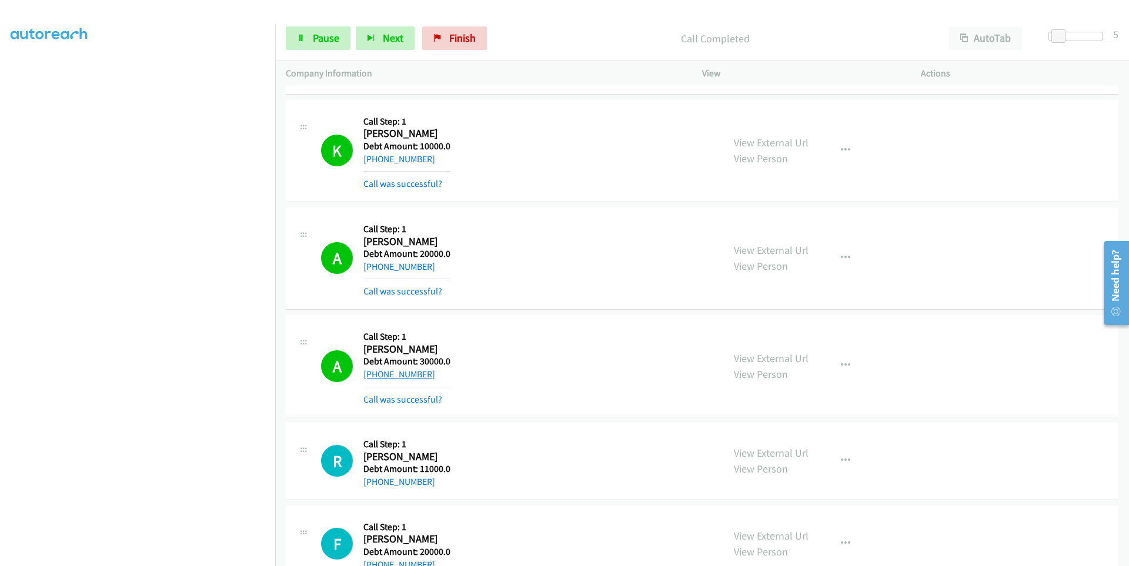
copy link "562-508-7909"
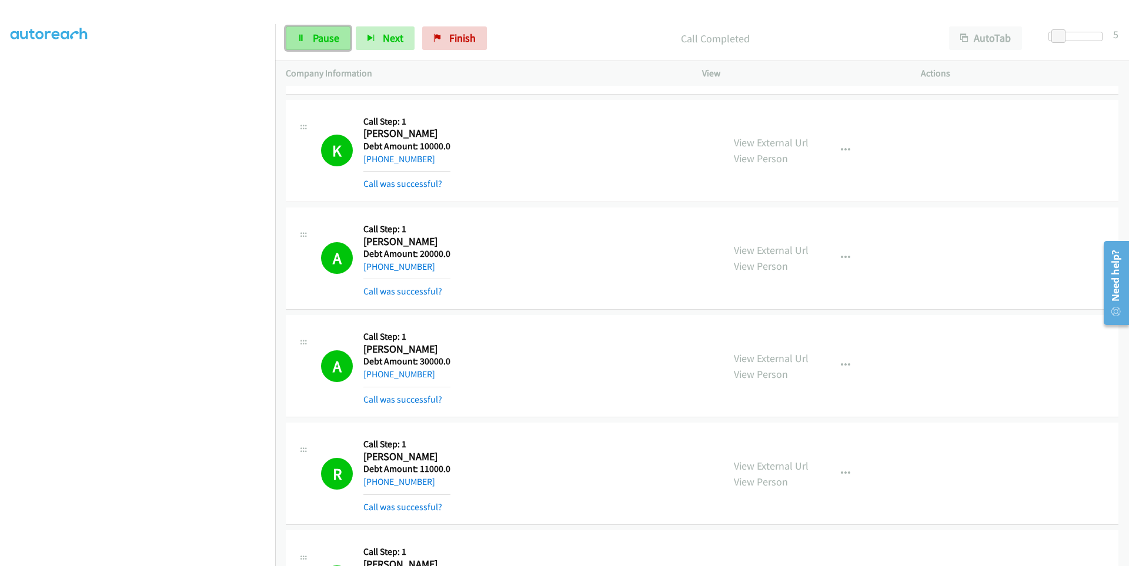
click at [298, 44] on link "Pause" at bounding box center [318, 38] width 65 height 24
click at [288, 41] on link "Start Calls" at bounding box center [328, 38] width 84 height 24
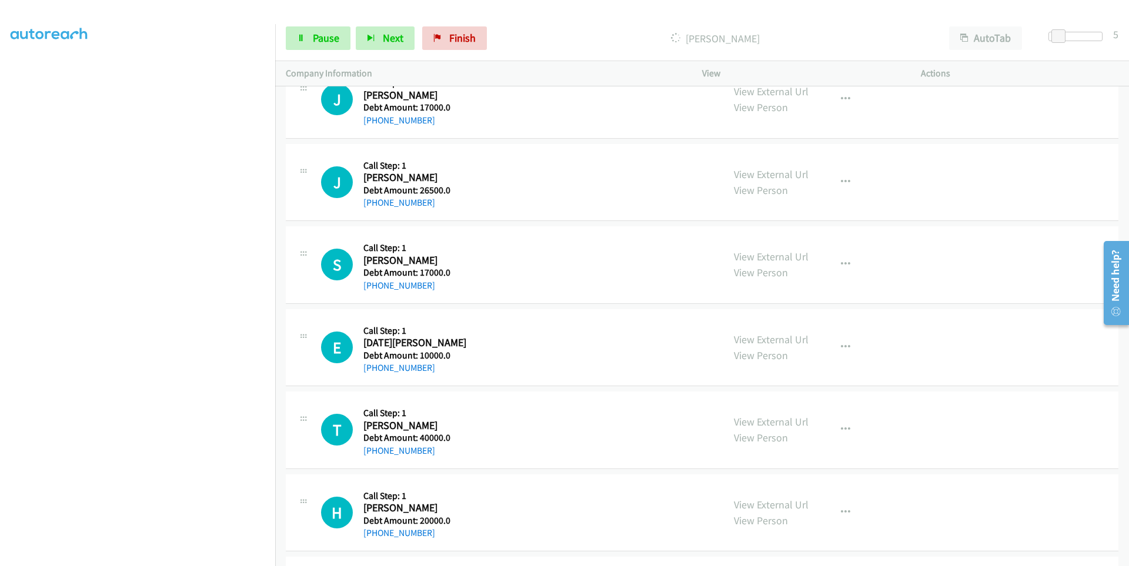
scroll to position [1837, 0]
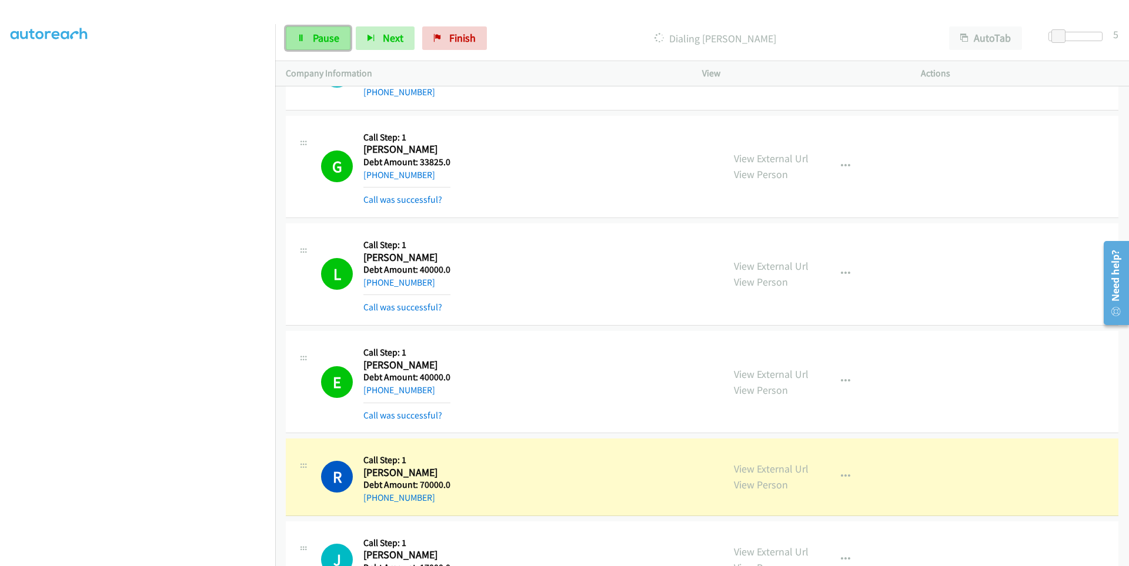
click at [305, 45] on link "Pause" at bounding box center [318, 38] width 65 height 24
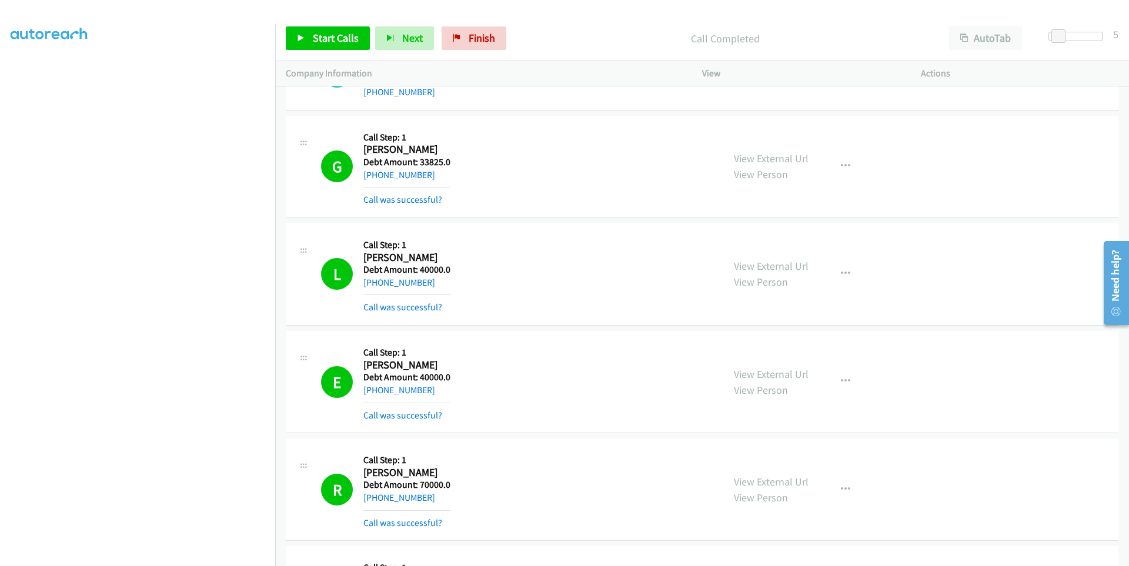
scroll to position [68, 0]
click at [328, 43] on span "Start Calls" at bounding box center [336, 38] width 46 height 14
click at [307, 37] on link "Pause" at bounding box center [318, 38] width 65 height 24
click at [306, 36] on link "Start Calls" at bounding box center [328, 38] width 84 height 24
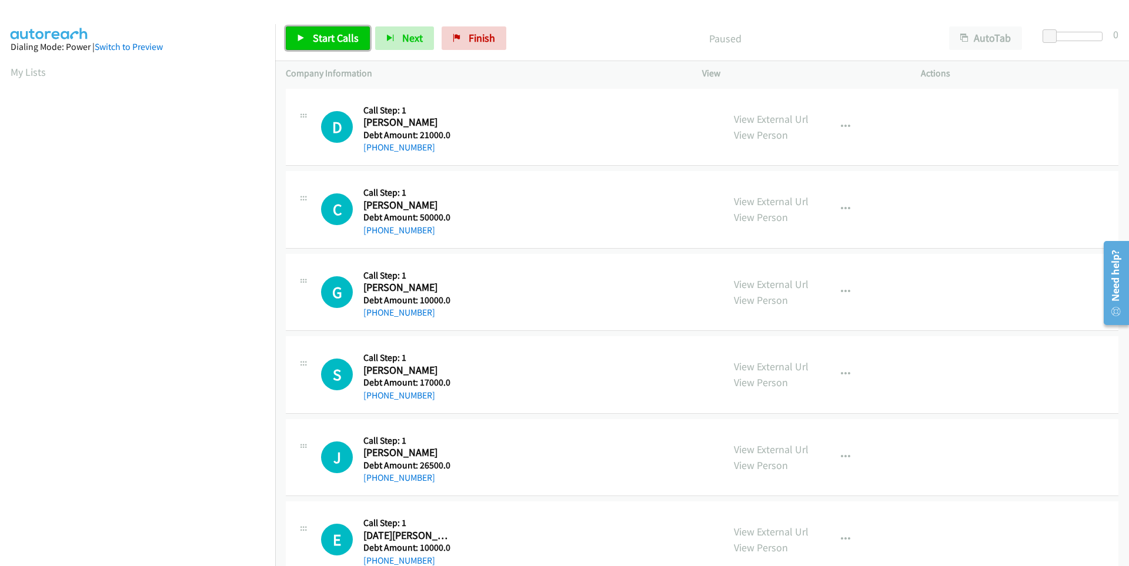
click at [302, 45] on link "Start Calls" at bounding box center [328, 38] width 84 height 24
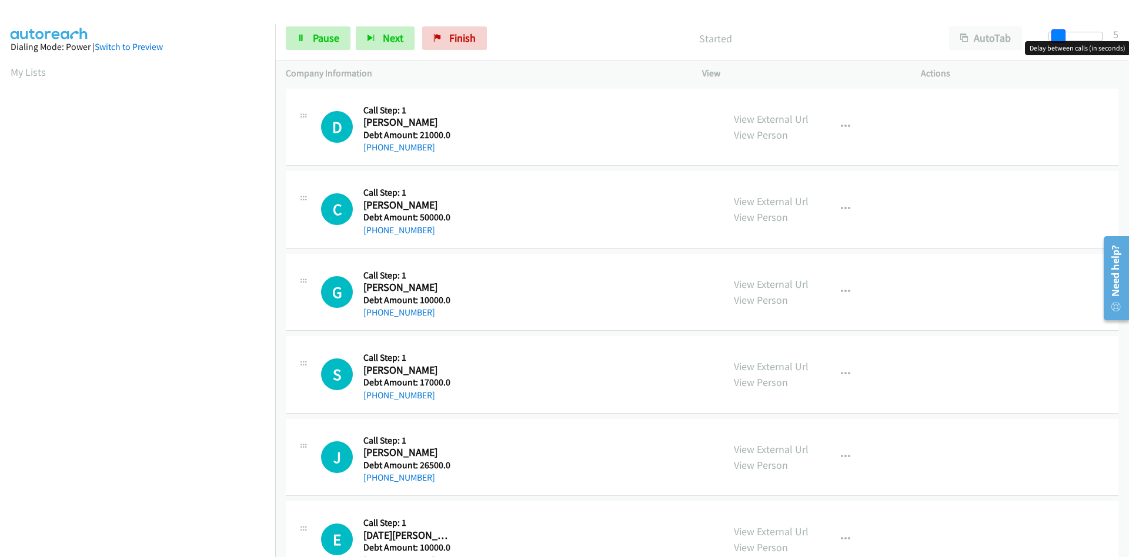
click at [1057, 36] on div at bounding box center [1076, 36] width 54 height 9
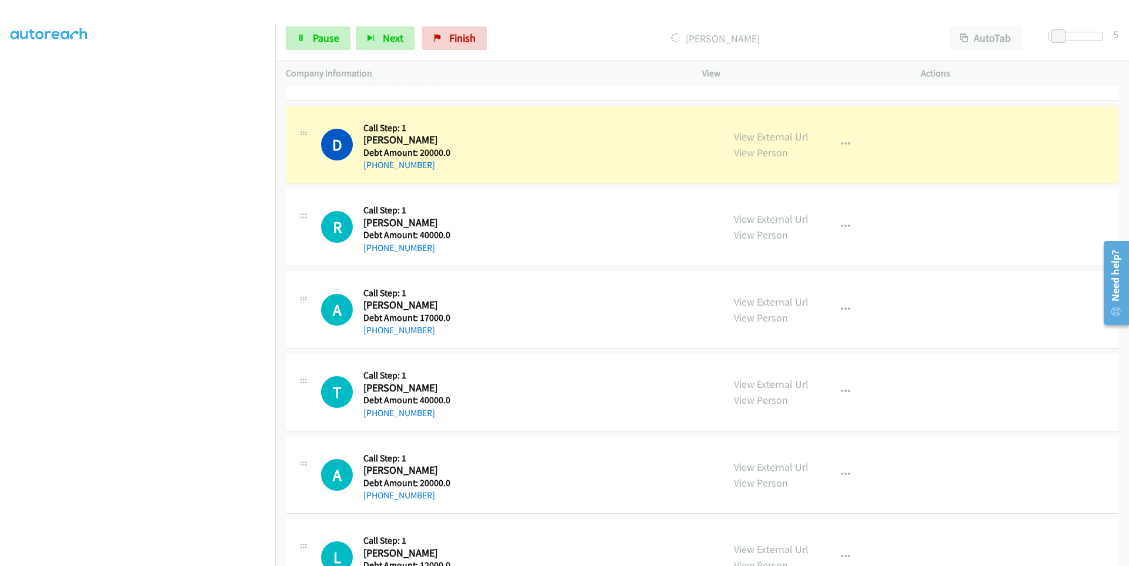
scroll to position [75, 0]
drag, startPoint x: 435, startPoint y: 165, endPoint x: 373, endPoint y: 163, distance: 61.8
click at [373, 163] on div "+1 608-346-0195" at bounding box center [406, 165] width 87 height 14
copy link "608-346-0195"
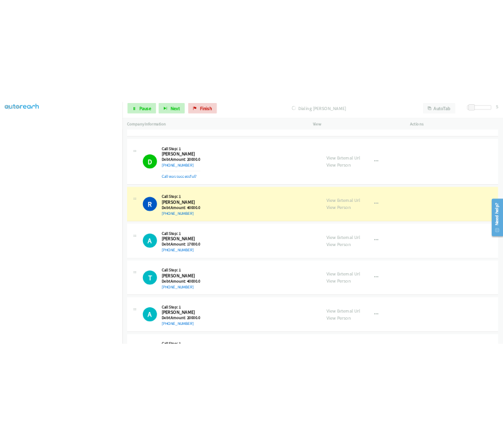
scroll to position [93, 0]
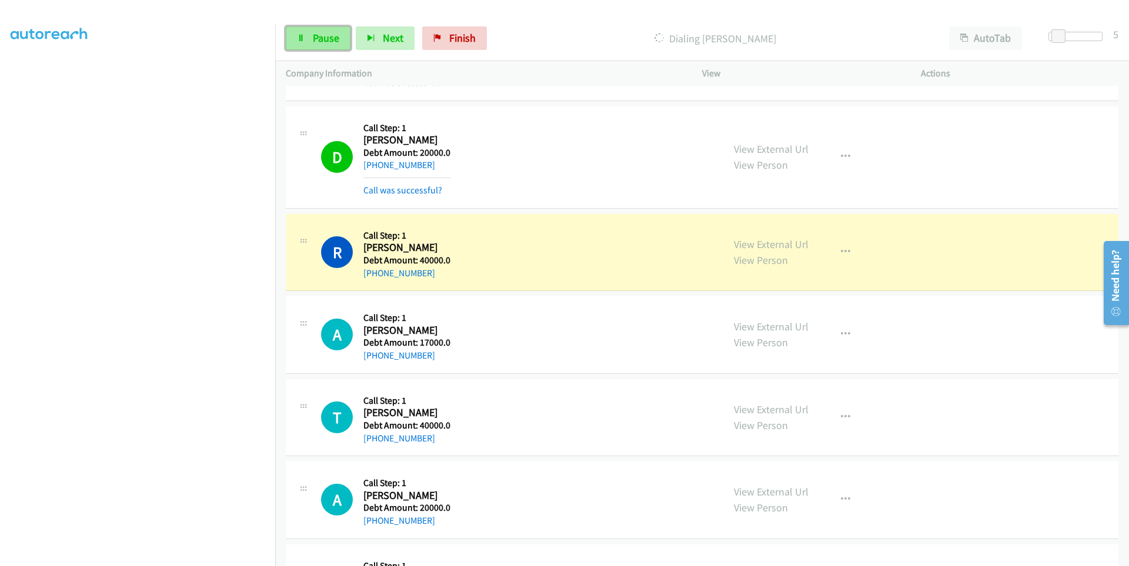
click at [298, 38] on icon at bounding box center [301, 39] width 8 height 8
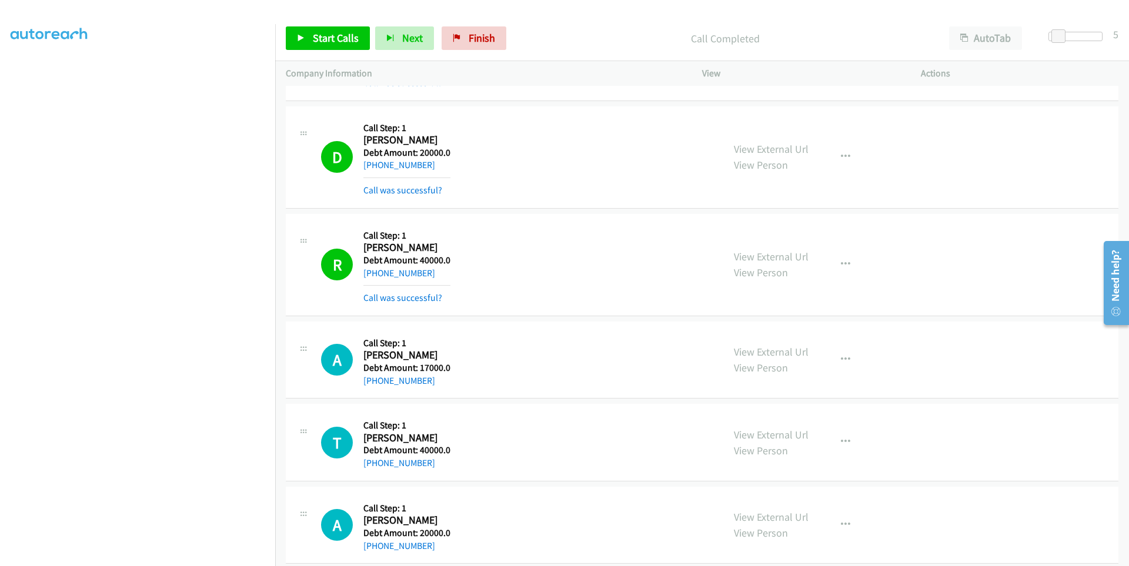
click at [499, 139] on div "D Callback Scheduled Call Step: 1 Douglas Zee America/Chicago Debt Amount: 2000…" at bounding box center [517, 157] width 392 height 81
click at [395, 163] on link "+1 608-346-0195" at bounding box center [399, 165] width 72 height 11
click at [390, 162] on link "+1 608-346-0195" at bounding box center [399, 165] width 72 height 11
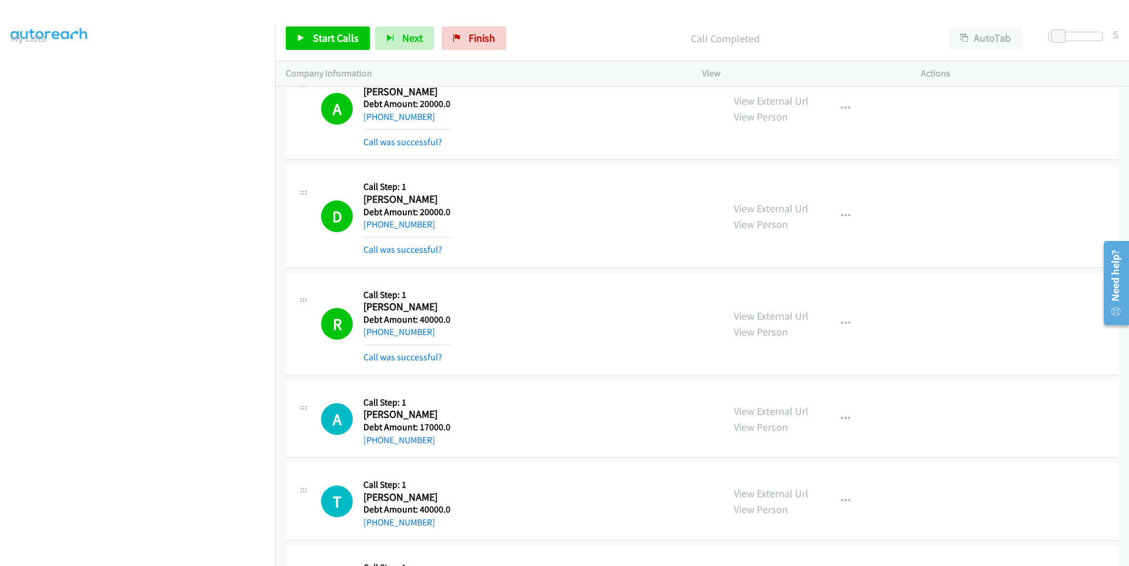
scroll to position [0, 0]
click at [6, 72] on aside "Dialing Mode: Power | Switch to Preview My Lists" at bounding box center [137, 349] width 275 height 651
click at [311, 39] on link "Start Calls" at bounding box center [328, 38] width 84 height 24
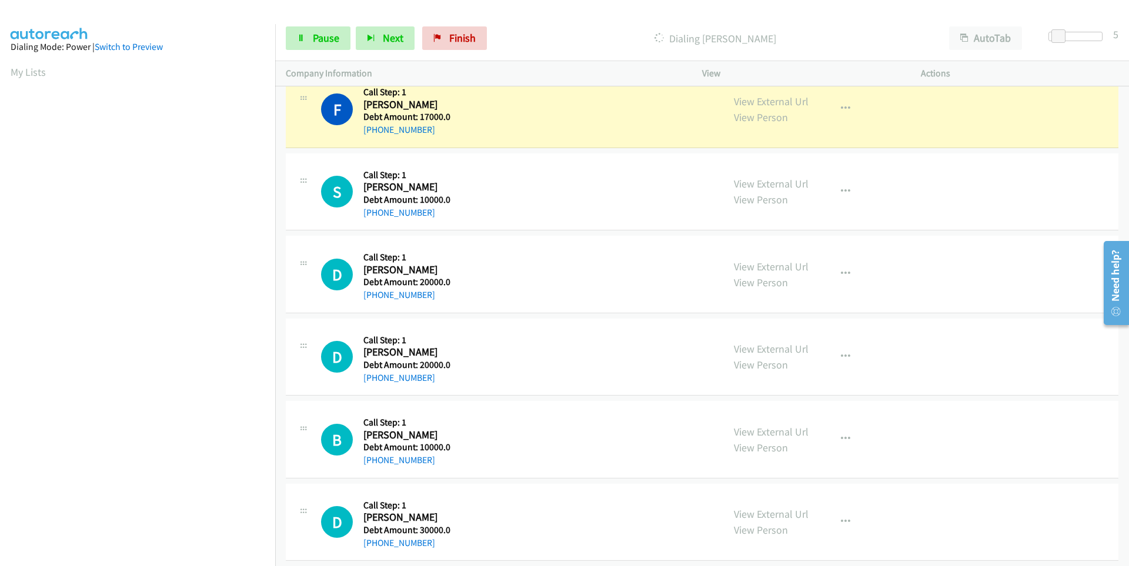
scroll to position [94, 0]
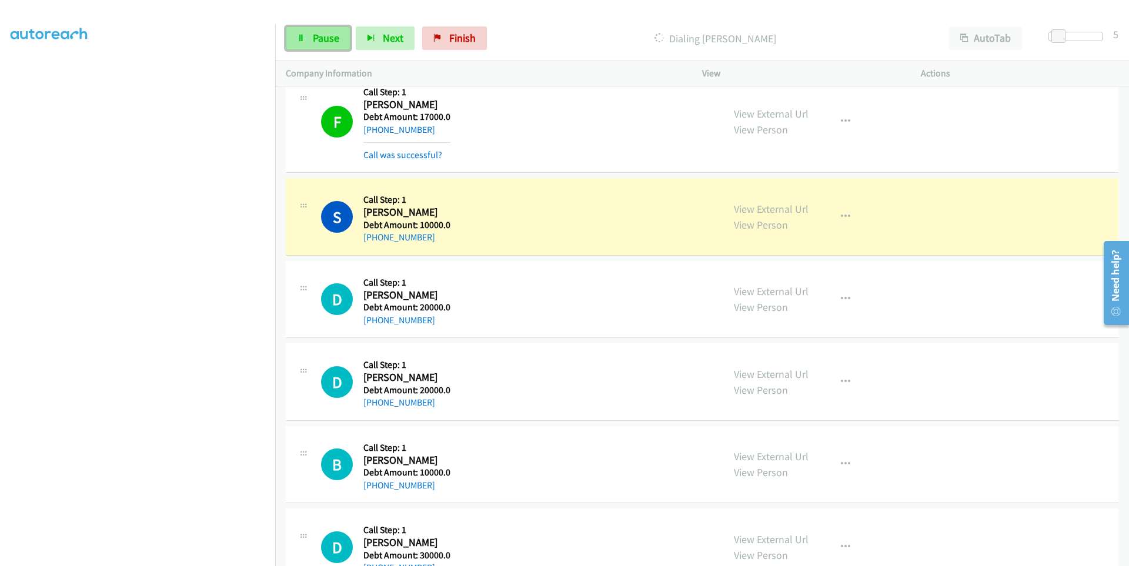
click at [299, 38] on icon at bounding box center [301, 39] width 8 height 8
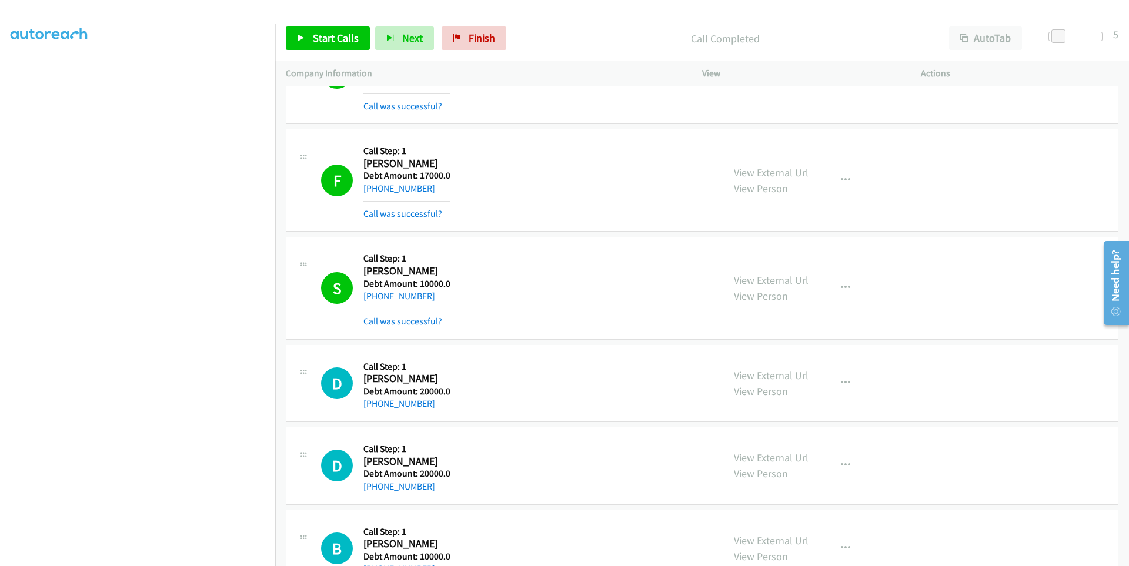
scroll to position [68, 0]
click at [292, 35] on link "Start Calls" at bounding box center [328, 38] width 84 height 24
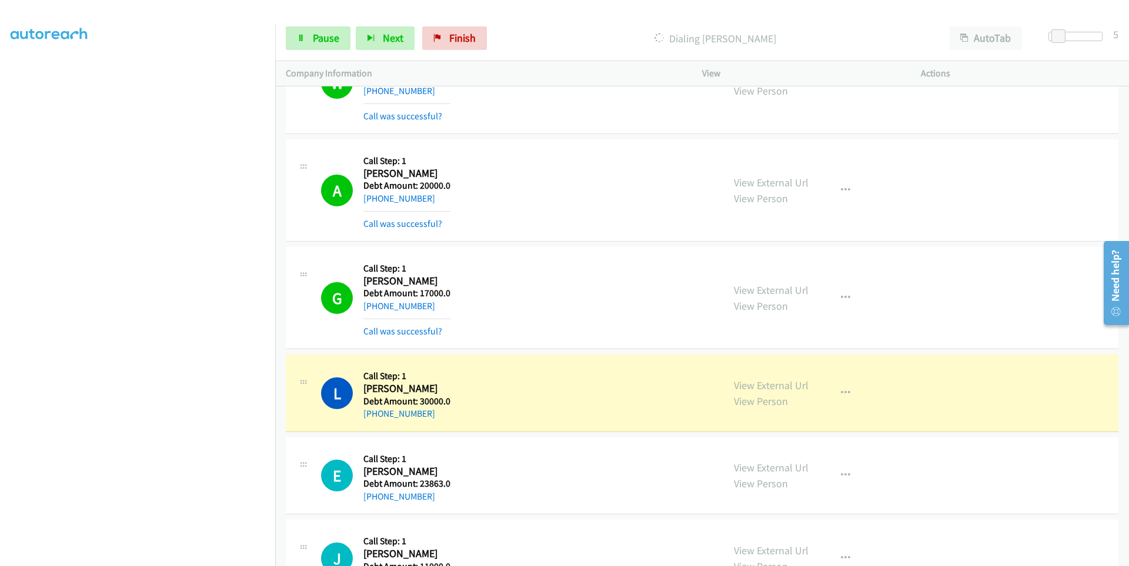
scroll to position [3201, 0]
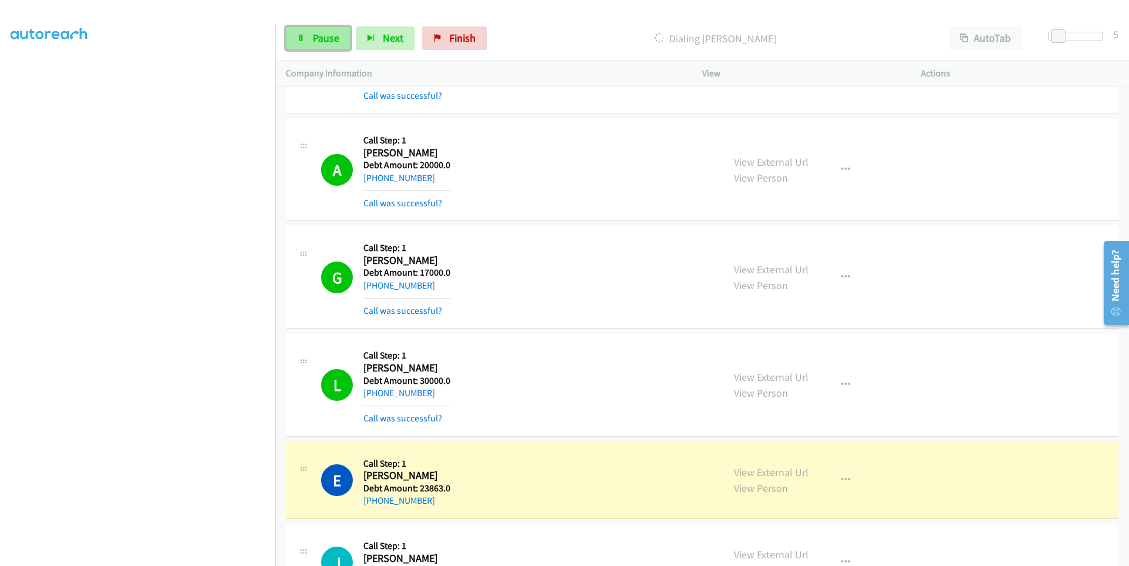
click at [303, 40] on icon at bounding box center [301, 39] width 8 height 8
click at [301, 47] on link "Pause" at bounding box center [318, 38] width 65 height 24
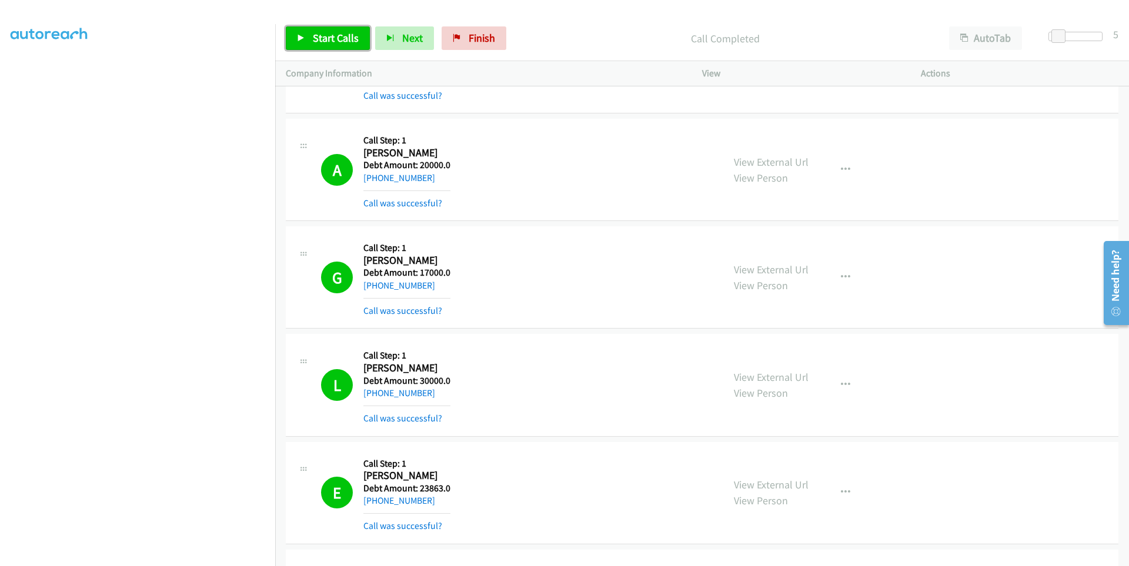
click at [294, 36] on link "Start Calls" at bounding box center [328, 38] width 84 height 24
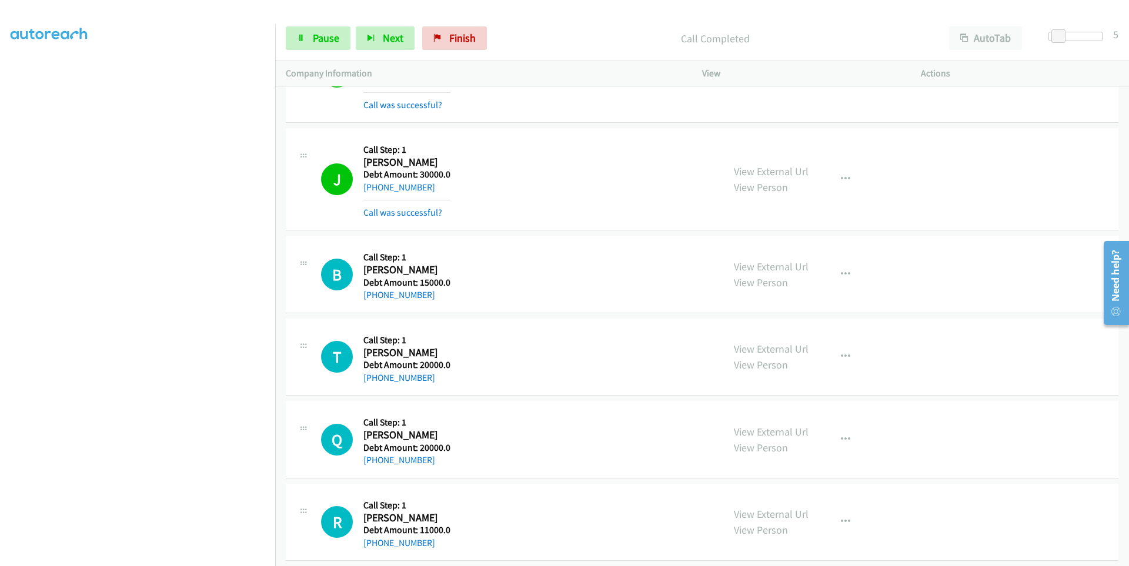
scroll to position [4201, 0]
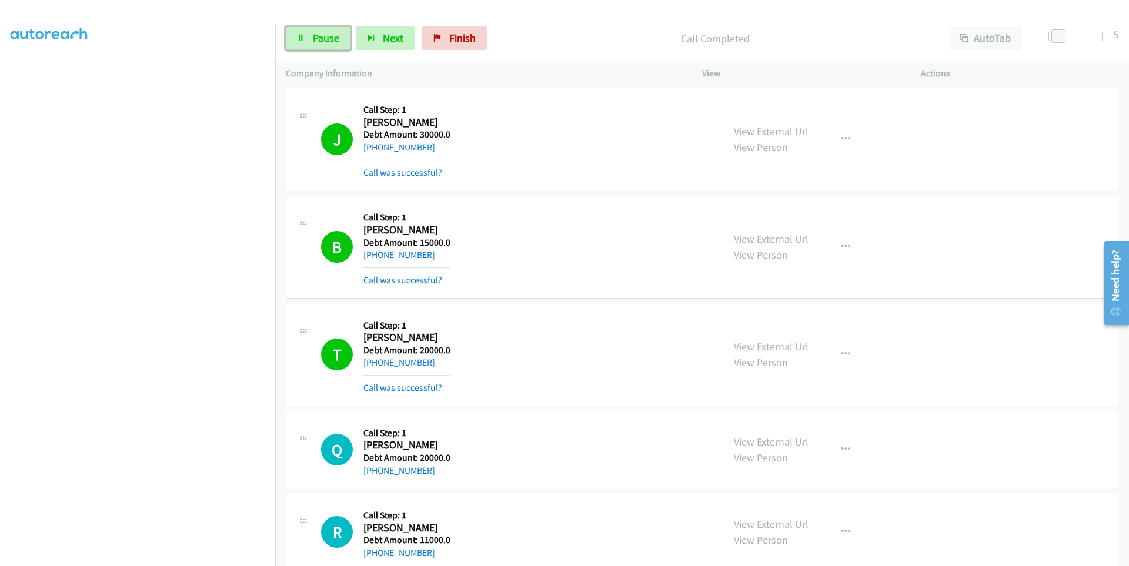
drag, startPoint x: 300, startPoint y: 42, endPoint x: 235, endPoint y: 11, distance: 72.1
click at [301, 42] on icon at bounding box center [301, 39] width 8 height 8
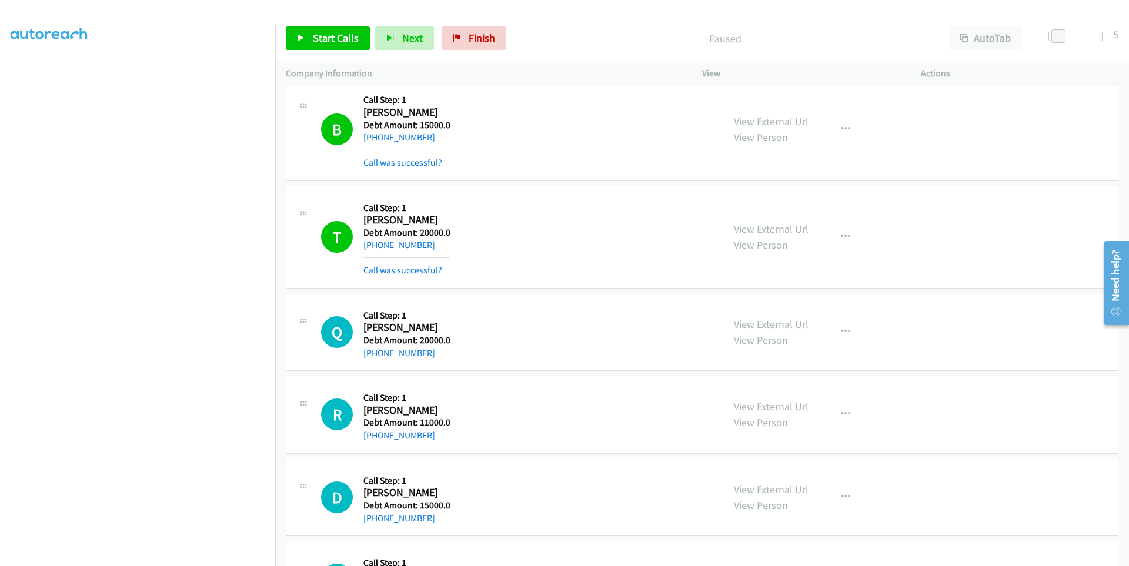
scroll to position [68, 0]
click at [302, 35] on icon at bounding box center [301, 39] width 8 height 8
click at [301, 46] on link "Pause" at bounding box center [318, 38] width 65 height 24
click at [301, 44] on link "Start Calls" at bounding box center [328, 38] width 84 height 24
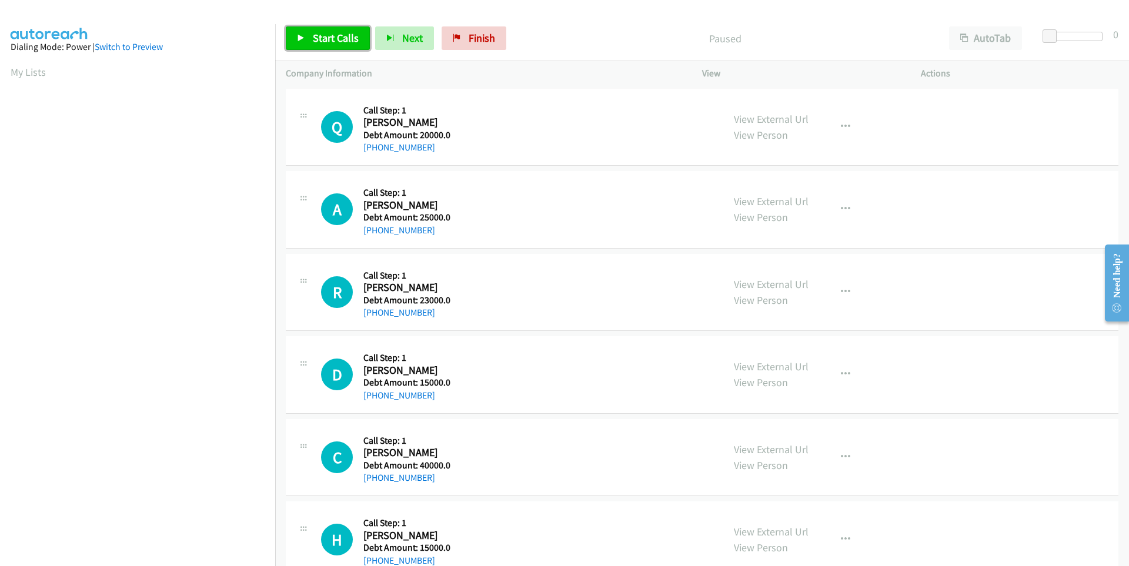
click at [320, 40] on span "Start Calls" at bounding box center [336, 38] width 46 height 14
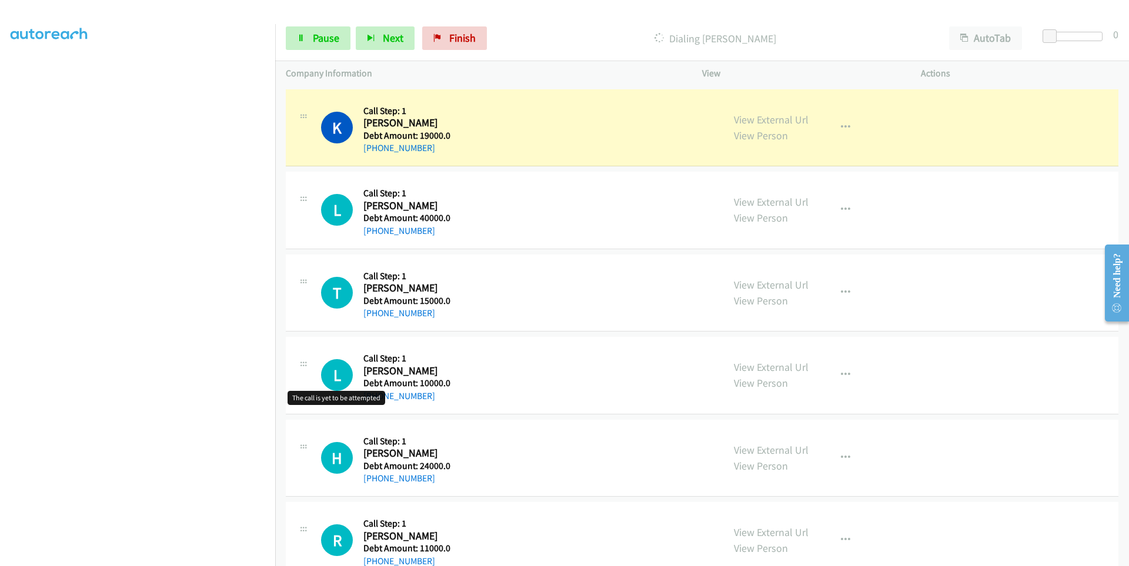
scroll to position [882, 0]
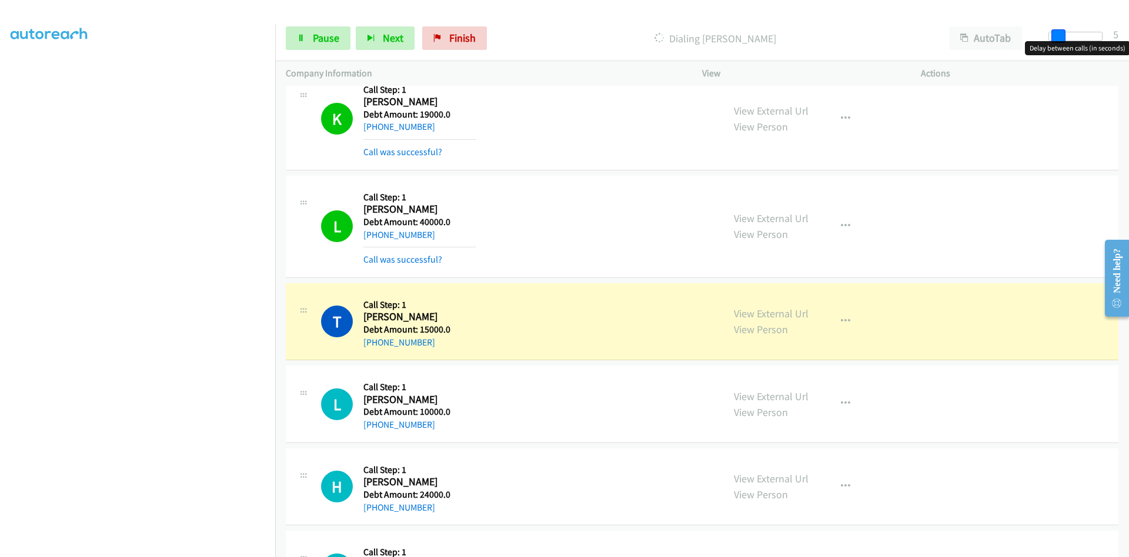
drag, startPoint x: 1050, startPoint y: 34, endPoint x: 1059, endPoint y: 34, distance: 8.2
click at [1059, 34] on span at bounding box center [1058, 36] width 14 height 14
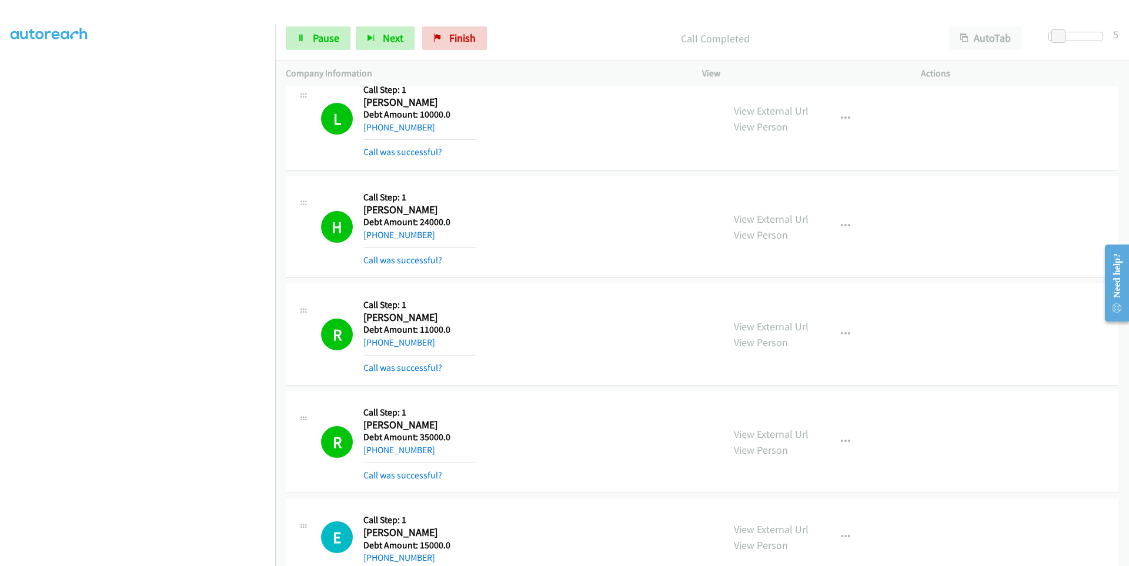
scroll to position [1176, 0]
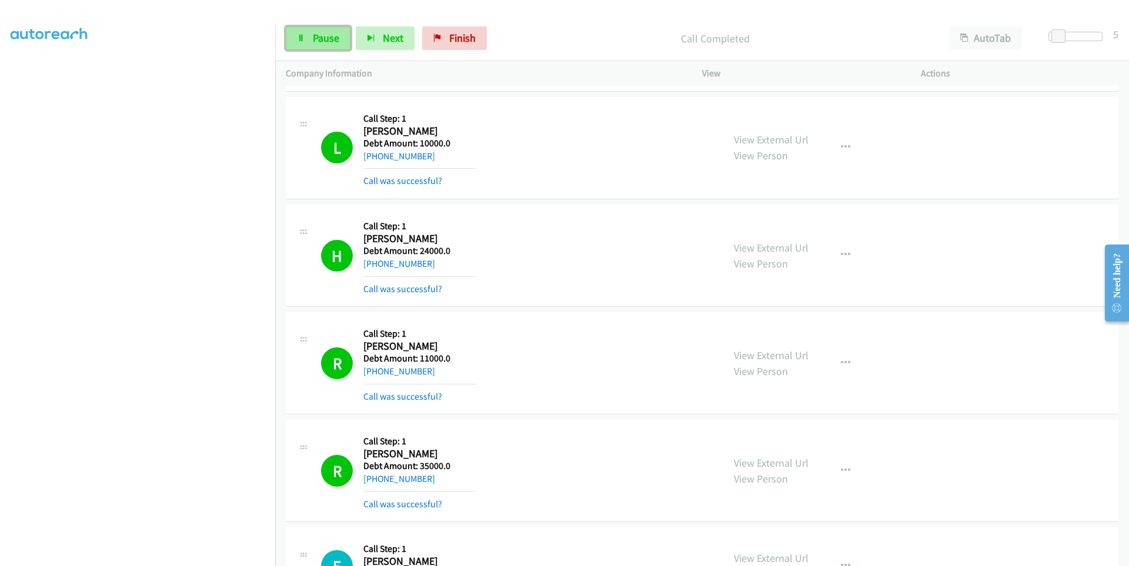
click at [298, 44] on link "Pause" at bounding box center [318, 38] width 65 height 24
click at [298, 36] on icon at bounding box center [301, 39] width 8 height 8
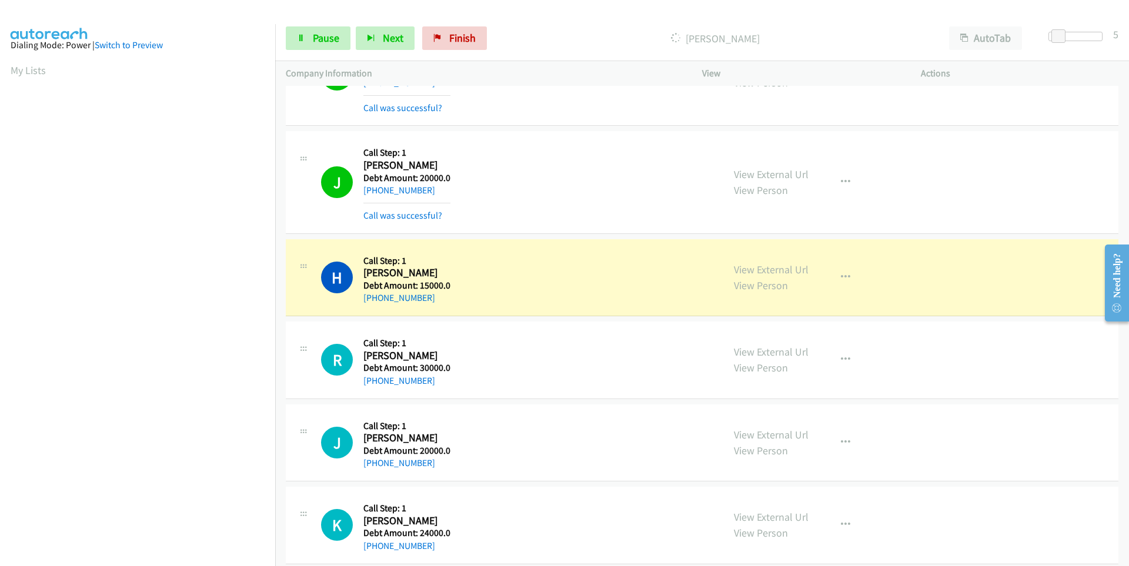
scroll to position [0, 0]
click at [5, 71] on aside "Dialing Mode: Power | Switch to Preview My Lists" at bounding box center [137, 349] width 275 height 651
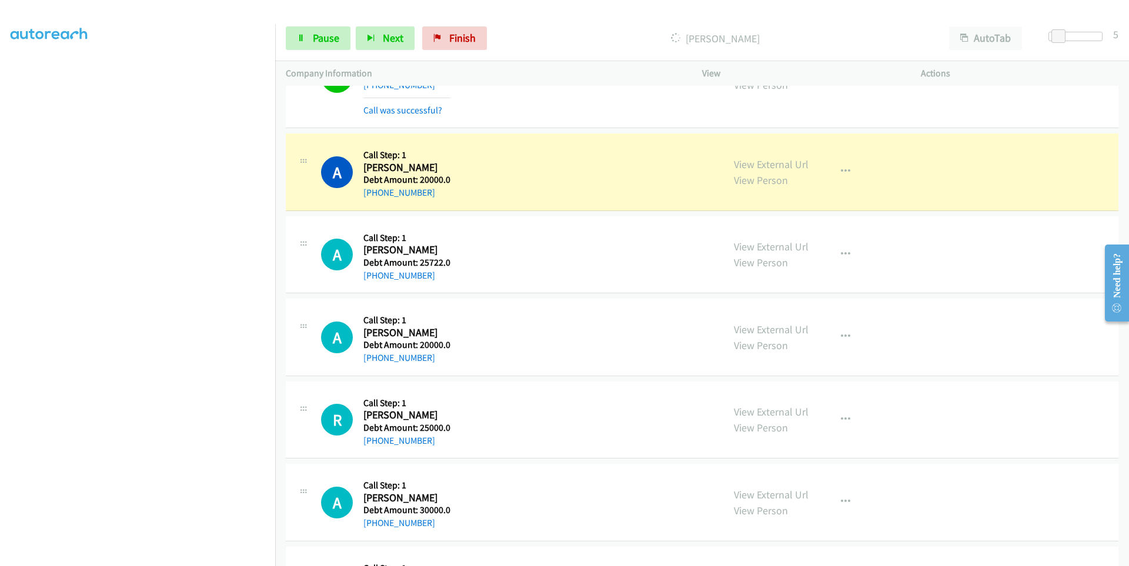
scroll to position [6342, 0]
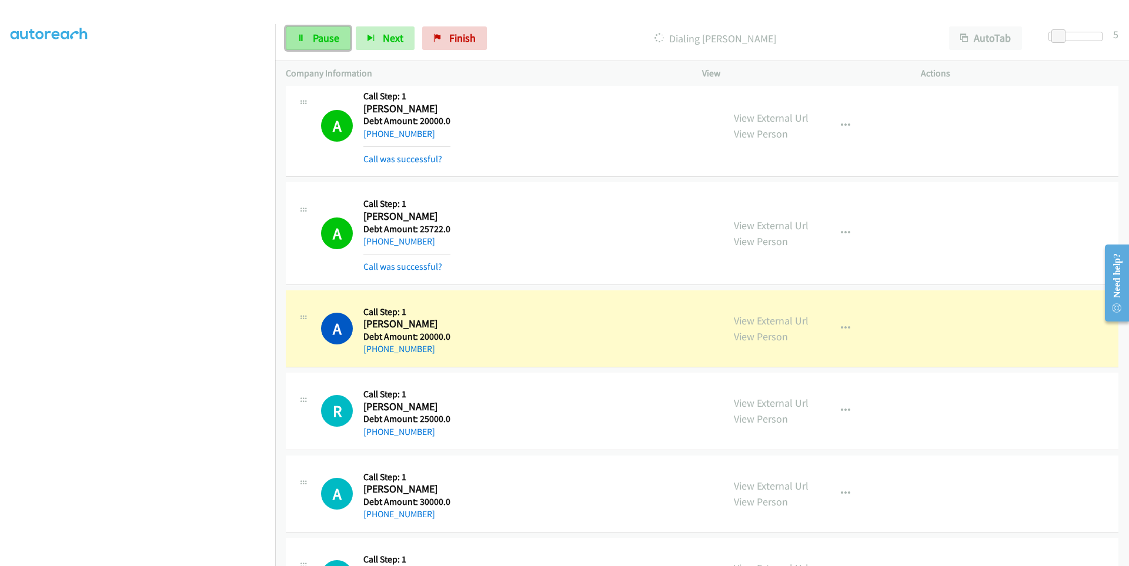
click at [325, 39] on span "Pause" at bounding box center [326, 38] width 26 height 14
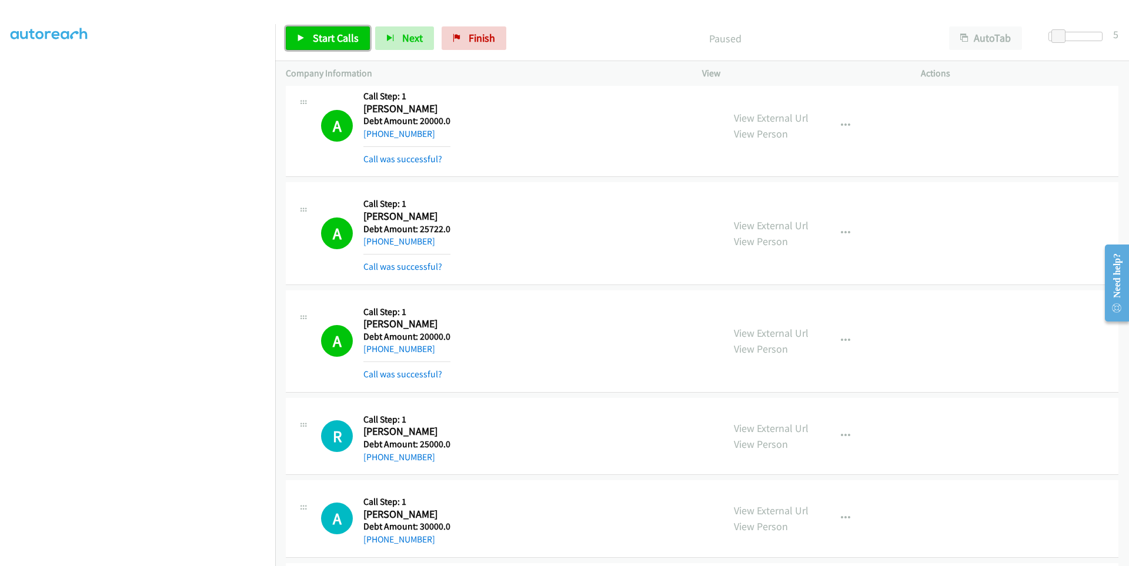
click at [328, 46] on link "Start Calls" at bounding box center [328, 38] width 84 height 24
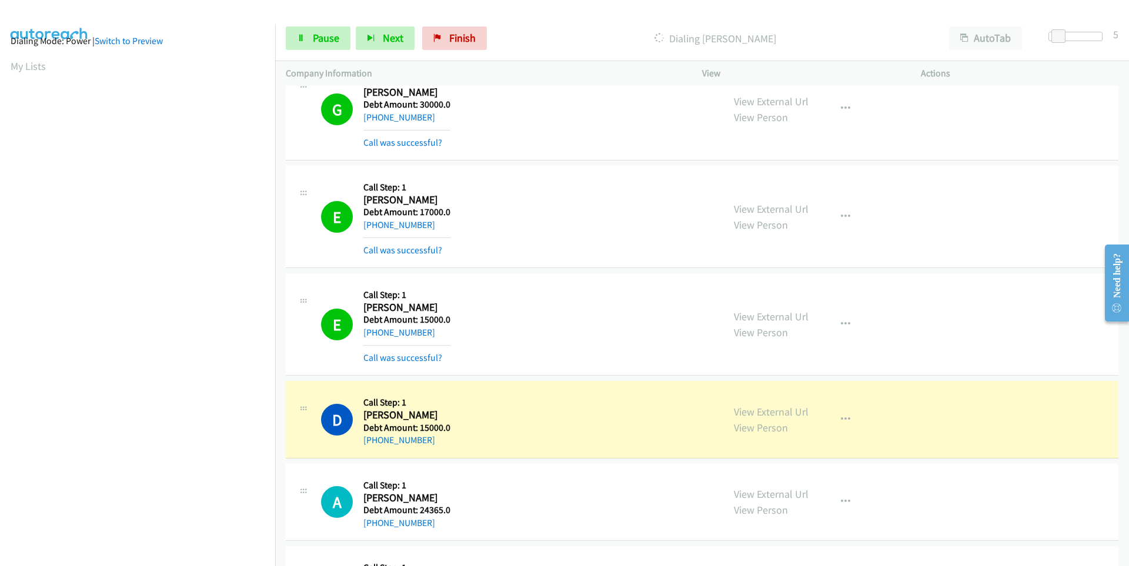
scroll to position [0, 0]
click at [331, 36] on span "Pause" at bounding box center [326, 38] width 26 height 14
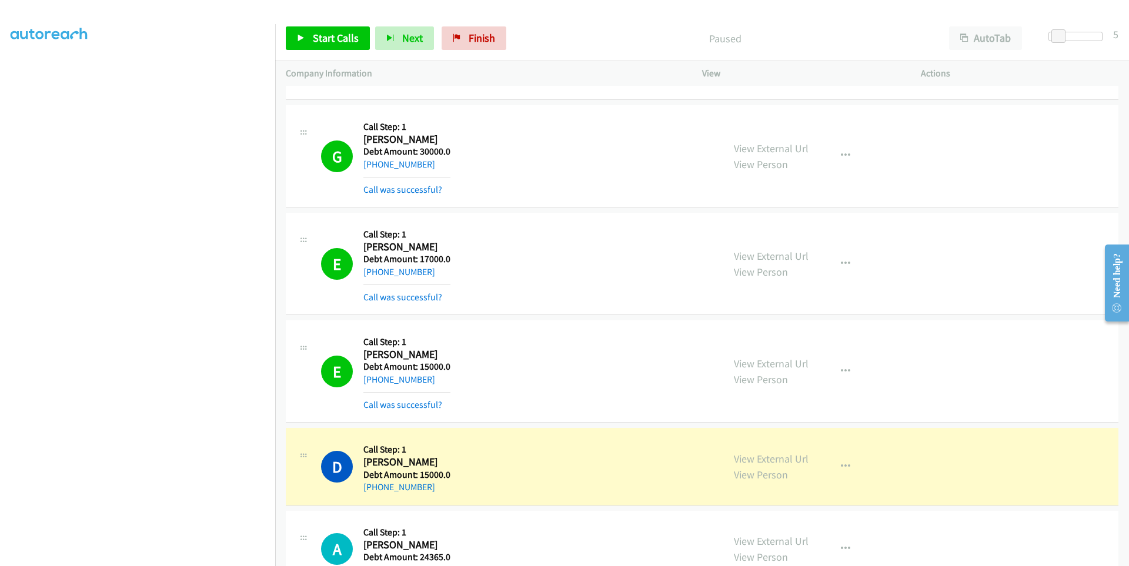
scroll to position [7401, 0]
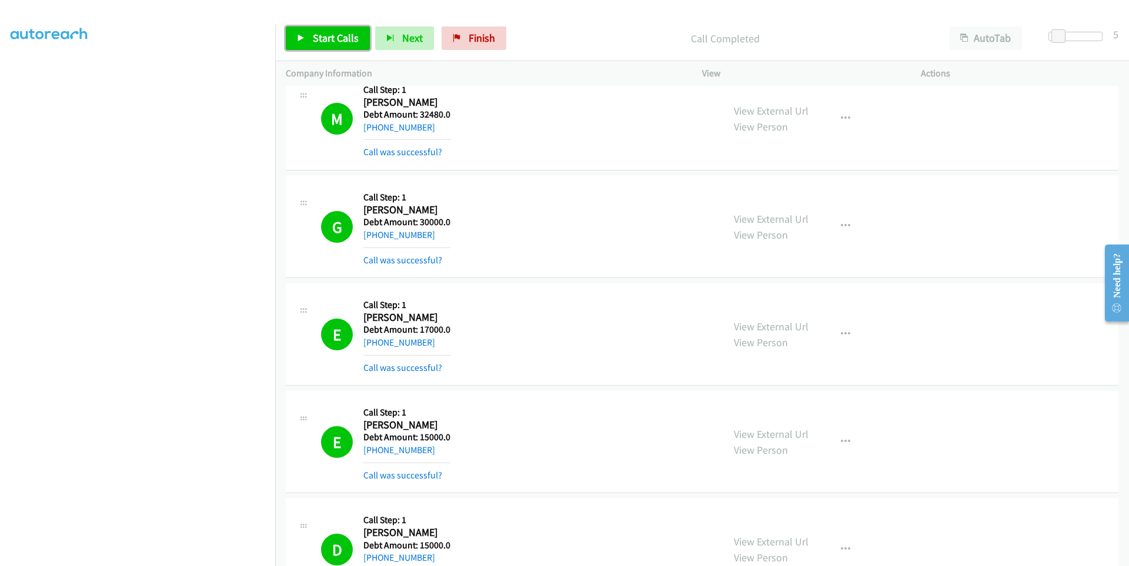
click at [325, 45] on link "Start Calls" at bounding box center [328, 38] width 84 height 24
click at [319, 39] on span "Pause" at bounding box center [326, 38] width 26 height 14
click at [311, 42] on link "Start Calls" at bounding box center [328, 38] width 84 height 24
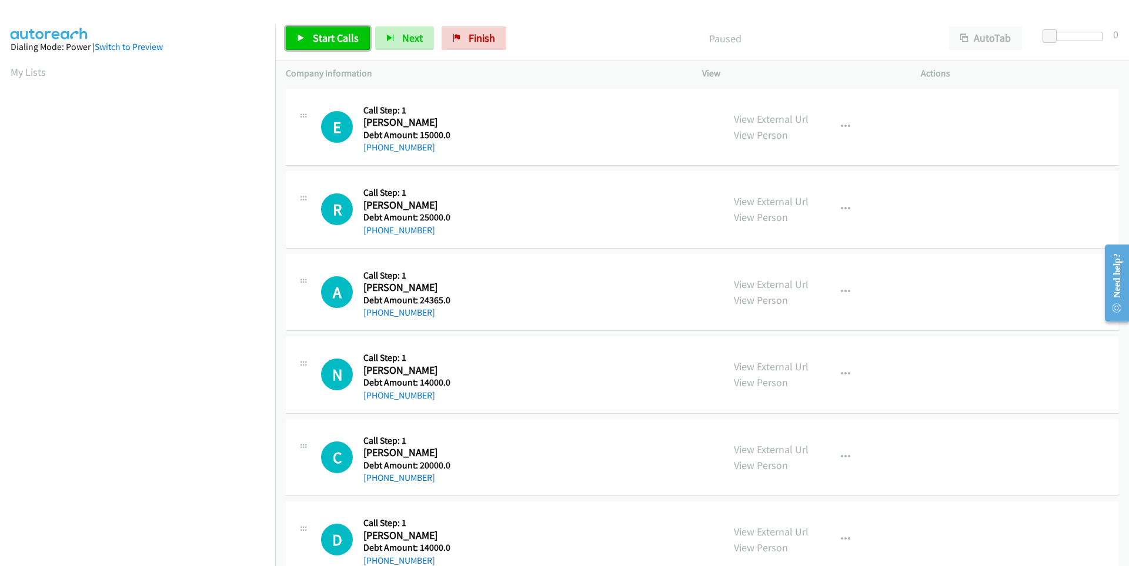
click at [318, 39] on span "Start Calls" at bounding box center [336, 38] width 46 height 14
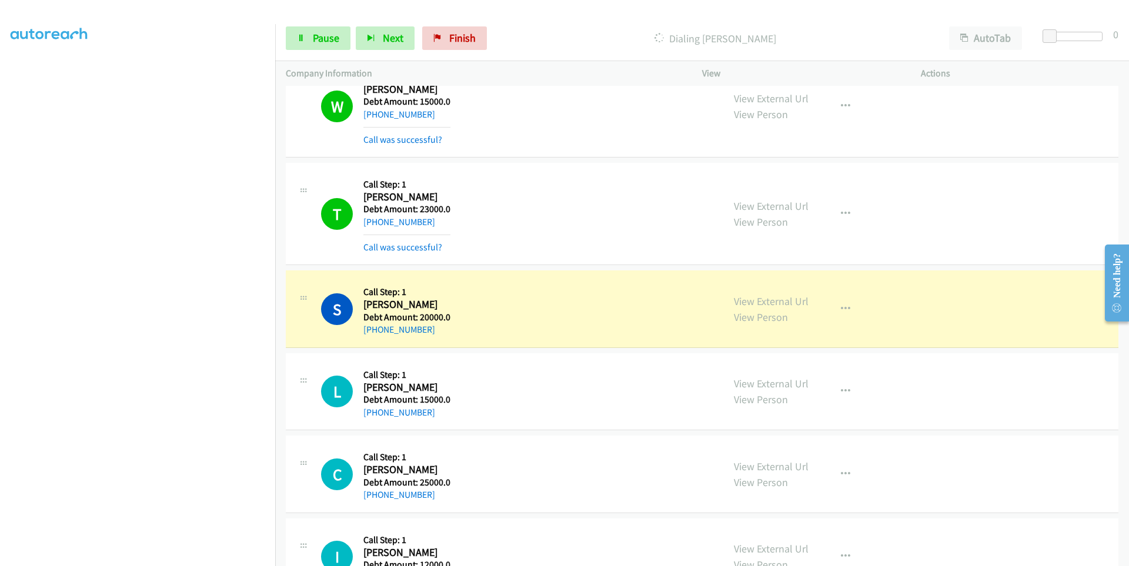
scroll to position [1882, 0]
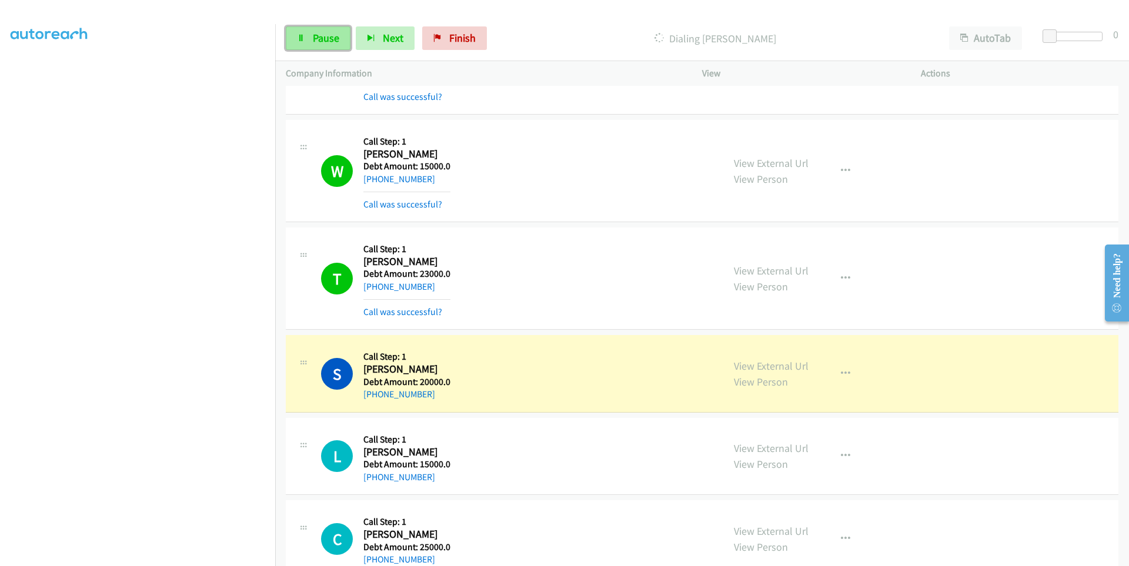
click at [309, 41] on link "Pause" at bounding box center [318, 38] width 65 height 24
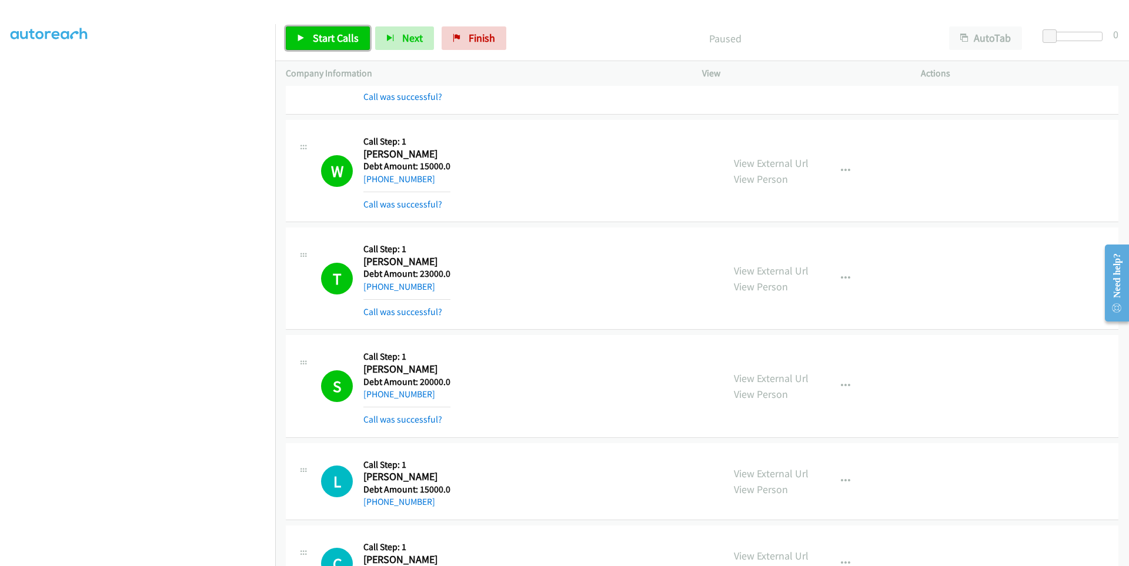
click at [305, 41] on icon at bounding box center [301, 39] width 8 height 8
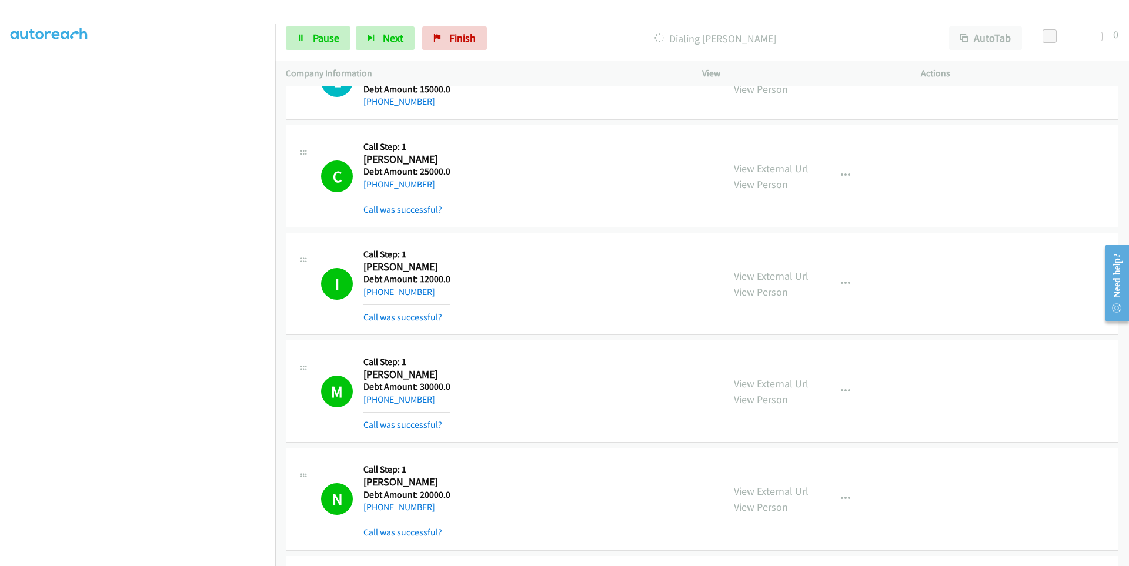
scroll to position [2235, 0]
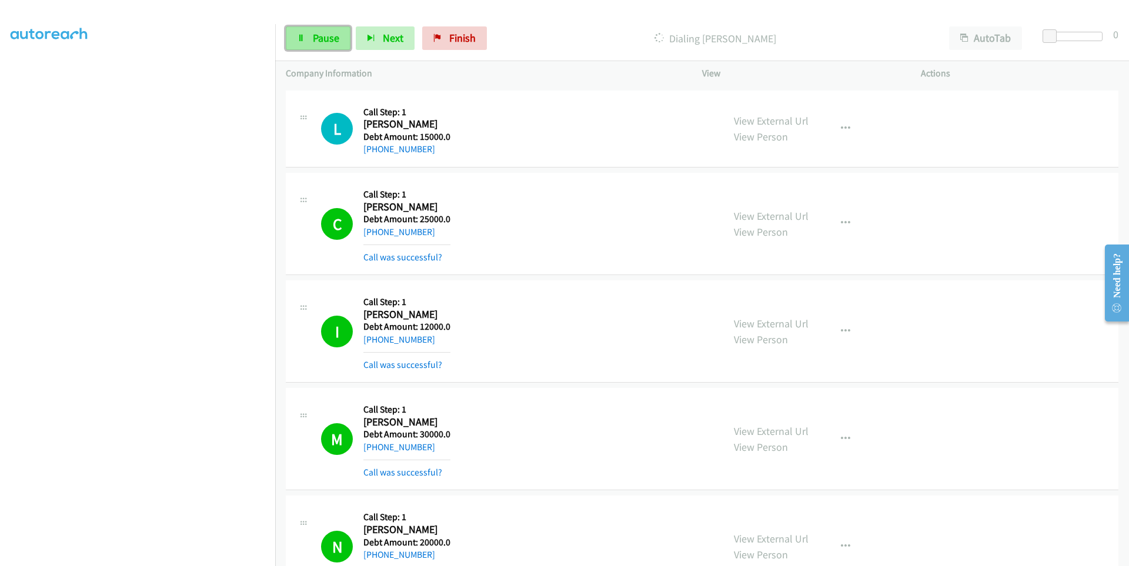
click at [310, 45] on link "Pause" at bounding box center [318, 38] width 65 height 24
click at [323, 42] on span "Start Calls" at bounding box center [336, 38] width 46 height 14
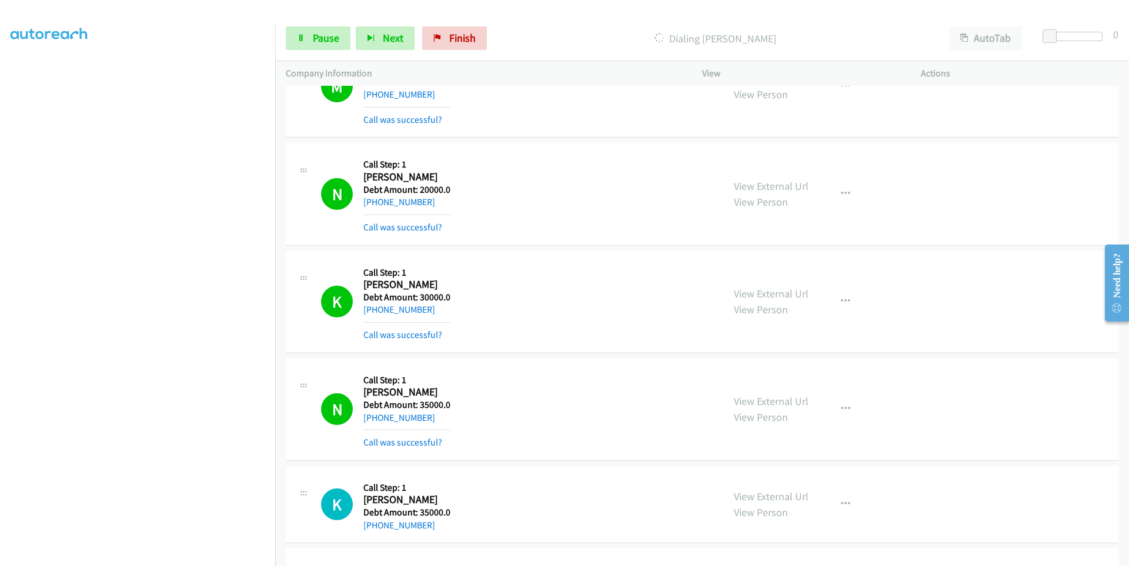
scroll to position [93, 0]
drag, startPoint x: 448, startPoint y: 44, endPoint x: 617, endPoint y: 56, distance: 169.2
click at [449, 44] on span "Finish" at bounding box center [462, 38] width 26 height 14
